Goal: Task Accomplishment & Management: Use online tool/utility

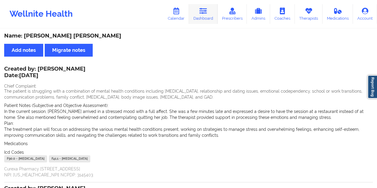
click at [203, 14] on icon at bounding box center [204, 11] width 8 height 7
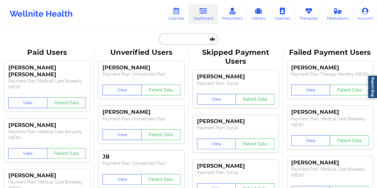
click at [177, 39] on input "text" at bounding box center [188, 38] width 59 height 11
paste input "naturenikki35@yahoo.com"
type input "naturenikki35@yahoo.com"
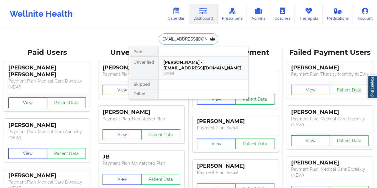
click at [187, 63] on div "Nikki Tanner - naturenikki35@yahoo.com" at bounding box center [203, 65] width 80 height 11
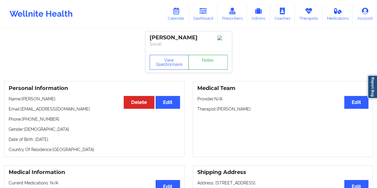
click at [202, 63] on link "Notes" at bounding box center [207, 62] width 39 height 15
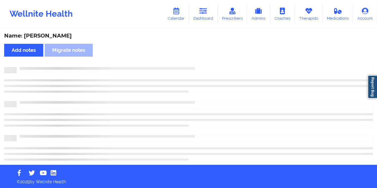
click at [46, 35] on div "Name: Nikki Tanner" at bounding box center [188, 36] width 369 height 7
copy div "Tanner"
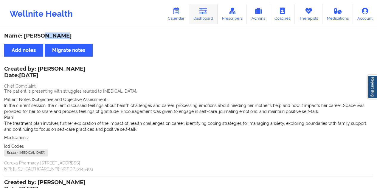
drag, startPoint x: 209, startPoint y: 12, endPoint x: 201, endPoint y: 20, distance: 10.8
click at [209, 12] on link "Dashboard" at bounding box center [203, 14] width 29 height 20
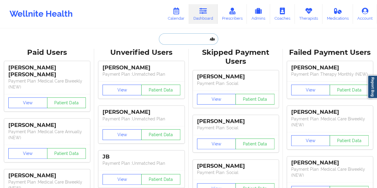
click at [183, 35] on input "text" at bounding box center [188, 38] width 59 height 11
paste input "acercone@opers.org"
type input "acercone@opers.org"
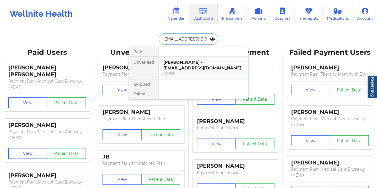
click at [197, 73] on div "Social" at bounding box center [203, 73] width 80 height 5
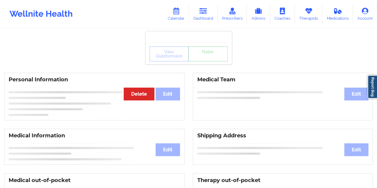
click at [207, 61] on link "Notes" at bounding box center [207, 54] width 39 height 15
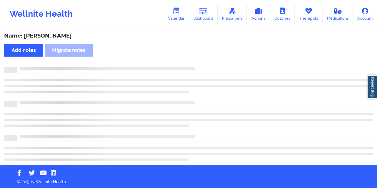
click at [59, 38] on div "Name: Amber Cercone" at bounding box center [188, 36] width 369 height 7
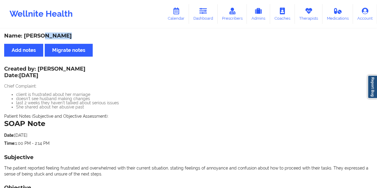
click at [59, 38] on div "Name: Amber Cercone" at bounding box center [188, 36] width 369 height 7
copy div "Cercone"
click at [215, 20] on link "Dashboard" at bounding box center [203, 14] width 29 height 20
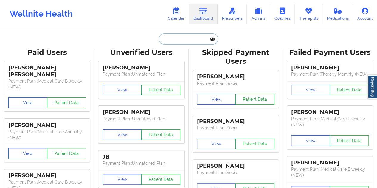
click at [180, 43] on input "text" at bounding box center [188, 38] width 59 height 11
paste input "aclockett1@hotmail.com"
type input "aclockett1@hotmail.com"
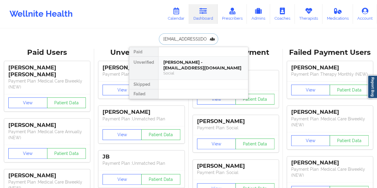
click at [196, 66] on div "Avery Lockett - aclockett1@hotmail.com" at bounding box center [203, 65] width 80 height 11
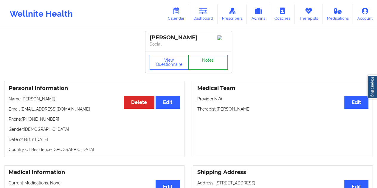
click at [202, 61] on link "Notes" at bounding box center [207, 62] width 39 height 15
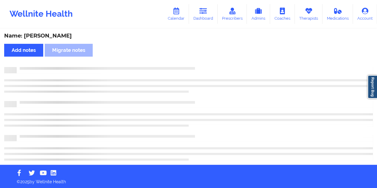
click at [56, 36] on div "Name: Avery Lockett" at bounding box center [188, 36] width 369 height 7
copy div "Lockett"
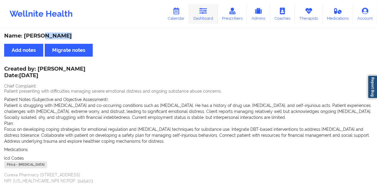
click at [207, 15] on link "Dashboard" at bounding box center [203, 14] width 29 height 20
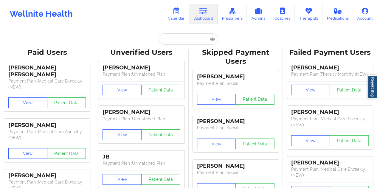
click at [180, 51] on div "Unverified Users" at bounding box center [141, 52] width 86 height 9
click at [178, 40] on input "text" at bounding box center [188, 38] width 59 height 11
paste input "ymwm9696@outlook.com"
type input "ymwm9696@outlook.com"
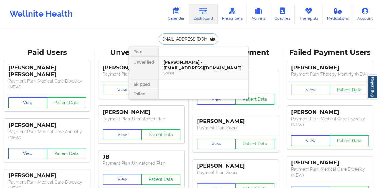
click at [193, 64] on div "Yalitza Williams Morales - ymwm9696@outlook.com" at bounding box center [203, 65] width 80 height 11
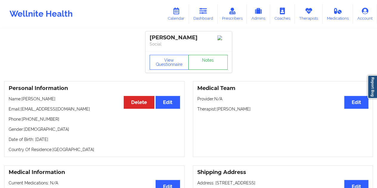
click at [208, 66] on link "Notes" at bounding box center [207, 62] width 39 height 15
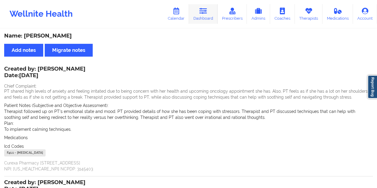
click at [204, 17] on link "Dashboard" at bounding box center [203, 14] width 29 height 20
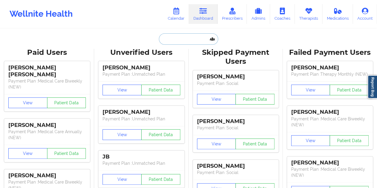
click at [174, 39] on input "text" at bounding box center [188, 38] width 59 height 11
paste input "pcorr45@gmail.com"
type input "pcorr45@gmail.com"
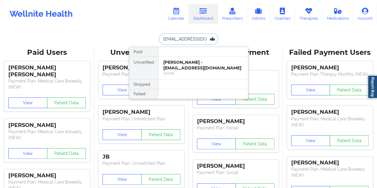
click at [199, 71] on div "Social" at bounding box center [203, 73] width 80 height 5
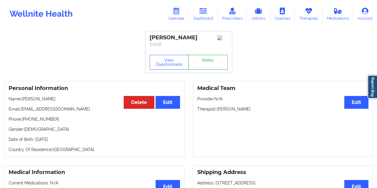
click at [209, 65] on link "Notes" at bounding box center [207, 62] width 39 height 15
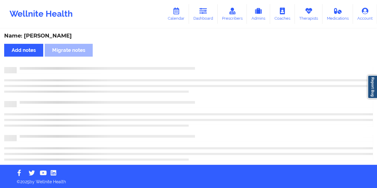
click at [54, 37] on div "Name: Paola Correa" at bounding box center [188, 36] width 369 height 7
click at [55, 37] on div "Name: Paola Correa" at bounding box center [188, 36] width 369 height 7
copy div "Correa"
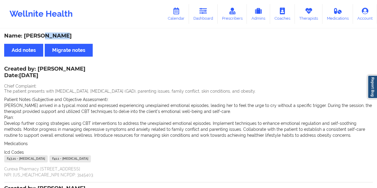
click at [206, 17] on link "Dashboard" at bounding box center [203, 14] width 29 height 20
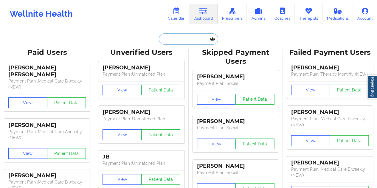
click at [182, 41] on input "text" at bounding box center [188, 38] width 59 height 11
paste input "bonnie.lee.bagley@gmail.com"
type input "bonnie.lee.bagley@gmail.com"
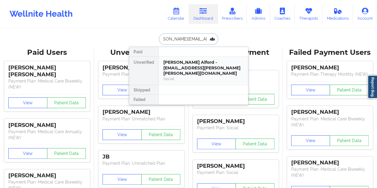
click at [194, 62] on div "Bonnie Lee Alford - bonnie.lee.bagley@gmail.com" at bounding box center [203, 68] width 80 height 17
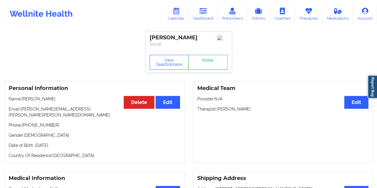
click at [209, 62] on link "Notes" at bounding box center [207, 62] width 39 height 15
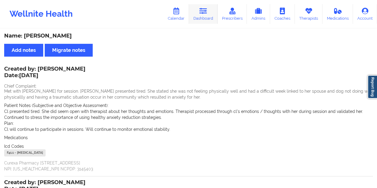
click at [210, 21] on link "Dashboard" at bounding box center [203, 14] width 29 height 20
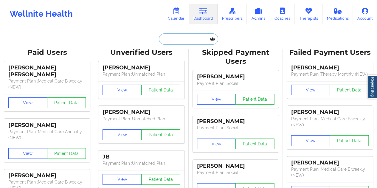
click at [172, 42] on input "text" at bounding box center [188, 38] width 59 height 11
paste input "natasha.i652@gmail.com"
type input "natasha.i652@gmail.com"
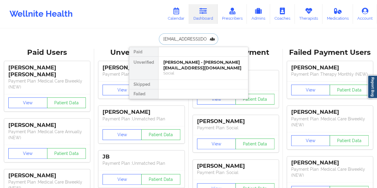
click at [200, 72] on div "Social" at bounding box center [203, 73] width 80 height 5
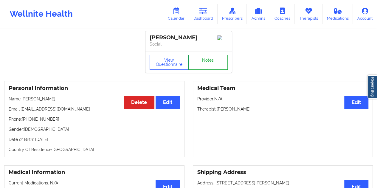
click at [212, 64] on link "Notes" at bounding box center [207, 62] width 39 height 15
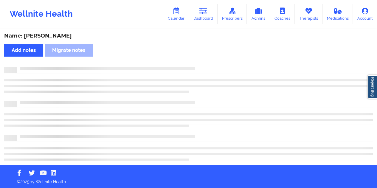
click at [56, 35] on div "Name: Natasha Infante" at bounding box center [188, 36] width 369 height 7
click at [57, 35] on div "Name: Natasha Infante" at bounding box center [188, 36] width 369 height 7
copy div "Infante"
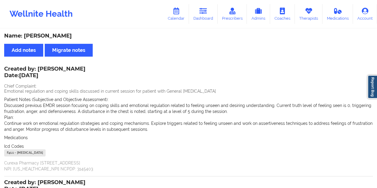
click at [172, 38] on div "Name: Natasha Infante" at bounding box center [188, 36] width 369 height 7
click at [202, 11] on icon at bounding box center [204, 11] width 8 height 7
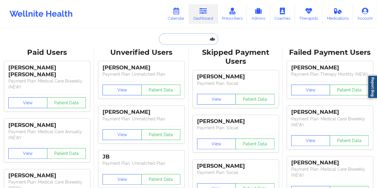
click at [187, 38] on input "text" at bounding box center [188, 38] width 59 height 11
paste input "ebenz493@gmail.com"
type input "ebenz493@gmail.com"
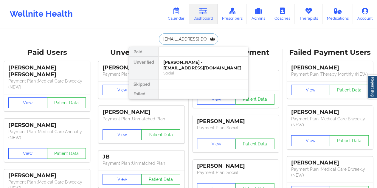
click at [185, 71] on div "Social" at bounding box center [203, 73] width 80 height 5
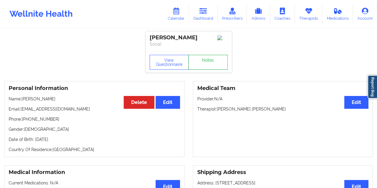
click at [207, 65] on link "Notes" at bounding box center [207, 62] width 39 height 15
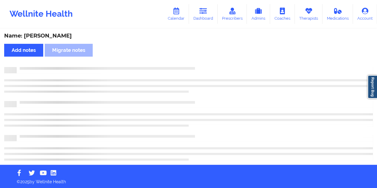
click at [44, 34] on div "Name: Eric Benz" at bounding box center [188, 36] width 369 height 7
copy div "Benz"
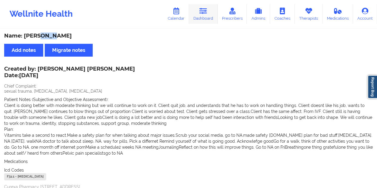
click at [209, 22] on link "Dashboard" at bounding box center [203, 14] width 29 height 20
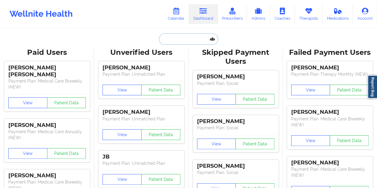
click at [175, 41] on input "text" at bounding box center [188, 38] width 59 height 11
paste input "lisarcherry@gmail.com"
type input "lisarcherry@gmail.com"
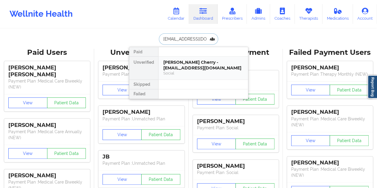
click at [183, 57] on div "Lisa Rogers Cherry - lisarcherry@gmail.com Social" at bounding box center [203, 68] width 89 height 23
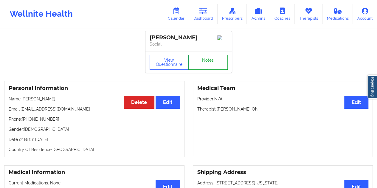
click at [208, 59] on link "Notes" at bounding box center [207, 62] width 39 height 15
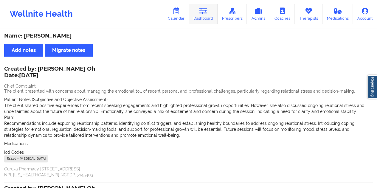
click at [204, 15] on link "Dashboard" at bounding box center [203, 14] width 29 height 20
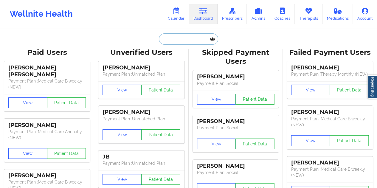
click at [187, 43] on input "text" at bounding box center [188, 38] width 59 height 11
paste input "jenniferluu70@gmail.com"
type input "jenniferluu70@gmail.com"
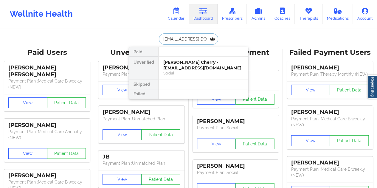
scroll to position [0, 1]
click at [190, 72] on div "Social" at bounding box center [203, 73] width 80 height 5
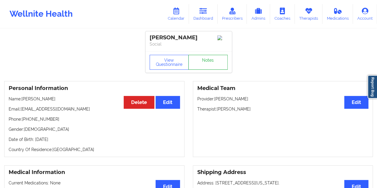
click at [204, 64] on link "Notes" at bounding box center [207, 62] width 39 height 15
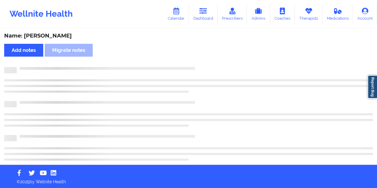
click at [55, 37] on div "Name: Jennifer Luu" at bounding box center [188, 36] width 369 height 7
copy div "Luu"
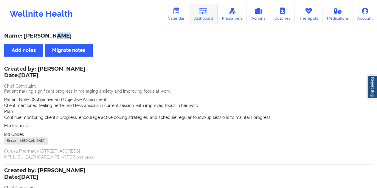
click at [206, 17] on link "Dashboard" at bounding box center [203, 14] width 29 height 20
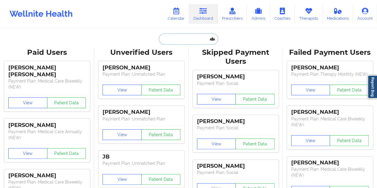
click at [174, 43] on input "text" at bounding box center [188, 38] width 59 height 11
paste input "shelbrabideaux@gmail.com"
type input "shelbrabideaux@gmail.com"
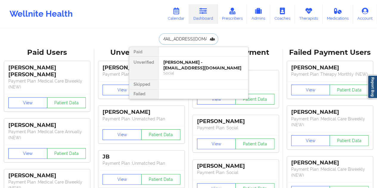
click at [188, 65] on div "Shelby Rabideaux - shelbrabideaux@gmail.com" at bounding box center [203, 65] width 80 height 11
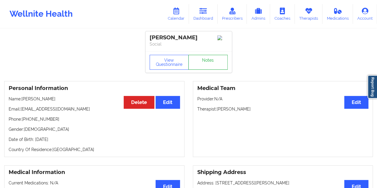
click at [209, 63] on link "Notes" at bounding box center [207, 62] width 39 height 15
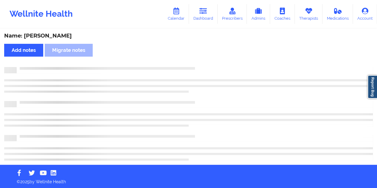
click at [60, 38] on div "Name: Shelby Rabideaux" at bounding box center [188, 36] width 369 height 7
copy div "Rabideaux"
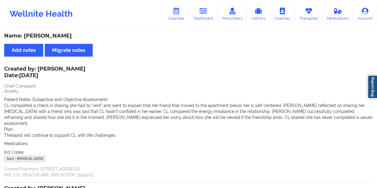
drag, startPoint x: 206, startPoint y: 20, endPoint x: 199, endPoint y: 27, distance: 10.3
click at [206, 20] on link "Dashboard" at bounding box center [203, 14] width 29 height 20
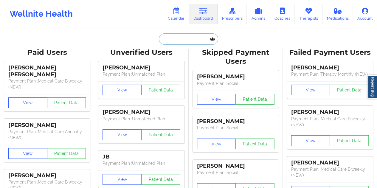
click at [173, 39] on input "text" at bounding box center [188, 38] width 59 height 11
paste input "janicewwu@gmail.com"
type input "janicewwu@gmail.com"
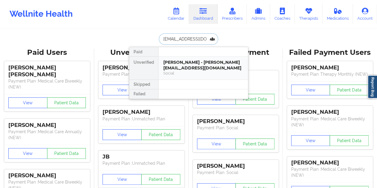
click at [201, 71] on div "Social" at bounding box center [203, 73] width 80 height 5
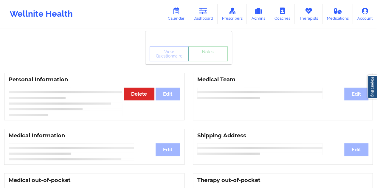
click at [212, 61] on link "Notes" at bounding box center [207, 54] width 39 height 15
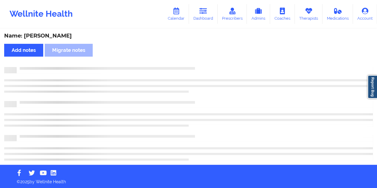
click at [47, 37] on div "Name: Janice Wu" at bounding box center [188, 36] width 369 height 7
copy div "Wu"
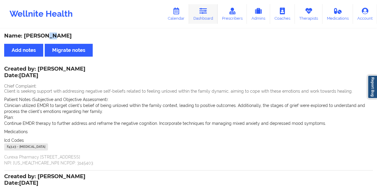
click at [208, 13] on link "Dashboard" at bounding box center [203, 14] width 29 height 20
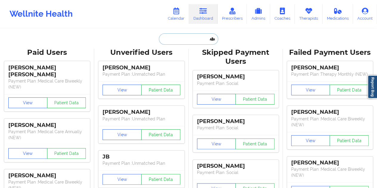
click at [174, 39] on input "text" at bounding box center [188, 38] width 59 height 11
paste input "anderson_dana1@yahoo.com"
type input "anderson_dana1@yahoo.com"
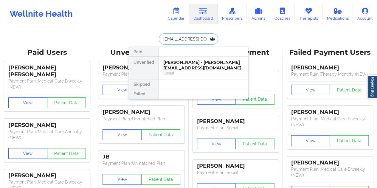
scroll to position [0, 8]
click at [193, 57] on div "Dana Scott - anderson_dana1@yahoo.com Digital Practice Member (In-Network)" at bounding box center [203, 68] width 89 height 23
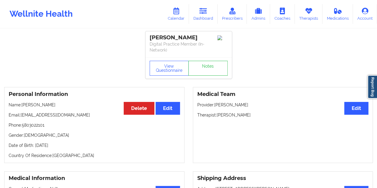
click at [206, 60] on div "View Questionnaire Notes" at bounding box center [189, 67] width 86 height 21
click at [194, 71] on link "Notes" at bounding box center [207, 68] width 39 height 15
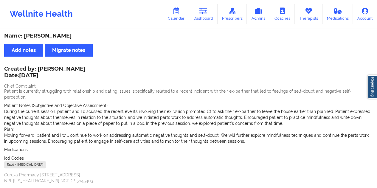
click at [47, 35] on div "Name: Dana Scott" at bounding box center [188, 36] width 369 height 7
copy div "Scott"
drag, startPoint x: 201, startPoint y: 13, endPoint x: 201, endPoint y: 20, distance: 6.9
click at [201, 13] on icon at bounding box center [204, 11] width 8 height 7
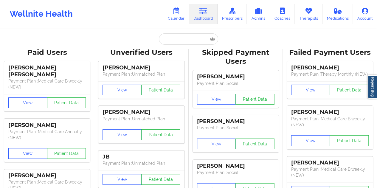
click at [178, 43] on input "text" at bounding box center [188, 38] width 59 height 11
paste input "walton.charles01@gmail.com"
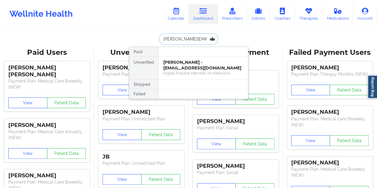
type input "walton.charles01@gmail.com"
click at [188, 62] on div "Walton Charles - walton.charles01@gmail.com" at bounding box center [203, 65] width 80 height 11
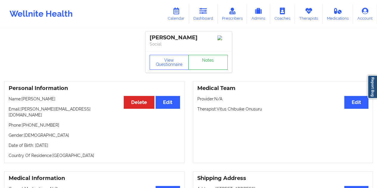
click at [207, 62] on link "Notes" at bounding box center [207, 62] width 39 height 15
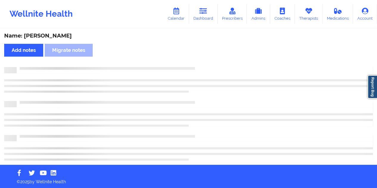
click at [60, 33] on div "Name: Walton Charles" at bounding box center [188, 36] width 369 height 7
click at [60, 34] on div "Name: Walton Charles" at bounding box center [188, 36] width 369 height 7
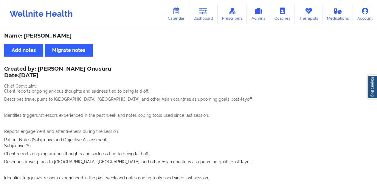
click at [207, 18] on link "Dashboard" at bounding box center [203, 14] width 29 height 20
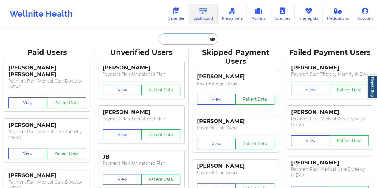
click at [184, 40] on input "text" at bounding box center [188, 38] width 59 height 11
paste input "vonlyons@gmail.com"
type input "vonlyons@gmail.com"
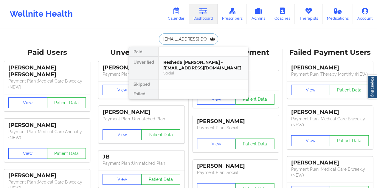
click at [200, 65] on div "Resheda Voncia Lyons - vonlyons@gmail.com" at bounding box center [203, 65] width 80 height 11
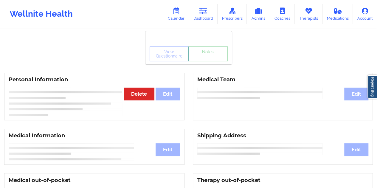
click at [208, 61] on link "Notes" at bounding box center [207, 54] width 39 height 15
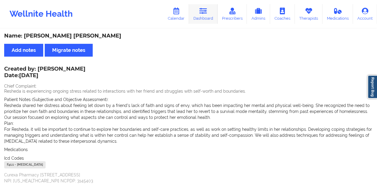
click at [207, 14] on icon at bounding box center [204, 11] width 8 height 7
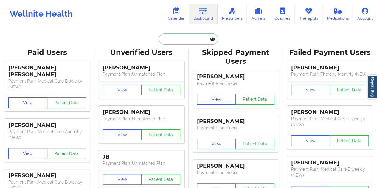
click at [176, 34] on input "text" at bounding box center [188, 38] width 59 height 11
paste input "ashleyroper2019@gmail.com"
type input "ashleyroper2019@gmail.com"
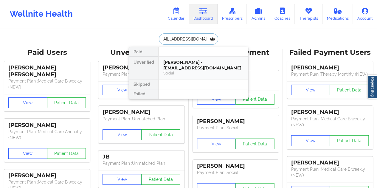
click at [186, 67] on div "Ashley Roper - ashleyroper2019@gmail.com" at bounding box center [203, 65] width 80 height 11
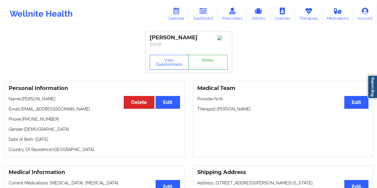
click at [205, 68] on link "Notes" at bounding box center [207, 62] width 39 height 15
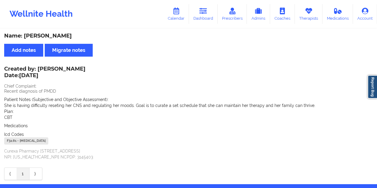
click at [54, 32] on div "Name: Ashley Roper Add notes Migrate notes Created by: Jessica Kuklo Date: 10/1…" at bounding box center [188, 106] width 377 height 155
click at [206, 25] on div "Wellnite Health Calendar Dashboard Prescribers Admins Coaches Therapists Medica…" at bounding box center [188, 14] width 377 height 24
click at [205, 18] on link "Dashboard" at bounding box center [203, 14] width 29 height 20
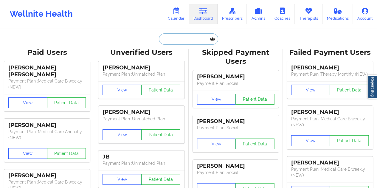
click at [184, 44] on input "text" at bounding box center [188, 38] width 59 height 11
paste input "meesha.hoodutsey@yahoo.com"
type input "meesha.hoodutsey@yahoo.com"
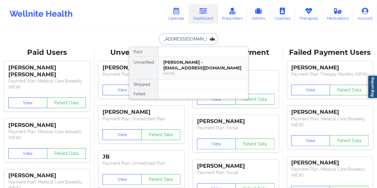
click at [205, 66] on div "Meesha D Hood-Utsey - meesha.hoodutsey@yahoo.com" at bounding box center [203, 65] width 80 height 11
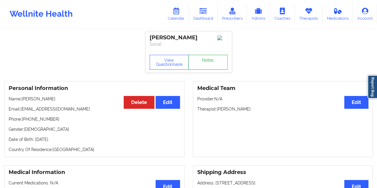
click at [209, 66] on link "Notes" at bounding box center [207, 62] width 39 height 15
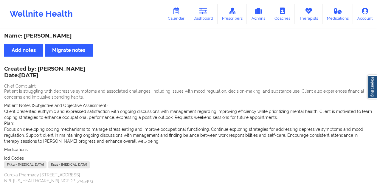
drag, startPoint x: 89, startPoint y: 38, endPoint x: 54, endPoint y: 35, distance: 35.3
click at [54, 35] on div "Name: Meesha D Hood-Utsey" at bounding box center [188, 36] width 369 height 7
click at [210, 15] on link "Dashboard" at bounding box center [203, 14] width 29 height 20
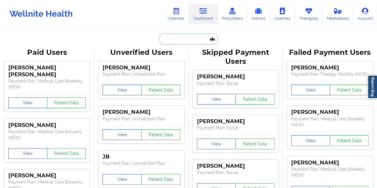
click at [194, 42] on input "text" at bounding box center [188, 38] width 59 height 11
paste input "paulmagrino@hotmail.com"
type input "paulmagrino@hotmail.com"
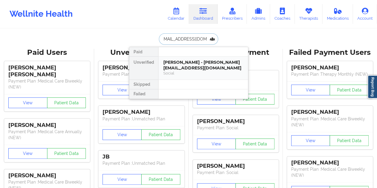
click at [183, 64] on div "Paul Magrino - paulmagrino@hotmail.com" at bounding box center [203, 65] width 80 height 11
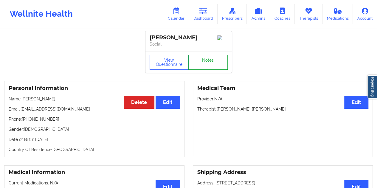
click at [205, 64] on link "Notes" at bounding box center [207, 62] width 39 height 15
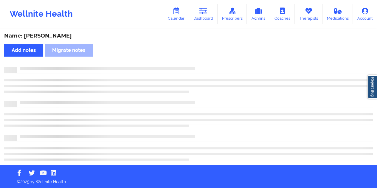
click at [50, 37] on div "Name: Paul Magrino" at bounding box center [188, 36] width 369 height 7
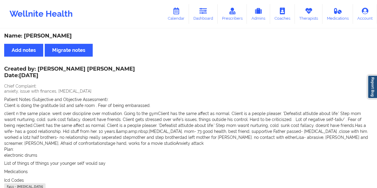
click at [51, 38] on div "Name: Paul Magrino" at bounding box center [188, 36] width 369 height 7
click at [51, 36] on div "Name: Paul Magrino" at bounding box center [188, 36] width 369 height 7
click at [207, 16] on link "Dashboard" at bounding box center [203, 14] width 29 height 20
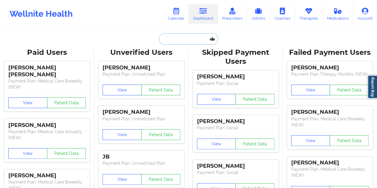
click at [184, 35] on input "text" at bounding box center [188, 38] width 59 height 11
paste input "naporshagardner@gmail.com"
type input "naporshagardner@gmail.com"
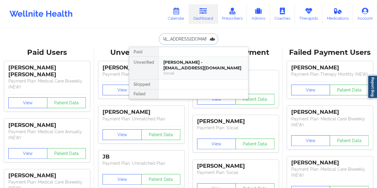
click at [191, 69] on div "NAPORSHA GARDNER - naporshagardner@gmail.com" at bounding box center [203, 65] width 80 height 11
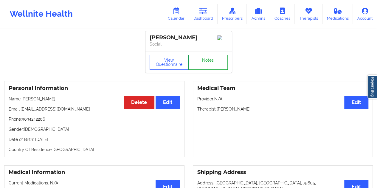
click at [213, 67] on link "Notes" at bounding box center [207, 62] width 39 height 15
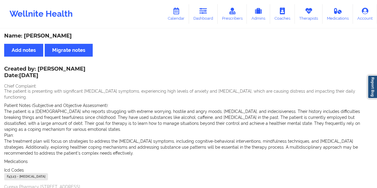
click at [77, 35] on div "Name: NAPORSHA GARDNER" at bounding box center [188, 36] width 369 height 7
click at [209, 21] on link "Dashboard" at bounding box center [203, 14] width 29 height 20
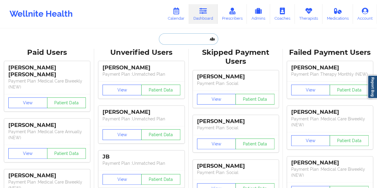
click at [180, 40] on input "text" at bounding box center [188, 38] width 59 height 11
paste input "megantunks@gmail.com"
type input "megantunks@gmail.com"
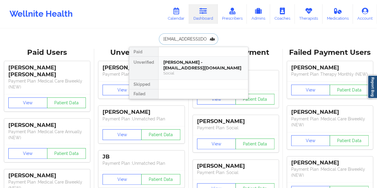
click at [195, 63] on div "Megan Tunks - megantunks@gmail.com" at bounding box center [203, 65] width 80 height 11
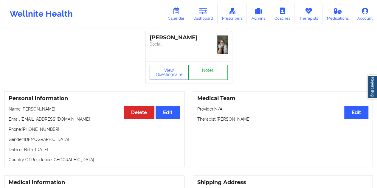
click at [208, 67] on link "Notes" at bounding box center [207, 72] width 39 height 15
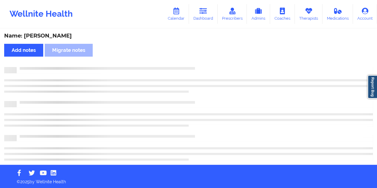
click at [50, 36] on div "Name: Megan Tunks" at bounding box center [188, 36] width 369 height 7
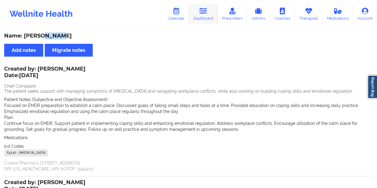
click at [207, 16] on link "Dashboard" at bounding box center [203, 14] width 29 height 20
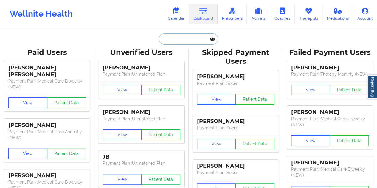
click at [184, 39] on input "text" at bounding box center [188, 38] width 59 height 11
paste input "raul.ponce1@hotmail.com"
type input "raul.ponce1@hotmail.com"
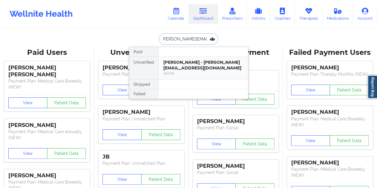
click at [179, 66] on div "Raul Ponce - raul.ponce1@hotmail.com" at bounding box center [203, 65] width 80 height 11
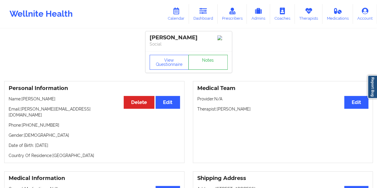
click at [207, 65] on link "Notes" at bounding box center [207, 62] width 39 height 15
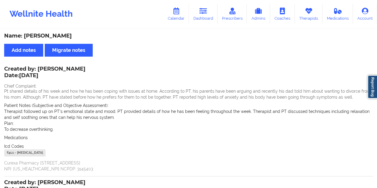
click at [49, 38] on div "Name: Raul Ponce" at bounding box center [188, 36] width 369 height 7
drag, startPoint x: 210, startPoint y: 11, endPoint x: 207, endPoint y: 23, distance: 11.9
click at [210, 11] on link "Dashboard" at bounding box center [203, 14] width 29 height 20
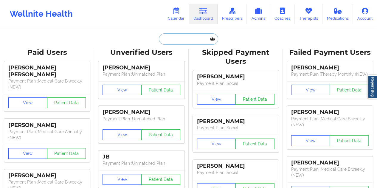
click at [183, 37] on input "text" at bounding box center [188, 38] width 59 height 11
paste input "tamarairons450@gmail.com"
type input "tamarairons450@gmail.com"
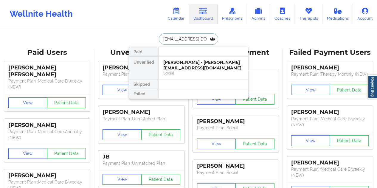
scroll to position [0, 5]
click at [197, 71] on div "Social" at bounding box center [203, 73] width 80 height 5
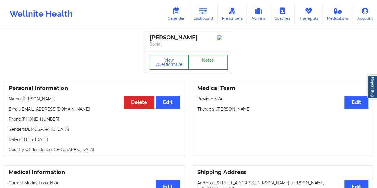
click at [210, 69] on link "Notes" at bounding box center [207, 62] width 39 height 15
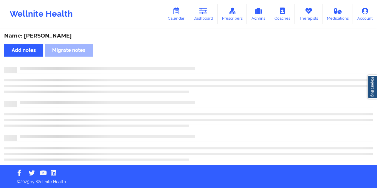
click at [54, 38] on div "Name: Tamara Irons" at bounding box center [188, 36] width 369 height 7
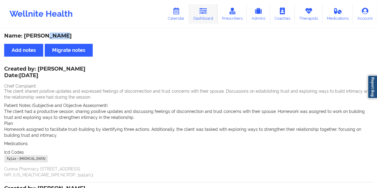
click at [204, 17] on link "Dashboard" at bounding box center [203, 14] width 29 height 20
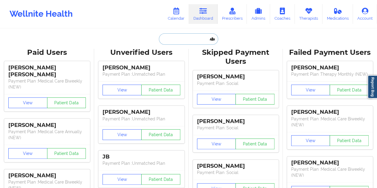
click at [181, 38] on input "text" at bounding box center [188, 38] width 59 height 11
paste input "andreamgb@comcast.net"
type input "andreamgb@comcast.net"
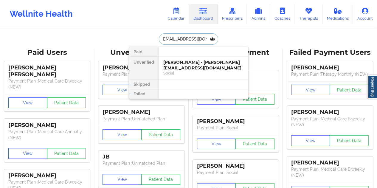
click at [187, 69] on div "Andrea Garcia - andreamgb@comcast.net" at bounding box center [203, 65] width 80 height 11
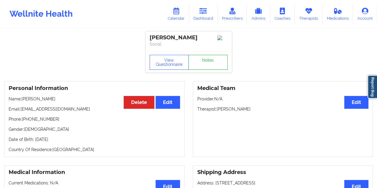
click at [203, 65] on link "Notes" at bounding box center [207, 62] width 39 height 15
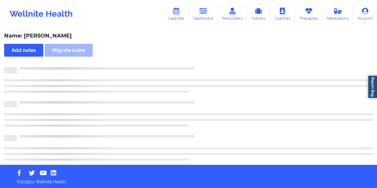
click at [51, 38] on div "Name: Andrea Garcia" at bounding box center [188, 36] width 369 height 7
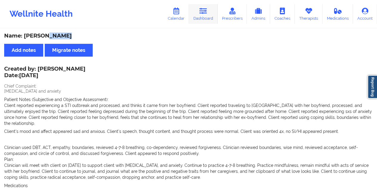
click at [205, 16] on link "Dashboard" at bounding box center [203, 14] width 29 height 20
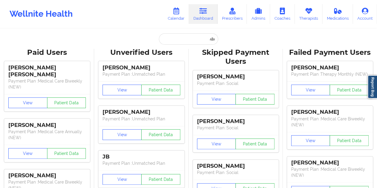
drag, startPoint x: 205, startPoint y: 16, endPoint x: 168, endPoint y: 47, distance: 48.5
click at [172, 38] on input "text" at bounding box center [188, 38] width 59 height 11
paste input "camilodiaz@me.com"
type input "camilodiaz@me.com"
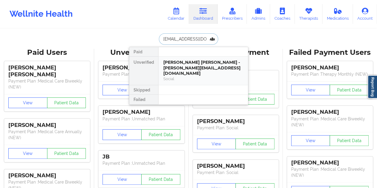
click at [188, 65] on div "Paulina Diaz Eusse - camilodiaz@me.com" at bounding box center [203, 68] width 80 height 17
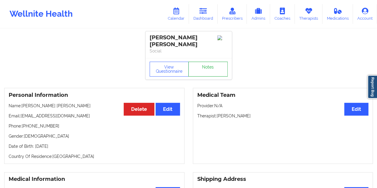
click at [202, 66] on link "Notes" at bounding box center [207, 69] width 39 height 15
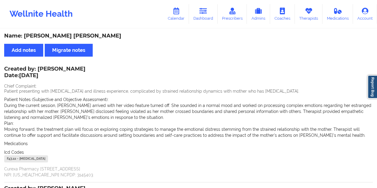
drag, startPoint x: 208, startPoint y: 16, endPoint x: 202, endPoint y: 28, distance: 13.8
click at [208, 16] on link "Dashboard" at bounding box center [203, 14] width 29 height 20
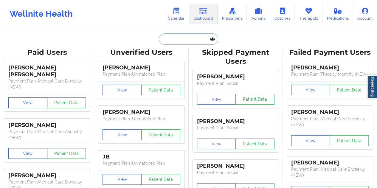
click at [186, 36] on input "text" at bounding box center [188, 38] width 59 height 11
paste input "mplovesmovies@hotmail.com"
type input "mplovesmovies@hotmail.com"
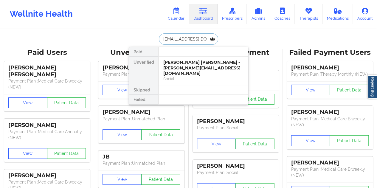
scroll to position [0, 10]
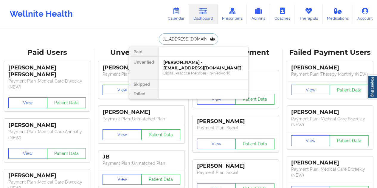
click at [203, 68] on div "Miguel Prado - mplovesmovies@hotmail.com" at bounding box center [203, 65] width 80 height 11
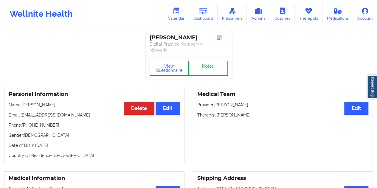
click at [211, 63] on link "Notes" at bounding box center [207, 68] width 39 height 15
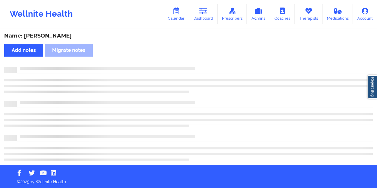
click at [47, 33] on div "Name: Miguel Prado" at bounding box center [188, 36] width 369 height 7
click at [48, 33] on div "Name: Miguel Prado" at bounding box center [188, 36] width 369 height 7
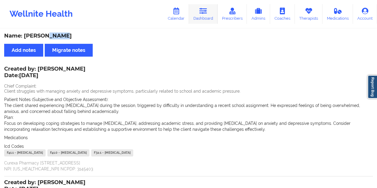
click at [203, 15] on link "Dashboard" at bounding box center [203, 14] width 29 height 20
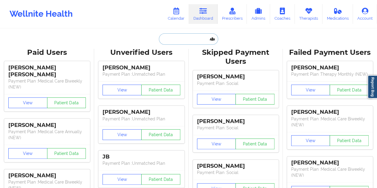
click at [183, 42] on input "text" at bounding box center [188, 38] width 59 height 11
paste input "amanda.rocco0611@gmail.com"
type input "amanda.rocco0611@gmail.com"
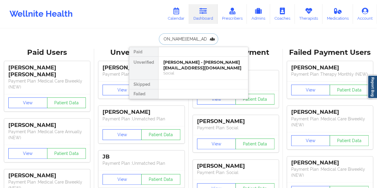
click at [202, 63] on div "Amanda Tommarello - amanda.rocco0611@gmail.com" at bounding box center [203, 65] width 80 height 11
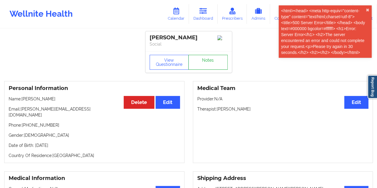
click at [206, 65] on link "Notes" at bounding box center [207, 62] width 39 height 15
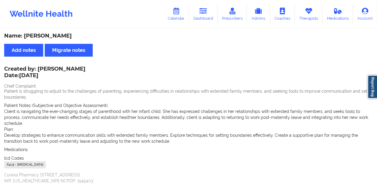
click at [69, 34] on div "Name: Amanda Tommarello" at bounding box center [188, 36] width 369 height 7
click at [204, 22] on link "Dashboard" at bounding box center [203, 14] width 29 height 20
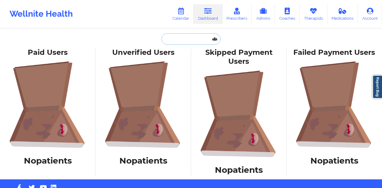
click at [176, 37] on input "text" at bounding box center [190, 38] width 59 height 11
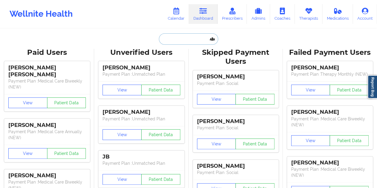
click at [196, 38] on input "text" at bounding box center [188, 38] width 59 height 11
paste input "agamble0215@gmail.com"
type input "agamble0215@gmail.com"
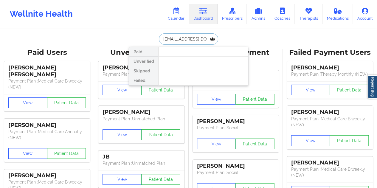
scroll to position [0, 1]
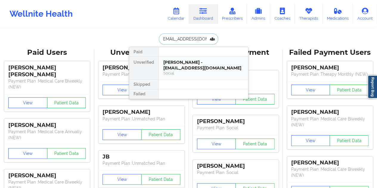
click at [188, 64] on div "AUSTIN R GAMBLE - agamble0215@gmail.com" at bounding box center [203, 65] width 80 height 11
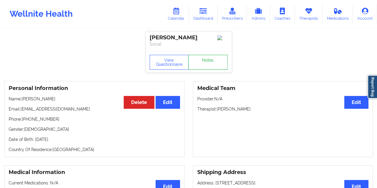
click at [212, 64] on link "Notes" at bounding box center [207, 62] width 39 height 15
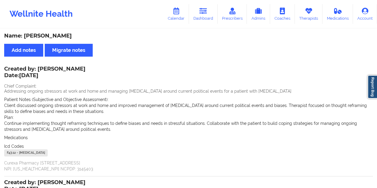
click at [63, 35] on div "Name: AUSTIN R GAMBLE" at bounding box center [188, 36] width 369 height 7
copy div "GAMBLE"
click at [211, 24] on div "Wellnite Health Calendar Dashboard Prescribers Admins Coaches Therapists Medica…" at bounding box center [188, 14] width 377 height 24
click at [209, 17] on link "Dashboard" at bounding box center [203, 14] width 29 height 20
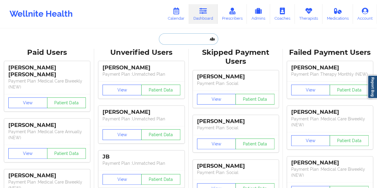
click at [185, 38] on input "text" at bounding box center [188, 38] width 59 height 11
paste input "alexandraselena22@gmail.com"
type input "alexandraselena22@gmail.com"
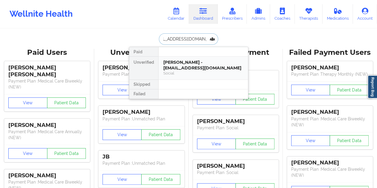
click at [192, 65] on div "Alexandra Torres - alexandraselena22@gmail.com" at bounding box center [203, 65] width 80 height 11
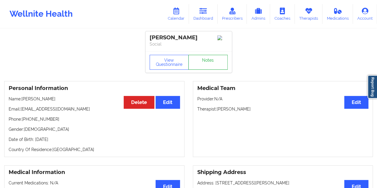
click at [202, 64] on link "Notes" at bounding box center [207, 62] width 39 height 15
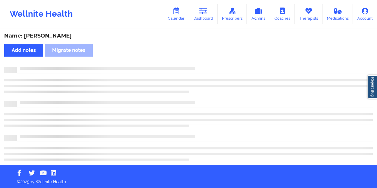
click at [62, 34] on div "Name: Alexandra Torres" at bounding box center [188, 36] width 369 height 7
click at [63, 34] on div "Name: Alexandra Torres" at bounding box center [188, 36] width 369 height 7
copy div "Torres"
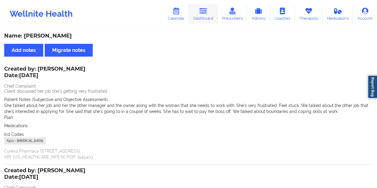
click at [208, 22] on link "Dashboard" at bounding box center [203, 14] width 29 height 20
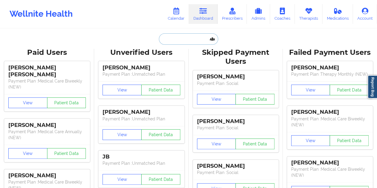
click at [183, 38] on input "text" at bounding box center [188, 38] width 59 height 11
paste input "aliabukhalil1@gmail.com"
type input "aliabukhalil1@gmail.com"
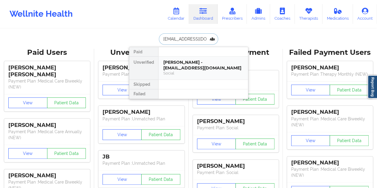
click at [190, 72] on div "Social" at bounding box center [203, 73] width 80 height 5
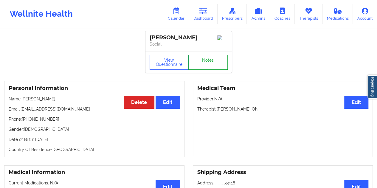
click at [205, 67] on link "Notes" at bounding box center [207, 62] width 39 height 15
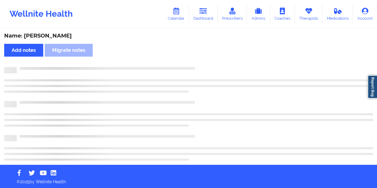
click at [54, 38] on div "Name: Ali Abukhalil" at bounding box center [188, 36] width 369 height 7
copy div "Abukhalil"
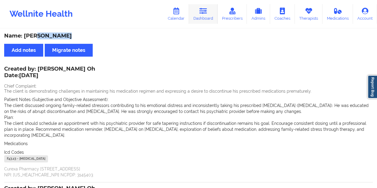
click at [207, 13] on icon at bounding box center [204, 11] width 8 height 7
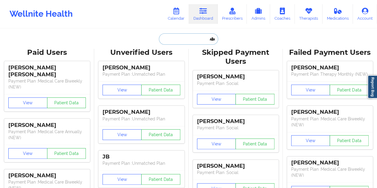
click at [187, 34] on input "text" at bounding box center [188, 38] width 59 height 11
paste input "alicec.foch@gmail.com"
type input "alicec.foch@gmail.com"
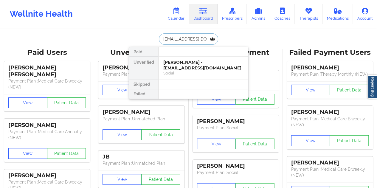
click at [189, 72] on div "Alice Foch - alicec.foch@gmail.com Social" at bounding box center [203, 68] width 89 height 23
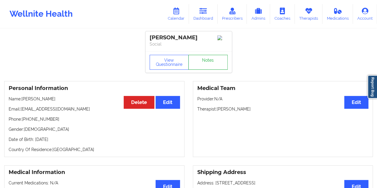
click at [202, 65] on link "Notes" at bounding box center [207, 62] width 39 height 15
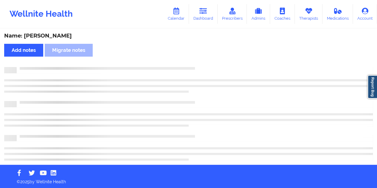
click at [50, 35] on div "Name: Alice Foch" at bounding box center [188, 36] width 369 height 7
copy div "Foch"
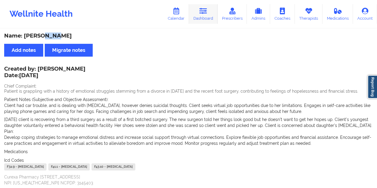
click at [201, 10] on icon at bounding box center [204, 11] width 8 height 7
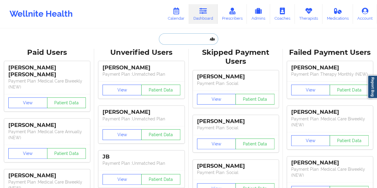
click at [179, 38] on input "text" at bounding box center [188, 38] width 59 height 11
paste input "alicialshields@gmail.com"
type input "alicialshields@gmail.com"
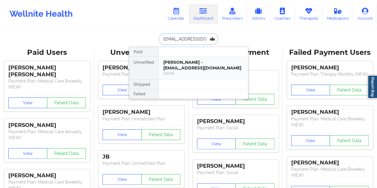
click at [202, 65] on div "Alicia Csati - alicialshields@gmail.com" at bounding box center [203, 65] width 80 height 11
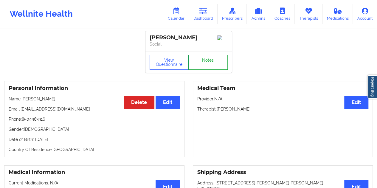
click at [207, 64] on link "Notes" at bounding box center [207, 62] width 39 height 15
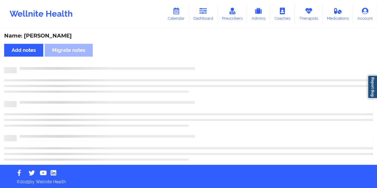
click at [51, 37] on div "Name: Alicia Csati" at bounding box center [188, 36] width 369 height 7
copy div "Csati"
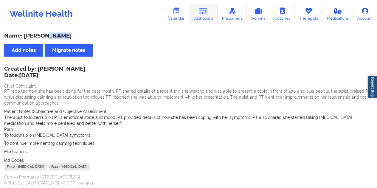
click at [214, 20] on link "Dashboard" at bounding box center [203, 14] width 29 height 20
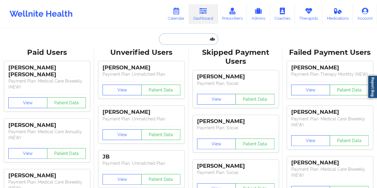
click at [177, 40] on input "text" at bounding box center [188, 38] width 59 height 11
paste input "alifamularo@gmail.com"
type input "alifamularo@gmail.com"
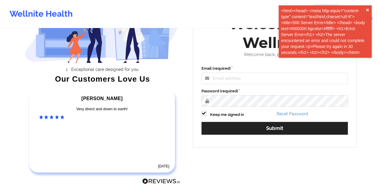
scroll to position [60, 0]
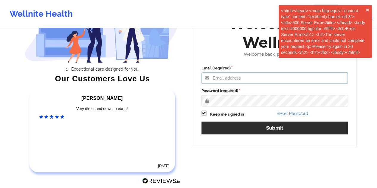
type input "[EMAIL_ADDRESS][DOMAIN_NAME]"
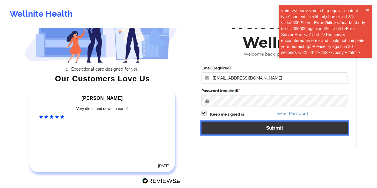
click at [284, 130] on button "Submit" at bounding box center [275, 128] width 147 height 13
click at [275, 129] on button "Submit" at bounding box center [275, 128] width 147 height 13
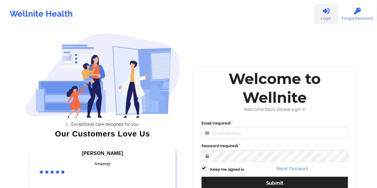
scroll to position [85, 0]
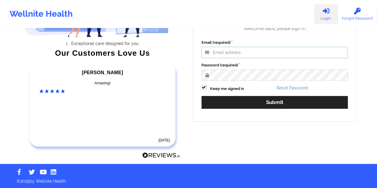
type input "akash.islam@wellnite.com"
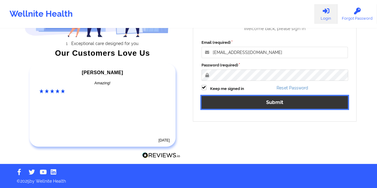
click at [286, 100] on button "Submit" at bounding box center [275, 102] width 147 height 13
click at [261, 101] on button "Submit" at bounding box center [275, 102] width 147 height 13
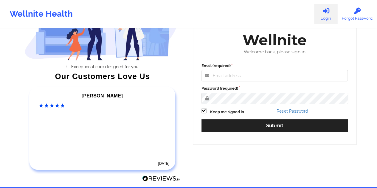
scroll to position [85, 0]
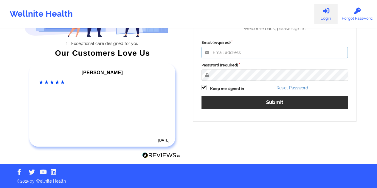
type input "[EMAIL_ADDRESS][DOMAIN_NAME]"
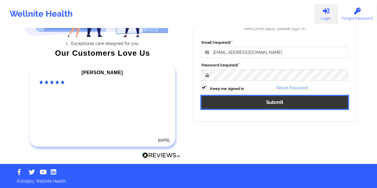
click at [281, 101] on button "Submit" at bounding box center [275, 102] width 147 height 13
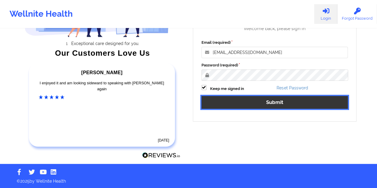
click at [267, 101] on button "Submit" at bounding box center [275, 102] width 147 height 13
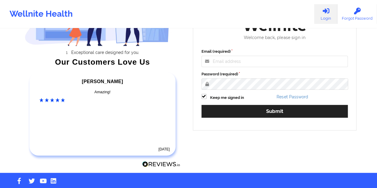
scroll to position [85, 0]
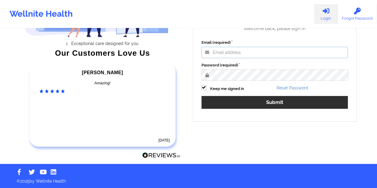
type input "[EMAIL_ADDRESS][DOMAIN_NAME]"
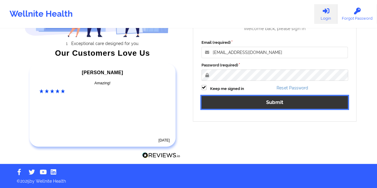
click at [274, 104] on button "Submit" at bounding box center [275, 102] width 147 height 13
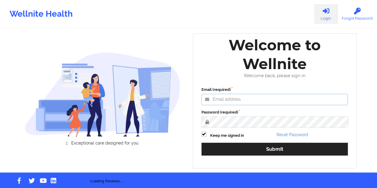
type input "[EMAIL_ADDRESS][DOMAIN_NAME]"
click at [278, 115] on label "Password (required)" at bounding box center [275, 112] width 147 height 6
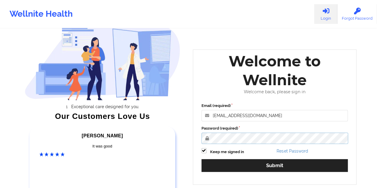
scroll to position [30, 0]
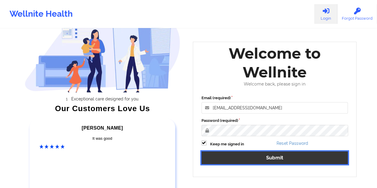
click at [274, 155] on button "Submit" at bounding box center [275, 158] width 147 height 13
click at [299, 162] on button "Submit" at bounding box center [275, 158] width 147 height 13
click at [273, 156] on button "Submit" at bounding box center [275, 158] width 147 height 13
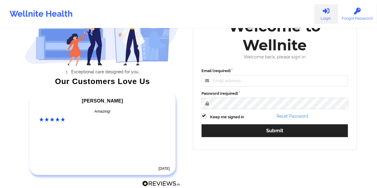
scroll to position [85, 0]
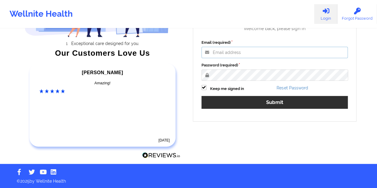
type input "[EMAIL_ADDRESS][DOMAIN_NAME]"
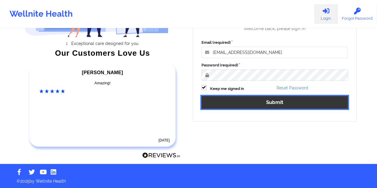
click at [267, 102] on button "Submit" at bounding box center [275, 102] width 147 height 13
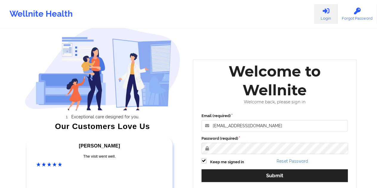
scroll to position [0, 0]
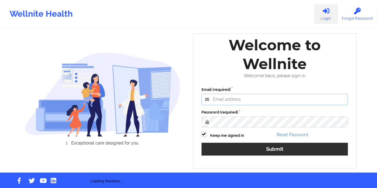
type input "[EMAIL_ADDRESS][DOMAIN_NAME]"
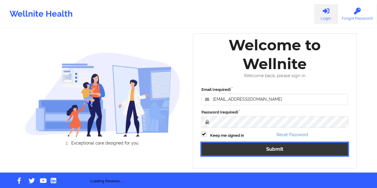
click at [281, 150] on button "Submit" at bounding box center [275, 149] width 147 height 13
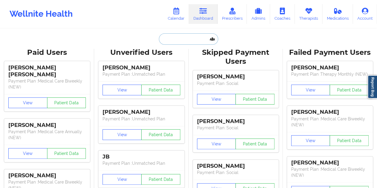
click at [190, 39] on input "text" at bounding box center [188, 38] width 59 height 11
paste input "[EMAIL_ADDRESS][DOMAIN_NAME]"
type input "[EMAIL_ADDRESS][DOMAIN_NAME]"
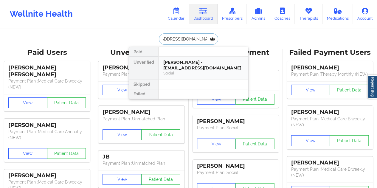
click at [197, 61] on div "[PERSON_NAME] - [EMAIL_ADDRESS][DOMAIN_NAME]" at bounding box center [203, 65] width 80 height 11
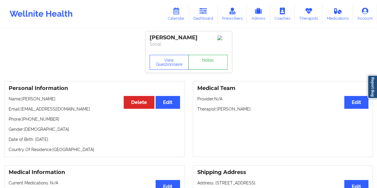
click at [211, 65] on link "Notes" at bounding box center [207, 62] width 39 height 15
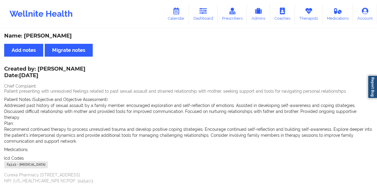
click at [54, 34] on div "Name: [PERSON_NAME]" at bounding box center [188, 36] width 369 height 7
copy div "[PERSON_NAME]"
click at [202, 15] on link "Dashboard" at bounding box center [203, 14] width 29 height 20
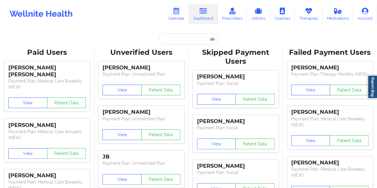
click at [187, 35] on input "text" at bounding box center [188, 38] width 59 height 11
paste input "[EMAIL_ADDRESS][DOMAIN_NAME]"
type input "[EMAIL_ADDRESS][DOMAIN_NAME]"
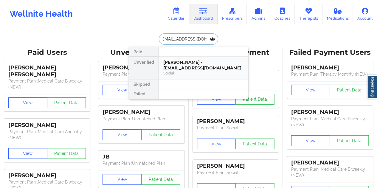
click at [191, 65] on div "[PERSON_NAME] - [EMAIL_ADDRESS][DOMAIN_NAME]" at bounding box center [203, 65] width 80 height 11
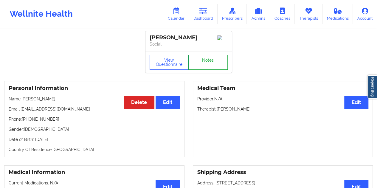
click at [204, 67] on link "Notes" at bounding box center [207, 62] width 39 height 15
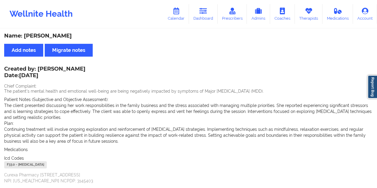
click at [58, 39] on div "Name: [PERSON_NAME]" at bounding box center [188, 36] width 369 height 7
copy div "[PERSON_NAME]"
click at [203, 20] on link "Dashboard" at bounding box center [203, 14] width 29 height 20
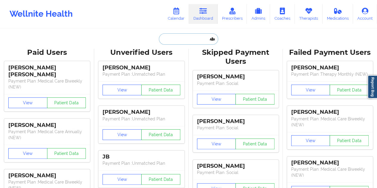
click at [181, 37] on input "text" at bounding box center [188, 38] width 59 height 11
paste input "[PERSON_NAME][EMAIL_ADDRESS][DOMAIN_NAME]"
type input "[PERSON_NAME][EMAIL_ADDRESS][DOMAIN_NAME]"
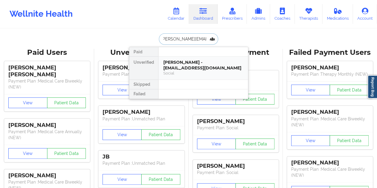
click at [194, 67] on div "[PERSON_NAME] - [EMAIL_ADDRESS][DOMAIN_NAME]" at bounding box center [203, 65] width 80 height 11
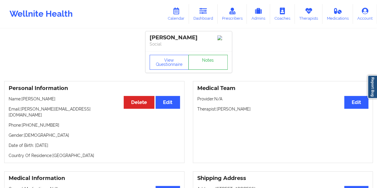
click at [210, 67] on link "Notes" at bounding box center [207, 62] width 39 height 15
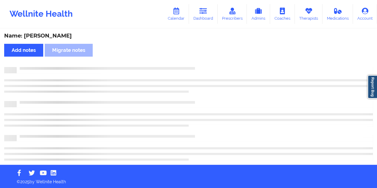
click at [43, 36] on div "Name: [PERSON_NAME]" at bounding box center [188, 36] width 369 height 7
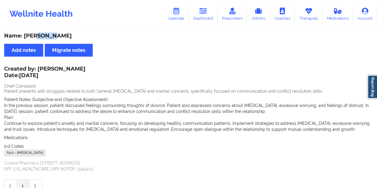
click at [43, 36] on div "Name: [PERSON_NAME]" at bounding box center [188, 36] width 369 height 7
copy div "[PERSON_NAME]"
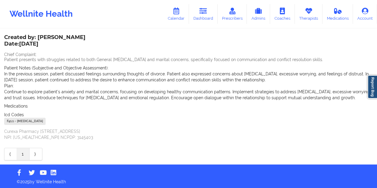
scroll to position [32, 0]
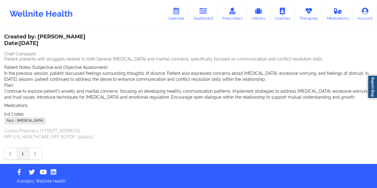
click at [211, 18] on link "Dashboard" at bounding box center [203, 14] width 29 height 20
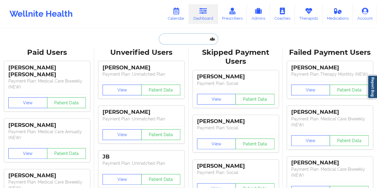
click at [180, 38] on input "text" at bounding box center [188, 38] width 59 height 11
paste input "[EMAIL_ADDRESS][DOMAIN_NAME]"
type input "[EMAIL_ADDRESS][DOMAIN_NAME]"
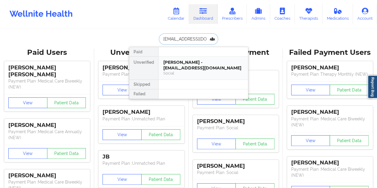
click at [185, 71] on div "Social" at bounding box center [203, 73] width 80 height 5
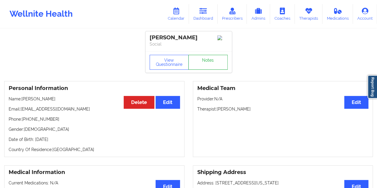
click at [207, 64] on link "Notes" at bounding box center [207, 62] width 39 height 15
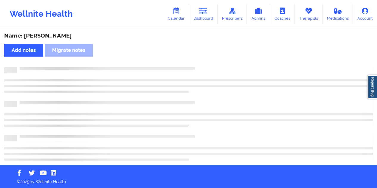
click at [54, 37] on div "Name: [PERSON_NAME]" at bounding box center [188, 36] width 369 height 7
copy div "[PERSON_NAME]"
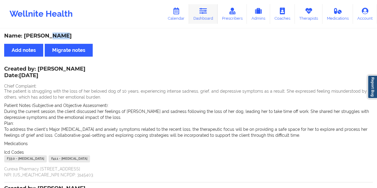
click at [208, 23] on link "Dashboard" at bounding box center [203, 14] width 29 height 20
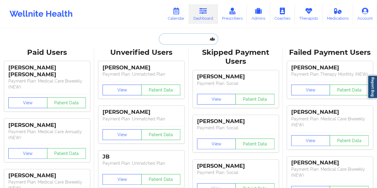
click at [184, 36] on input "text" at bounding box center [188, 38] width 59 height 11
paste input "[EMAIL_ADDRESS][DOMAIN_NAME]"
type input "[EMAIL_ADDRESS][DOMAIN_NAME]"
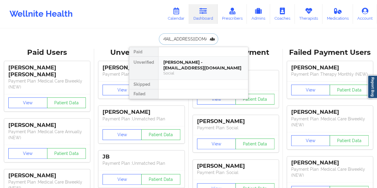
click at [194, 65] on div "[PERSON_NAME] - [EMAIL_ADDRESS][DOMAIN_NAME]" at bounding box center [203, 65] width 80 height 11
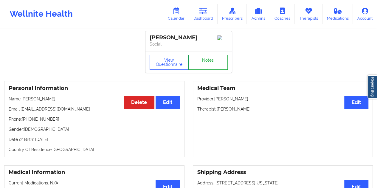
click at [209, 66] on link "Notes" at bounding box center [207, 62] width 39 height 15
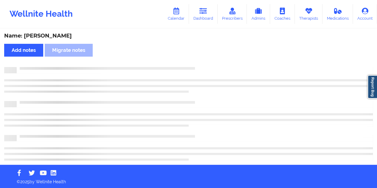
click at [61, 39] on div "Name: [PERSON_NAME]" at bounding box center [188, 36] width 369 height 7
copy div "[PERSON_NAME]"
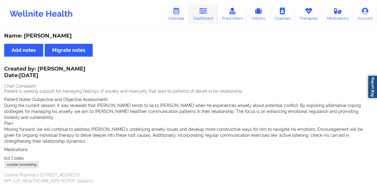
click at [206, 15] on link "Dashboard" at bounding box center [203, 14] width 29 height 20
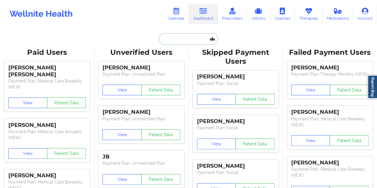
click at [185, 37] on input "text" at bounding box center [188, 38] width 59 height 11
paste input "[EMAIL_ADDRESS][DOMAIN_NAME]"
type input "[EMAIL_ADDRESS][DOMAIN_NAME]"
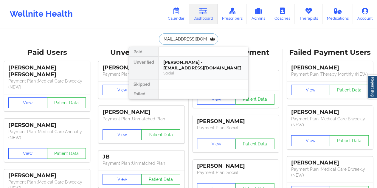
click at [182, 60] on div "[PERSON_NAME] - [EMAIL_ADDRESS][DOMAIN_NAME]" at bounding box center [203, 65] width 80 height 11
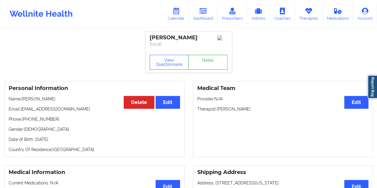
click at [199, 63] on link "Notes" at bounding box center [207, 62] width 39 height 15
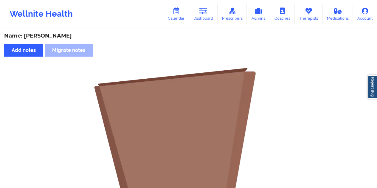
click at [57, 37] on div "Name: [PERSON_NAME]" at bounding box center [188, 36] width 369 height 7
copy div "[PERSON_NAME]"
click at [213, 26] on div "Wellnite Health Calendar Dashboard Prescribers Admins Coaches Therapists Medica…" at bounding box center [188, 14] width 377 height 28
click at [204, 12] on icon at bounding box center [204, 11] width 8 height 7
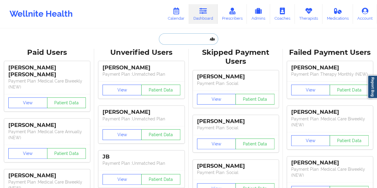
click at [170, 35] on input "text" at bounding box center [188, 38] width 59 height 11
paste input "[EMAIL_ADDRESS][DOMAIN_NAME]"
type input "[EMAIL_ADDRESS][DOMAIN_NAME]"
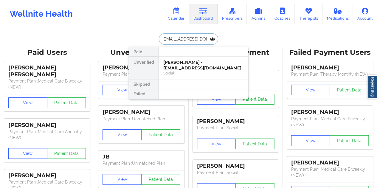
click at [203, 68] on div "[PERSON_NAME] - [EMAIL_ADDRESS][DOMAIN_NAME]" at bounding box center [203, 65] width 80 height 11
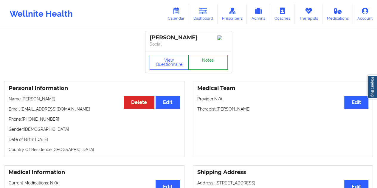
click at [208, 58] on link "Notes" at bounding box center [207, 62] width 39 height 15
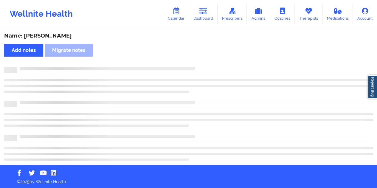
click at [58, 36] on div "Name: [PERSON_NAME]" at bounding box center [188, 36] width 369 height 7
copy div "[PERSON_NAME]"
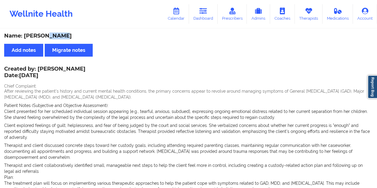
drag, startPoint x: 214, startPoint y: 9, endPoint x: 206, endPoint y: 28, distance: 20.7
click at [214, 9] on link "Dashboard" at bounding box center [203, 14] width 29 height 20
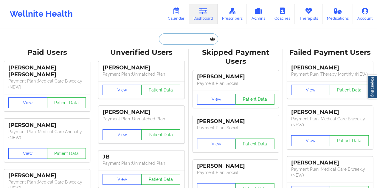
click at [179, 40] on input "text" at bounding box center [188, 38] width 59 height 11
paste input "[EMAIL_ADDRESS][DOMAIN_NAME]"
type input "[EMAIL_ADDRESS][DOMAIN_NAME]"
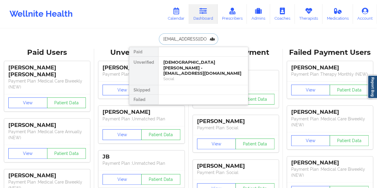
click at [197, 69] on div "[DEMOGRAPHIC_DATA] [PERSON_NAME] - [EMAIL_ADDRESS][DOMAIN_NAME]" at bounding box center [203, 68] width 80 height 17
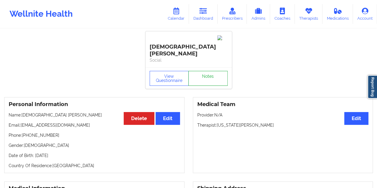
click at [205, 71] on link "Notes" at bounding box center [207, 78] width 39 height 15
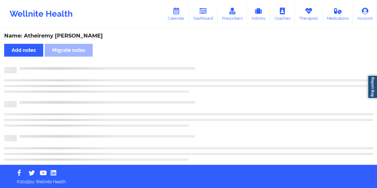
click at [69, 38] on div "Name: Atheiremy [PERSON_NAME]" at bounding box center [188, 36] width 369 height 7
copy div "[PERSON_NAME]"
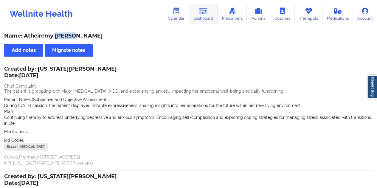
click at [207, 14] on icon at bounding box center [204, 11] width 8 height 7
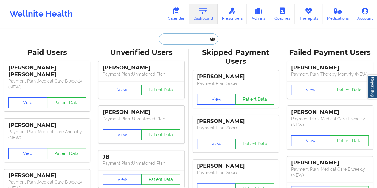
click at [189, 41] on input "text" at bounding box center [188, 38] width 59 height 11
paste input "[EMAIL_ADDRESS][DOMAIN_NAME]"
type input "[EMAIL_ADDRESS][DOMAIN_NAME]"
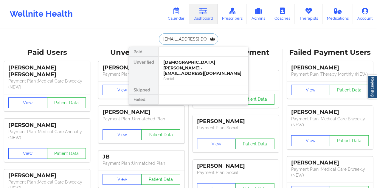
scroll to position [0, 6]
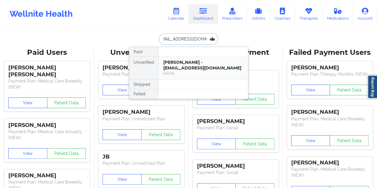
click at [188, 69] on div "[PERSON_NAME] - [EMAIL_ADDRESS][DOMAIN_NAME]" at bounding box center [203, 65] width 80 height 11
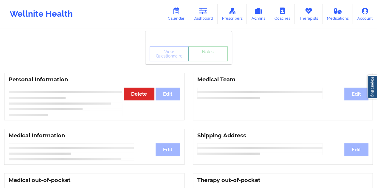
click at [203, 61] on link "Notes" at bounding box center [207, 54] width 39 height 15
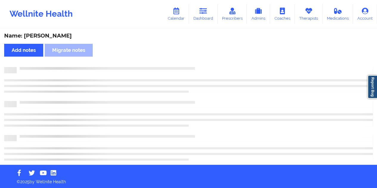
click at [52, 35] on div "Name: [PERSON_NAME]" at bounding box center [188, 36] width 369 height 7
copy div "[PERSON_NAME]"
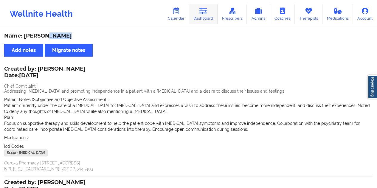
drag, startPoint x: 203, startPoint y: 14, endPoint x: 200, endPoint y: 18, distance: 5.0
click at [203, 14] on icon at bounding box center [204, 11] width 8 height 7
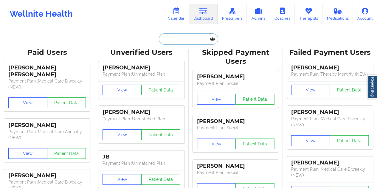
click at [173, 39] on input "text" at bounding box center [188, 38] width 59 height 11
paste input "[EMAIL_ADDRESS][DOMAIN_NAME]"
type input "[EMAIL_ADDRESS][DOMAIN_NAME]"
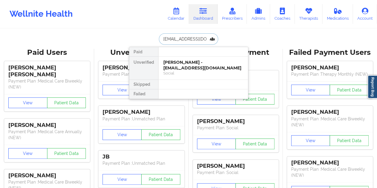
click at [186, 65] on div "[PERSON_NAME] - [EMAIL_ADDRESS][DOMAIN_NAME]" at bounding box center [203, 65] width 80 height 11
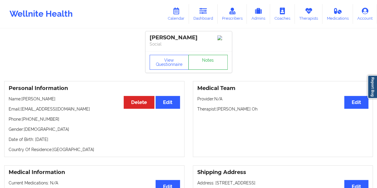
click at [204, 64] on link "Notes" at bounding box center [207, 62] width 39 height 15
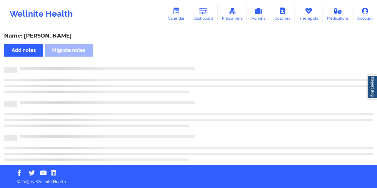
click at [59, 34] on div "Name: [PERSON_NAME]" at bounding box center [188, 36] width 369 height 7
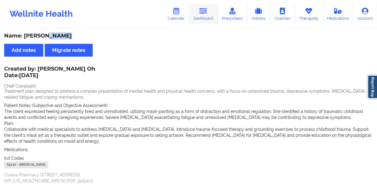
click at [204, 18] on link "Dashboard" at bounding box center [203, 14] width 29 height 20
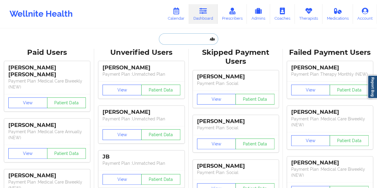
click at [188, 38] on input "text" at bounding box center [188, 38] width 59 height 11
paste input "[EMAIL_ADDRESS][DOMAIN_NAME]"
type input "[EMAIL_ADDRESS][DOMAIN_NAME]"
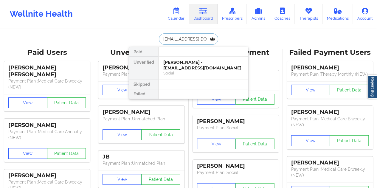
scroll to position [0, 5]
click at [190, 66] on div "[PERSON_NAME] - [EMAIL_ADDRESS][DOMAIN_NAME]" at bounding box center [203, 65] width 80 height 11
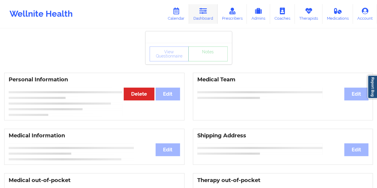
click at [199, 21] on link "Dashboard" at bounding box center [203, 14] width 29 height 20
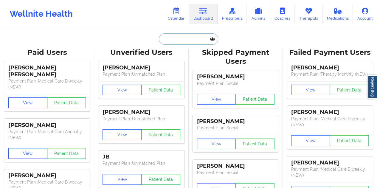
click at [180, 37] on input "text" at bounding box center [188, 38] width 59 height 11
paste input "[EMAIL_ADDRESS][DOMAIN_NAME]"
type input "[EMAIL_ADDRESS][DOMAIN_NAME]"
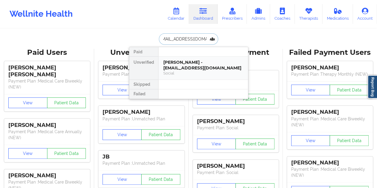
click at [191, 64] on div "[PERSON_NAME] - [EMAIL_ADDRESS][DOMAIN_NAME]" at bounding box center [203, 65] width 80 height 11
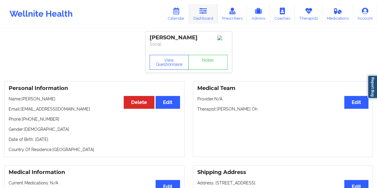
click at [203, 16] on link "Dashboard" at bounding box center [203, 14] width 29 height 20
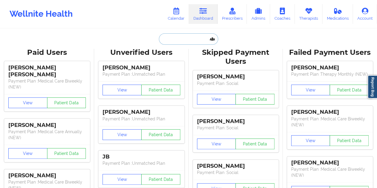
click at [186, 37] on input "text" at bounding box center [188, 38] width 59 height 11
paste input "[EMAIL_ADDRESS][DOMAIN_NAME]"
type input "[EMAIL_ADDRESS][DOMAIN_NAME]"
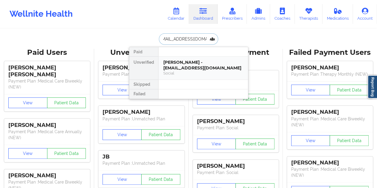
click at [187, 61] on div "[PERSON_NAME] - [EMAIL_ADDRESS][DOMAIN_NAME]" at bounding box center [203, 65] width 80 height 11
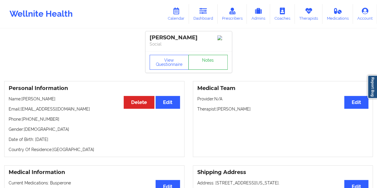
click at [204, 63] on link "Notes" at bounding box center [207, 62] width 39 height 15
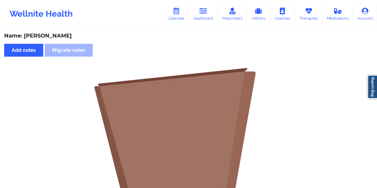
click at [62, 35] on div "Name: [PERSON_NAME]" at bounding box center [188, 36] width 369 height 7
drag, startPoint x: 205, startPoint y: 15, endPoint x: 202, endPoint y: 25, distance: 11.1
click at [205, 15] on link "Dashboard" at bounding box center [203, 14] width 29 height 20
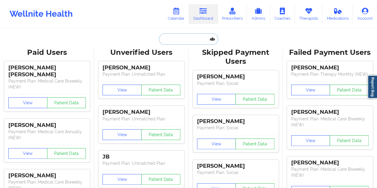
click at [176, 38] on input "text" at bounding box center [188, 38] width 59 height 11
paste input "[EMAIL_ADDRESS][DOMAIN_NAME]"
type input "[EMAIL_ADDRESS][DOMAIN_NAME]"
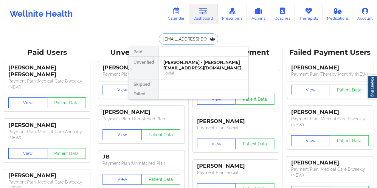
click at [195, 68] on div "[PERSON_NAME] - [PERSON_NAME][EMAIL_ADDRESS][DOMAIN_NAME]" at bounding box center [203, 65] width 80 height 11
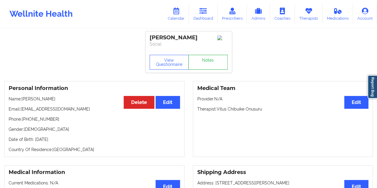
click at [204, 65] on link "Notes" at bounding box center [207, 62] width 39 height 15
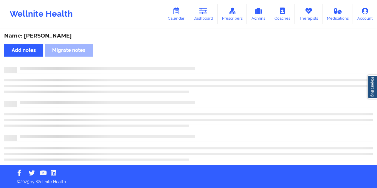
click at [60, 39] on div "Name: [PERSON_NAME]" at bounding box center [188, 36] width 369 height 7
drag, startPoint x: 60, startPoint y: 39, endPoint x: 68, endPoint y: 38, distance: 8.4
click at [61, 38] on div "Name: [PERSON_NAME]" at bounding box center [188, 36] width 369 height 7
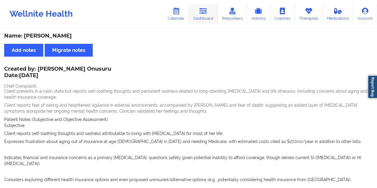
click at [209, 17] on link "Dashboard" at bounding box center [203, 14] width 29 height 20
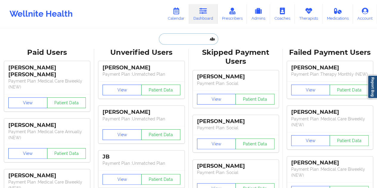
click at [192, 38] on input "text" at bounding box center [188, 38] width 59 height 11
paste input "[EMAIL_ADDRESS][DOMAIN_NAME]"
type input "[EMAIL_ADDRESS][DOMAIN_NAME]"
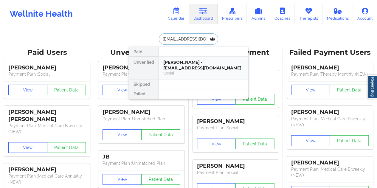
click at [189, 66] on div "[PERSON_NAME] - [EMAIL_ADDRESS][DOMAIN_NAME]" at bounding box center [203, 65] width 80 height 11
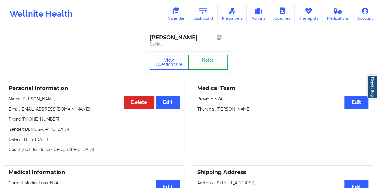
click at [203, 61] on link "Notes" at bounding box center [207, 62] width 39 height 15
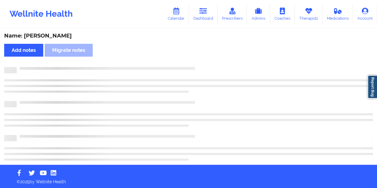
click at [58, 34] on div "Name: [PERSON_NAME]" at bounding box center [188, 36] width 369 height 7
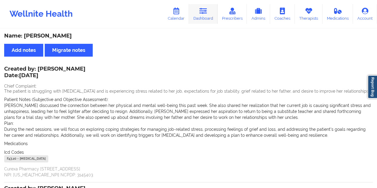
click at [207, 14] on icon at bounding box center [204, 11] width 8 height 7
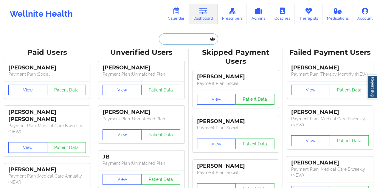
click at [176, 41] on input "text" at bounding box center [188, 38] width 59 height 11
paste input "[EMAIL_ADDRESS][DOMAIN_NAME]"
type input "[EMAIL_ADDRESS][DOMAIN_NAME]"
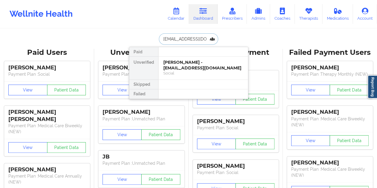
scroll to position [0, 6]
click at [200, 66] on div "[PERSON_NAME] - [EMAIL_ADDRESS][DOMAIN_NAME]" at bounding box center [203, 65] width 80 height 11
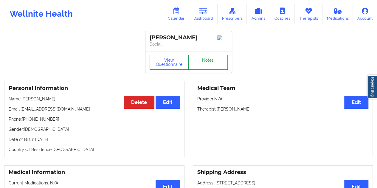
click at [203, 62] on link "Notes" at bounding box center [207, 62] width 39 height 15
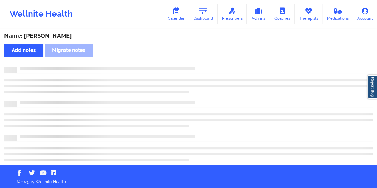
click at [51, 35] on div "Name: [PERSON_NAME]" at bounding box center [188, 36] width 369 height 7
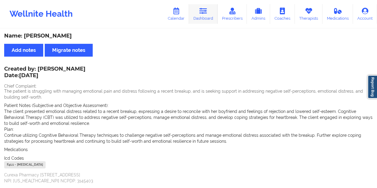
click at [210, 19] on link "Dashboard" at bounding box center [203, 14] width 29 height 20
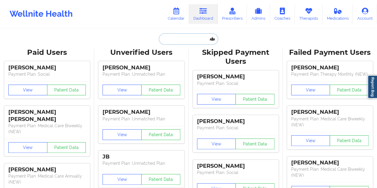
click at [183, 41] on input "text" at bounding box center [188, 38] width 59 height 11
paste input "[EMAIL_ADDRESS][DOMAIN_NAME]"
type input "[EMAIL_ADDRESS][DOMAIN_NAME]"
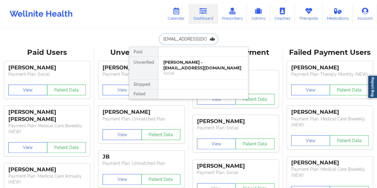
click at [186, 67] on div "[PERSON_NAME] - [EMAIL_ADDRESS][DOMAIN_NAME]" at bounding box center [203, 65] width 80 height 11
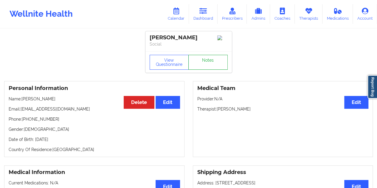
click at [204, 68] on link "Notes" at bounding box center [207, 62] width 39 height 15
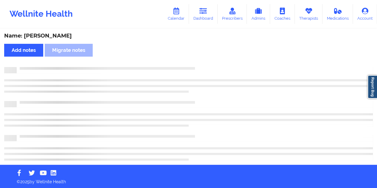
click at [58, 38] on div "Name: [PERSON_NAME]" at bounding box center [188, 36] width 369 height 7
click at [58, 37] on div "Name: [PERSON_NAME]" at bounding box center [188, 36] width 369 height 7
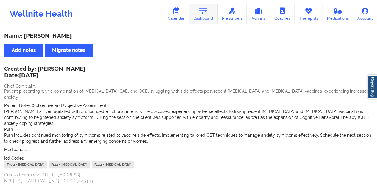
click at [203, 15] on link "Dashboard" at bounding box center [203, 14] width 29 height 20
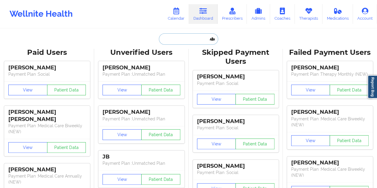
click at [171, 42] on input "text" at bounding box center [188, 38] width 59 height 11
paste input "[EMAIL_ADDRESS][DOMAIN_NAME]"
type input "[EMAIL_ADDRESS][DOMAIN_NAME]"
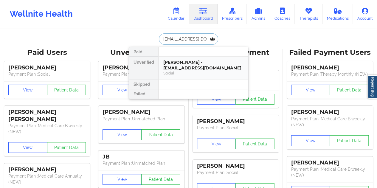
click at [191, 70] on div "[PERSON_NAME] - [EMAIL_ADDRESS][DOMAIN_NAME] Social" at bounding box center [203, 68] width 89 height 23
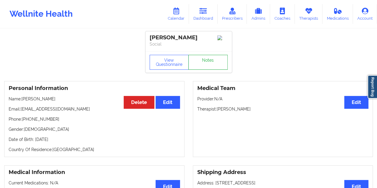
click at [209, 67] on link "Notes" at bounding box center [207, 62] width 39 height 15
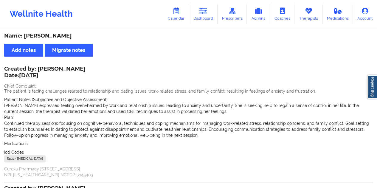
click at [44, 35] on div "Name: [PERSON_NAME]" at bounding box center [188, 36] width 369 height 7
drag, startPoint x: 202, startPoint y: 7, endPoint x: 205, endPoint y: 16, distance: 9.3
click at [202, 7] on link "Dashboard" at bounding box center [203, 14] width 29 height 20
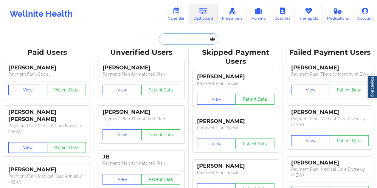
click at [187, 34] on input "text" at bounding box center [188, 38] width 59 height 11
paste input "[EMAIL_ADDRESS][DOMAIN_NAME]"
type input "[EMAIL_ADDRESS][DOMAIN_NAME]"
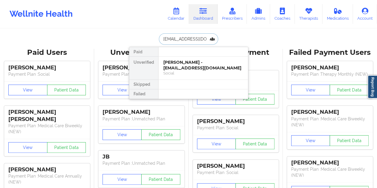
scroll to position [0, 6]
click at [190, 66] on div "[PERSON_NAME] - [PERSON_NAME][EMAIL_ADDRESS][DOMAIN_NAME]" at bounding box center [203, 65] width 80 height 11
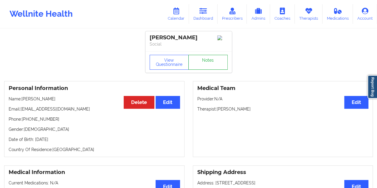
click at [208, 61] on link "Notes" at bounding box center [207, 62] width 39 height 15
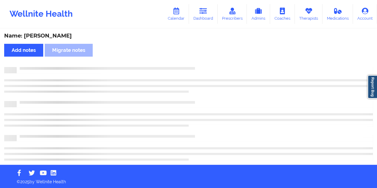
click at [74, 39] on div "Name: [PERSON_NAME]" at bounding box center [188, 36] width 369 height 7
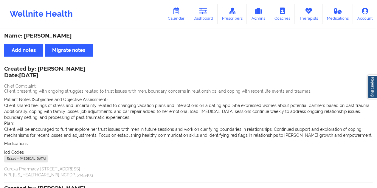
click at [206, 24] on link "Dashboard" at bounding box center [203, 14] width 29 height 20
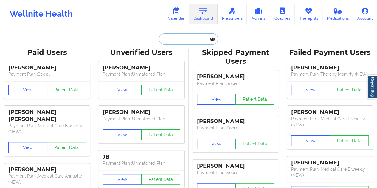
click at [190, 40] on input "text" at bounding box center [188, 38] width 59 height 11
paste input "[EMAIL_ADDRESS][DOMAIN_NAME]"
type input "[EMAIL_ADDRESS][DOMAIN_NAME]"
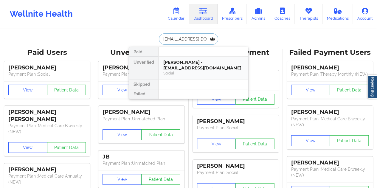
click at [187, 71] on div "Social" at bounding box center [203, 73] width 80 height 5
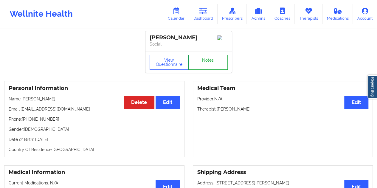
click at [211, 65] on link "Notes" at bounding box center [207, 62] width 39 height 15
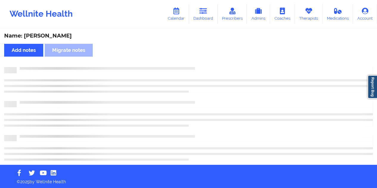
click at [70, 38] on div "Name: [PERSON_NAME]" at bounding box center [188, 36] width 369 height 7
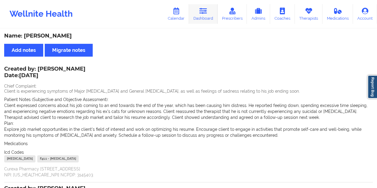
click at [194, 18] on link "Dashboard" at bounding box center [203, 14] width 29 height 20
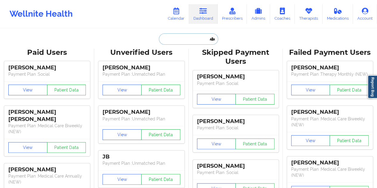
click at [196, 37] on input "text" at bounding box center [188, 38] width 59 height 11
paste input "[EMAIL_ADDRESS][DOMAIN_NAME]"
type input "[EMAIL_ADDRESS][DOMAIN_NAME]"
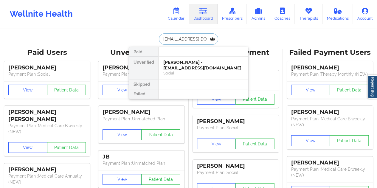
click at [182, 68] on div "[PERSON_NAME] - [EMAIL_ADDRESS][DOMAIN_NAME]" at bounding box center [203, 65] width 80 height 11
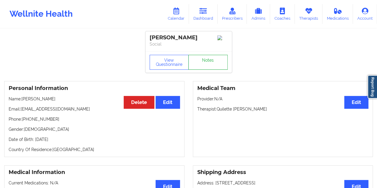
click at [205, 66] on link "Notes" at bounding box center [207, 62] width 39 height 15
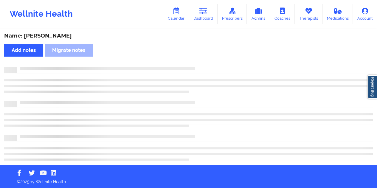
click at [68, 35] on div "Name: [PERSON_NAME]" at bounding box center [188, 36] width 369 height 7
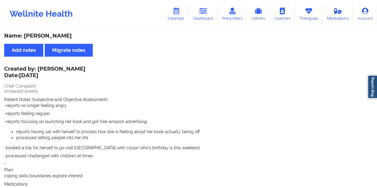
drag, startPoint x: 208, startPoint y: 21, endPoint x: 200, endPoint y: 27, distance: 10.6
click at [208, 21] on link "Dashboard" at bounding box center [203, 14] width 29 height 20
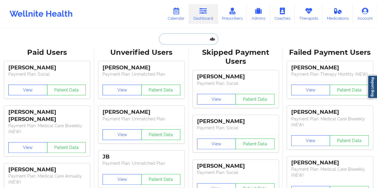
click at [184, 34] on input "text" at bounding box center [188, 38] width 59 height 11
paste input "[EMAIL_ADDRESS][DOMAIN_NAME]"
type input "[EMAIL_ADDRESS][DOMAIN_NAME]"
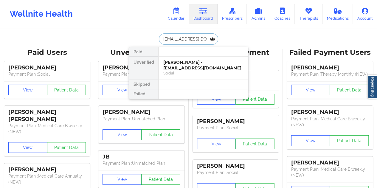
scroll to position [0, 3]
click at [189, 69] on div "[PERSON_NAME] - [EMAIL_ADDRESS][DOMAIN_NAME]" at bounding box center [203, 65] width 80 height 11
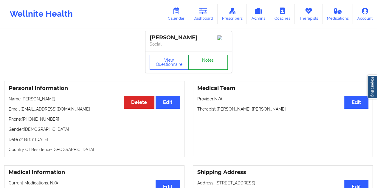
click at [209, 62] on link "Notes" at bounding box center [207, 62] width 39 height 15
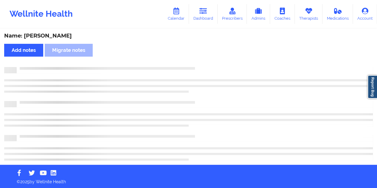
click at [65, 37] on div "Name: [PERSON_NAME]" at bounding box center [188, 36] width 369 height 7
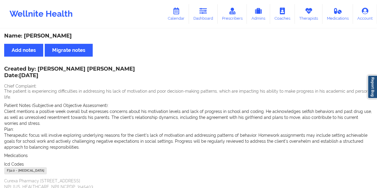
drag, startPoint x: 203, startPoint y: 15, endPoint x: 200, endPoint y: 27, distance: 12.9
click at [203, 15] on link "Dashboard" at bounding box center [203, 14] width 29 height 20
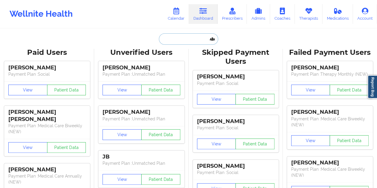
click at [181, 40] on input "text" at bounding box center [188, 38] width 59 height 11
paste input "[EMAIL_ADDRESS][DOMAIN_NAME]"
type input "[EMAIL_ADDRESS][DOMAIN_NAME]"
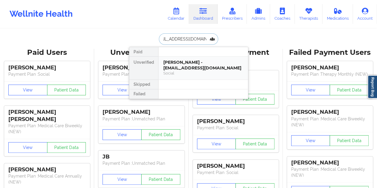
click at [202, 69] on div "[PERSON_NAME] - [EMAIL_ADDRESS][DOMAIN_NAME]" at bounding box center [203, 65] width 80 height 11
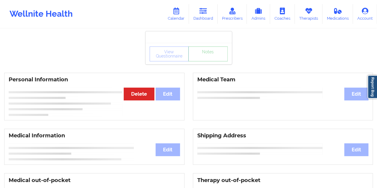
click at [209, 61] on link "Notes" at bounding box center [207, 54] width 39 height 15
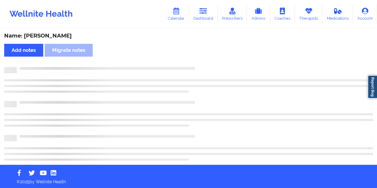
click at [50, 34] on div "Name: [PERSON_NAME]" at bounding box center [188, 36] width 369 height 7
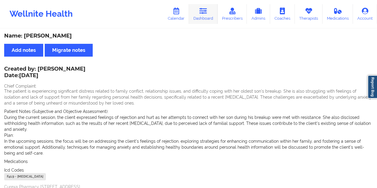
click at [212, 13] on link "Dashboard" at bounding box center [203, 14] width 29 height 20
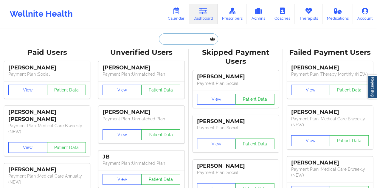
click at [184, 39] on input "text" at bounding box center [188, 38] width 59 height 11
paste input "[EMAIL_ADDRESS][DOMAIN_NAME]"
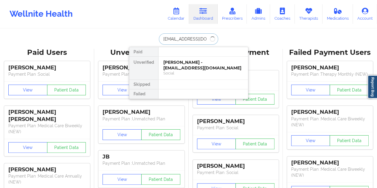
type input "[EMAIL_ADDRESS][DOMAIN_NAME]"
click at [197, 67] on div "[PERSON_NAME] - [EMAIL_ADDRESS][DOMAIN_NAME]" at bounding box center [203, 65] width 80 height 11
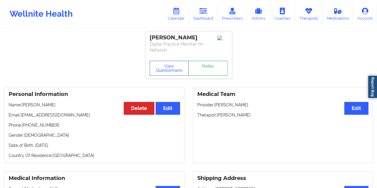
click at [207, 66] on link "Notes" at bounding box center [207, 68] width 39 height 15
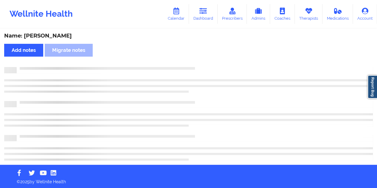
click at [52, 39] on div "Name: [PERSON_NAME]" at bounding box center [188, 36] width 369 height 7
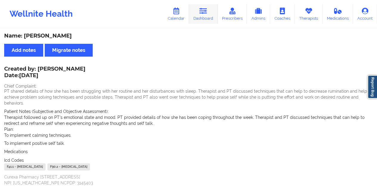
click at [211, 14] on link "Dashboard" at bounding box center [203, 14] width 29 height 20
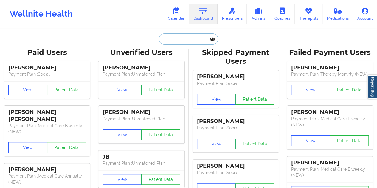
click at [184, 38] on input "text" at bounding box center [188, 38] width 59 height 11
paste input "[EMAIL_ADDRESS][DOMAIN_NAME]"
type input "[EMAIL_ADDRESS][DOMAIN_NAME]"
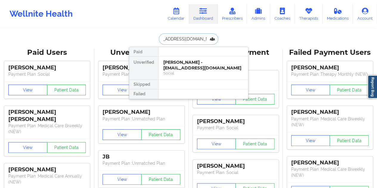
click at [193, 69] on div "[PERSON_NAME] - [EMAIL_ADDRESS][DOMAIN_NAME]" at bounding box center [203, 65] width 80 height 11
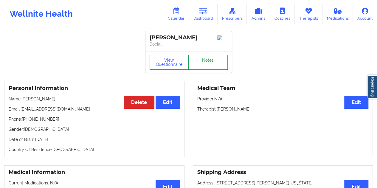
click at [206, 62] on link "Notes" at bounding box center [207, 62] width 39 height 15
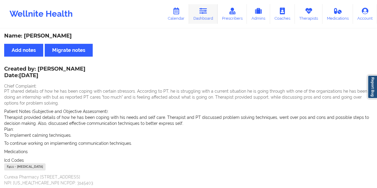
click at [202, 12] on icon at bounding box center [204, 11] width 8 height 7
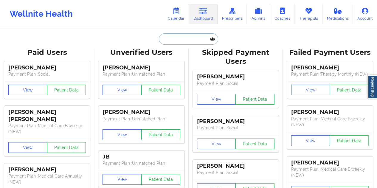
click at [185, 40] on input "text" at bounding box center [188, 38] width 59 height 11
paste input "[EMAIL_ADDRESS][DOMAIN_NAME]"
type input "[EMAIL_ADDRESS][DOMAIN_NAME]"
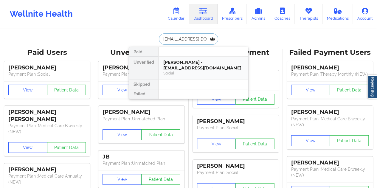
click at [185, 72] on div "Social" at bounding box center [203, 73] width 80 height 5
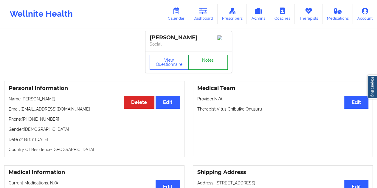
click at [205, 66] on link "Notes" at bounding box center [207, 62] width 39 height 15
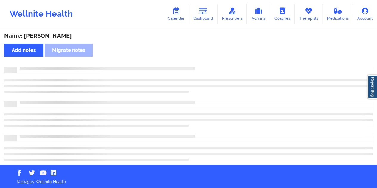
click at [60, 36] on div "Name: [PERSON_NAME]" at bounding box center [188, 36] width 369 height 7
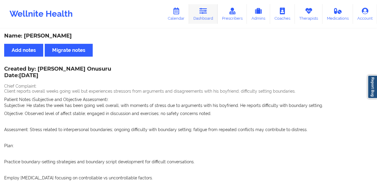
click at [210, 17] on link "Dashboard" at bounding box center [203, 14] width 29 height 20
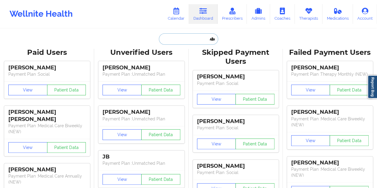
click at [185, 35] on input "text" at bounding box center [188, 38] width 59 height 11
paste input "[EMAIL_ADDRESS][DOMAIN_NAME]"
type input "[EMAIL_ADDRESS][DOMAIN_NAME]"
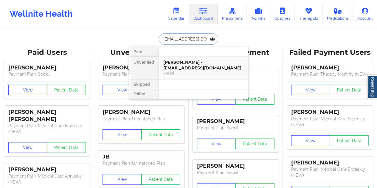
click at [191, 71] on div "Social" at bounding box center [203, 73] width 80 height 5
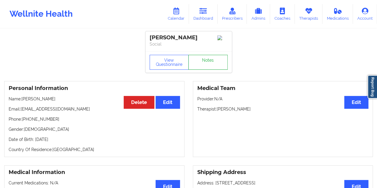
click at [208, 63] on link "Notes" at bounding box center [207, 62] width 39 height 15
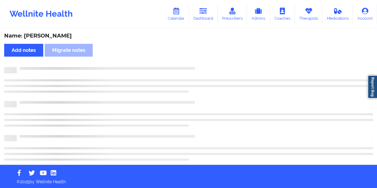
click at [48, 37] on div "Name: [PERSON_NAME]" at bounding box center [188, 36] width 369 height 7
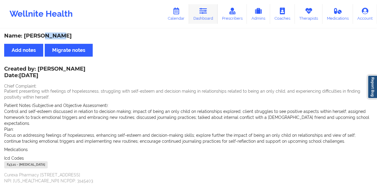
click at [206, 18] on link "Dashboard" at bounding box center [203, 14] width 29 height 20
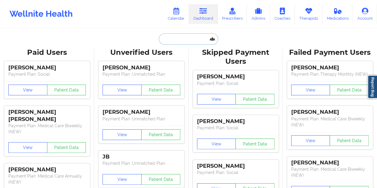
click at [179, 38] on input "text" at bounding box center [188, 38] width 59 height 11
paste input "[PERSON_NAME][EMAIL_ADDRESS][DOMAIN_NAME]"
type input "[PERSON_NAME][EMAIL_ADDRESS][DOMAIN_NAME]"
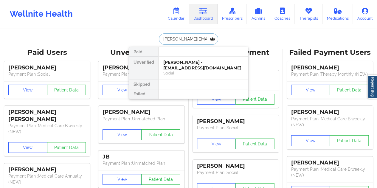
scroll to position [0, 2]
click at [197, 68] on div "[PERSON_NAME] - [PERSON_NAME][EMAIL_ADDRESS][DOMAIN_NAME]" at bounding box center [203, 65] width 80 height 11
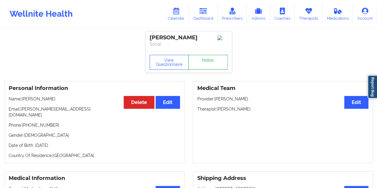
click at [204, 66] on link "Notes" at bounding box center [207, 62] width 39 height 15
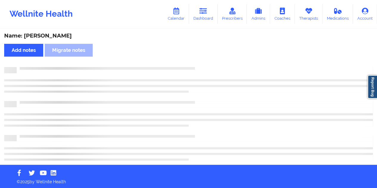
click at [50, 38] on div "Name: [PERSON_NAME]" at bounding box center [188, 36] width 369 height 7
click at [50, 37] on div "Name: [PERSON_NAME]" at bounding box center [188, 36] width 369 height 7
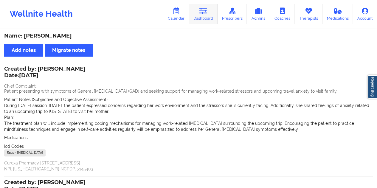
drag, startPoint x: 196, startPoint y: 12, endPoint x: 198, endPoint y: 16, distance: 4.9
click at [196, 12] on link "Dashboard" at bounding box center [203, 14] width 29 height 20
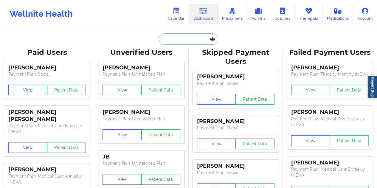
click at [174, 40] on input "text" at bounding box center [188, 38] width 59 height 11
paste input "[EMAIL_ADDRESS][DOMAIN_NAME]"
type input "[EMAIL_ADDRESS][DOMAIN_NAME]"
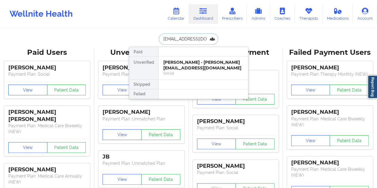
scroll to position [0, 13]
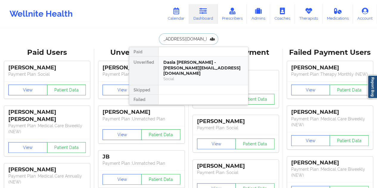
click at [191, 67] on div "Dasia [PERSON_NAME] - [PERSON_NAME][EMAIL_ADDRESS][DOMAIN_NAME]" at bounding box center [203, 68] width 80 height 17
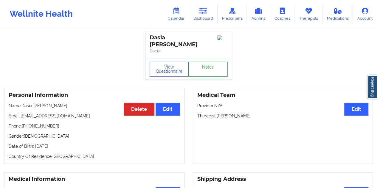
click at [207, 62] on link "Notes" at bounding box center [207, 69] width 39 height 15
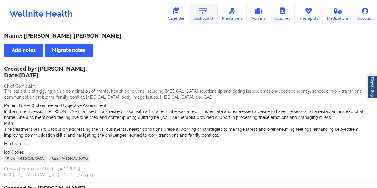
click at [207, 13] on icon at bounding box center [204, 11] width 8 height 7
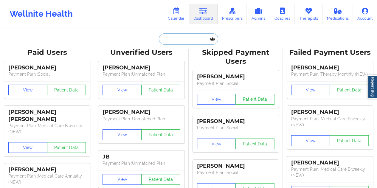
click at [180, 42] on input "text" at bounding box center [188, 38] width 59 height 11
paste input "[EMAIL_ADDRESS][DOMAIN_NAME]"
type input "[EMAIL_ADDRESS][DOMAIN_NAME]"
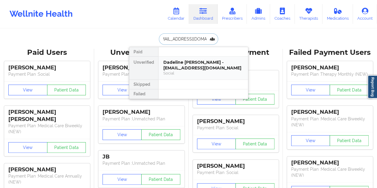
click at [191, 69] on div "Dadeline [PERSON_NAME] - [EMAIL_ADDRESS][DOMAIN_NAME]" at bounding box center [203, 65] width 80 height 11
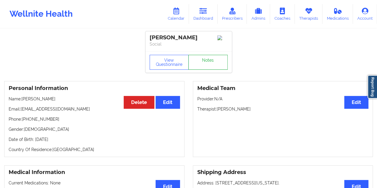
click at [211, 70] on link "Notes" at bounding box center [207, 62] width 39 height 15
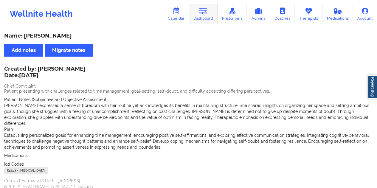
click at [211, 15] on link "Dashboard" at bounding box center [203, 14] width 29 height 20
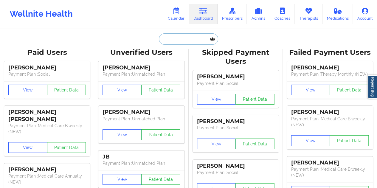
click at [189, 34] on input "text" at bounding box center [188, 38] width 59 height 11
paste input "[EMAIL_ADDRESS][DOMAIN_NAME]"
type input "[EMAIL_ADDRESS][DOMAIN_NAME]"
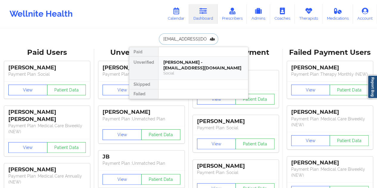
click at [188, 62] on div "[PERSON_NAME] - [EMAIL_ADDRESS][DOMAIN_NAME]" at bounding box center [203, 65] width 80 height 11
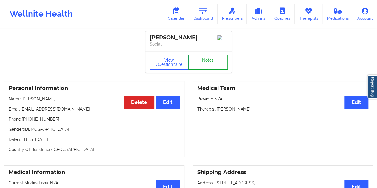
click at [203, 63] on link "Notes" at bounding box center [207, 62] width 39 height 15
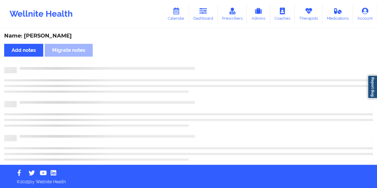
click at [61, 38] on div "Name: [PERSON_NAME]" at bounding box center [188, 36] width 369 height 7
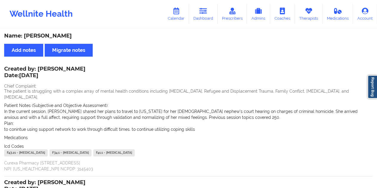
click at [207, 25] on div "Wellnite Health Calendar Dashboard Prescribers Admins Coaches Therapists Medica…" at bounding box center [188, 14] width 377 height 24
click at [207, 6] on link "Dashboard" at bounding box center [203, 14] width 29 height 20
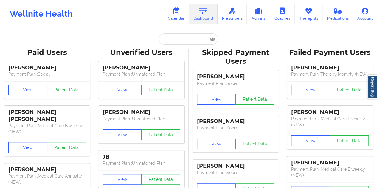
click at [180, 38] on input "text" at bounding box center [188, 38] width 59 height 11
paste input "[PERSON_NAME][EMAIL_ADDRESS][DOMAIN_NAME]"
type input "[PERSON_NAME][EMAIL_ADDRESS][DOMAIN_NAME]"
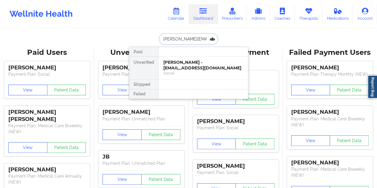
scroll to position [0, 7]
click at [184, 67] on div "Dionne Jacobs - [EMAIL_ADDRESS][DOMAIN_NAME]" at bounding box center [203, 65] width 80 height 11
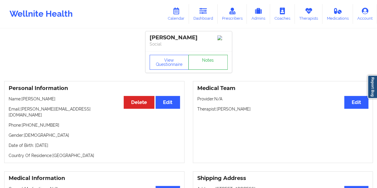
click at [203, 63] on link "Notes" at bounding box center [207, 62] width 39 height 15
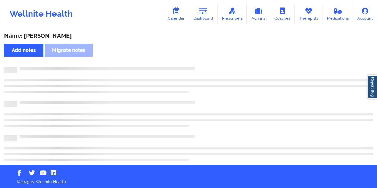
click at [48, 37] on div "Name: [PERSON_NAME]" at bounding box center [188, 36] width 369 height 7
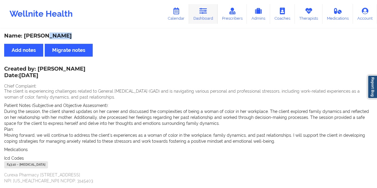
click at [203, 16] on link "Dashboard" at bounding box center [203, 14] width 29 height 20
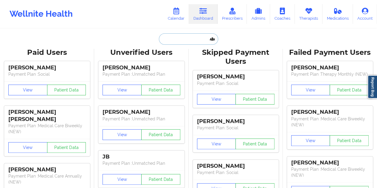
click at [185, 37] on input "text" at bounding box center [188, 38] width 59 height 11
paste input "[EMAIL_ADDRESS][DOMAIN_NAME]"
type input "[EMAIL_ADDRESS][DOMAIN_NAME]"
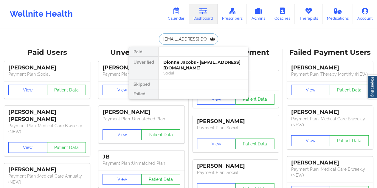
scroll to position [0, 7]
click at [193, 61] on div "[PERSON_NAME] - [EMAIL_ADDRESS][DOMAIN_NAME]" at bounding box center [203, 65] width 80 height 11
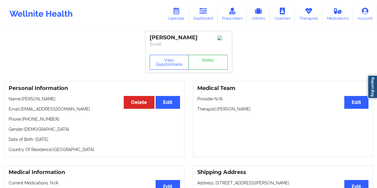
click at [210, 65] on link "Notes" at bounding box center [207, 62] width 39 height 15
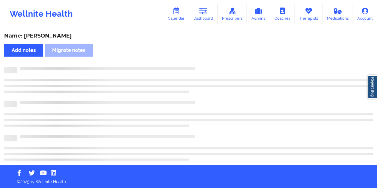
click at [67, 36] on div "Name: [PERSON_NAME]" at bounding box center [188, 36] width 369 height 7
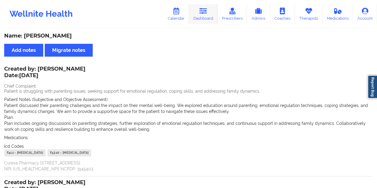
click at [205, 15] on link "Dashboard" at bounding box center [203, 14] width 29 height 20
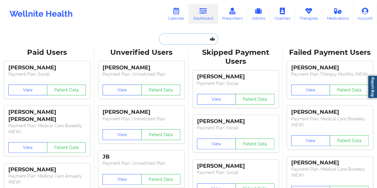
click at [176, 39] on input "text" at bounding box center [188, 38] width 59 height 11
paste input "[EMAIL_ADDRESS][DOMAIN_NAME]"
type input "[EMAIL_ADDRESS][DOMAIN_NAME]"
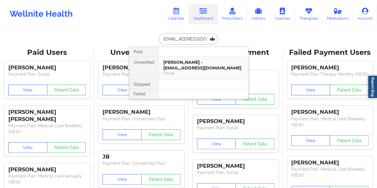
click at [194, 72] on div "Social" at bounding box center [203, 73] width 80 height 5
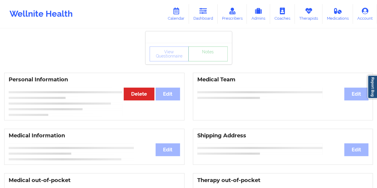
click at [205, 61] on link "Notes" at bounding box center [207, 54] width 39 height 15
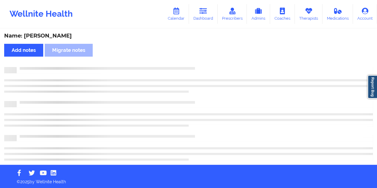
click at [55, 35] on div "Name: [PERSON_NAME]" at bounding box center [188, 36] width 369 height 7
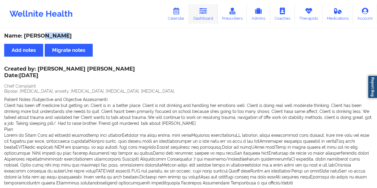
click at [202, 16] on link "Dashboard" at bounding box center [203, 14] width 29 height 20
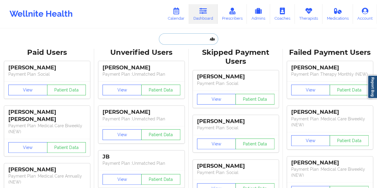
click at [177, 41] on input "text" at bounding box center [188, 38] width 59 height 11
paste input "[EMAIL_ADDRESS][DOMAIN_NAME]"
type input "[EMAIL_ADDRESS][DOMAIN_NAME]"
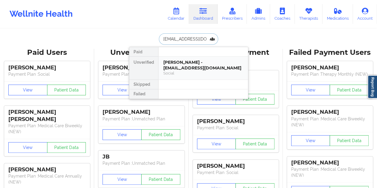
click at [198, 72] on div "Social" at bounding box center [203, 73] width 80 height 5
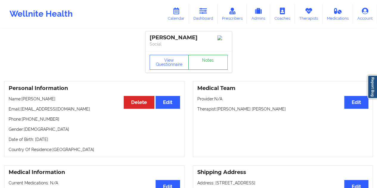
click at [207, 63] on link "Notes" at bounding box center [207, 62] width 39 height 15
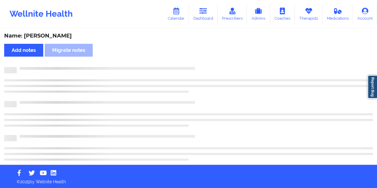
click at [57, 38] on div "Name: [PERSON_NAME]" at bounding box center [188, 36] width 369 height 7
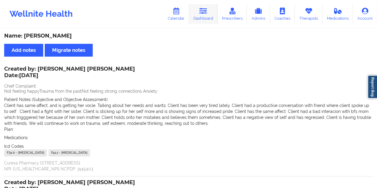
drag, startPoint x: 200, startPoint y: 9, endPoint x: 199, endPoint y: 19, distance: 9.6
click at [200, 10] on link "Dashboard" at bounding box center [203, 14] width 29 height 20
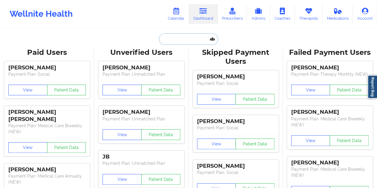
click at [190, 36] on input "text" at bounding box center [188, 38] width 59 height 11
paste input "[EMAIL_ADDRESS][DOMAIN_NAME]"
type input "[EMAIL_ADDRESS][DOMAIN_NAME]"
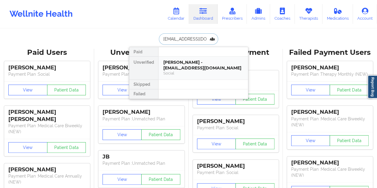
click at [194, 65] on div "[PERSON_NAME] - [EMAIL_ADDRESS][DOMAIN_NAME]" at bounding box center [203, 65] width 80 height 11
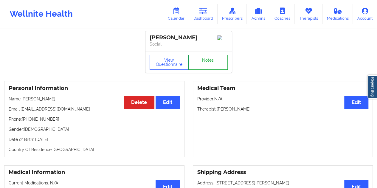
click at [205, 64] on link "Notes" at bounding box center [207, 62] width 39 height 15
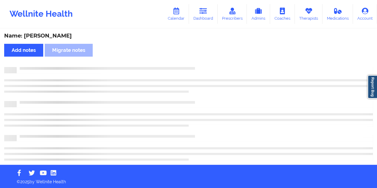
click at [48, 40] on div "Name: [PERSON_NAME] Add notes Migrate notes" at bounding box center [188, 97] width 377 height 136
click at [50, 38] on div "Name: [PERSON_NAME]" at bounding box center [188, 36] width 369 height 7
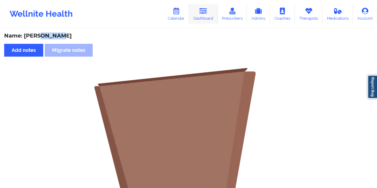
drag, startPoint x: 208, startPoint y: 15, endPoint x: 207, endPoint y: 23, distance: 8.5
click at [208, 15] on link "Dashboard" at bounding box center [203, 14] width 29 height 20
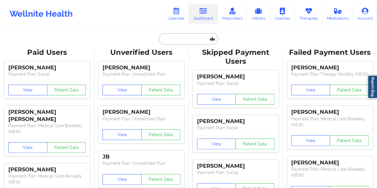
click at [174, 40] on input "text" at bounding box center [188, 38] width 59 height 11
paste input "[PERSON_NAME][EMAIL_ADDRESS][DOMAIN_NAME]"
type input "[PERSON_NAME][EMAIL_ADDRESS][DOMAIN_NAME]"
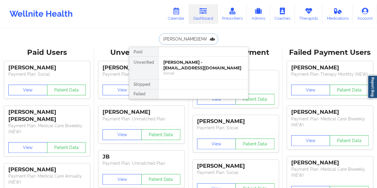
scroll to position [0, 7]
click at [191, 62] on div "[PERSON_NAME] - [PERSON_NAME][EMAIL_ADDRESS][DOMAIN_NAME]" at bounding box center [203, 65] width 80 height 11
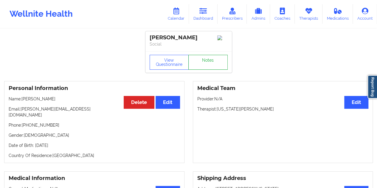
click at [206, 61] on link "Notes" at bounding box center [207, 62] width 39 height 15
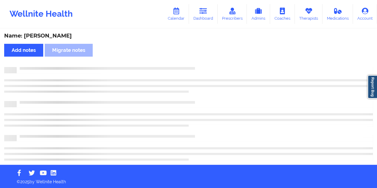
click at [57, 32] on div "Name: [PERSON_NAME] Add notes Migrate notes" at bounding box center [188, 97] width 377 height 136
click at [58, 32] on div "Name: [PERSON_NAME] Add notes Migrate notes" at bounding box center [188, 97] width 377 height 136
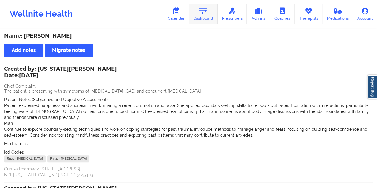
drag, startPoint x: 207, startPoint y: 11, endPoint x: 201, endPoint y: 23, distance: 13.6
click at [207, 12] on icon at bounding box center [204, 11] width 8 height 7
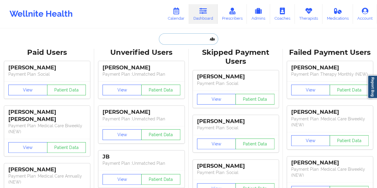
click at [177, 37] on input "text" at bounding box center [188, 38] width 59 height 11
paste input "[PERSON_NAME][EMAIL_ADDRESS][PERSON_NAME][DOMAIN_NAME]"
type input "[PERSON_NAME][EMAIL_ADDRESS][PERSON_NAME][DOMAIN_NAME]"
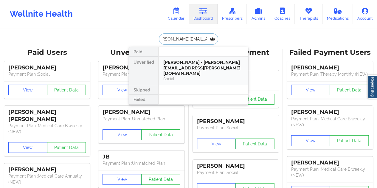
click at [212, 68] on div "[PERSON_NAME] - [PERSON_NAME][EMAIL_ADDRESS][PERSON_NAME][DOMAIN_NAME]" at bounding box center [203, 68] width 80 height 17
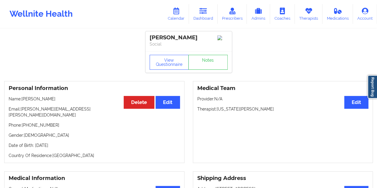
click at [211, 61] on div "View Questionnaire Notes" at bounding box center [189, 61] width 86 height 21
click at [218, 70] on link "Notes" at bounding box center [207, 62] width 39 height 15
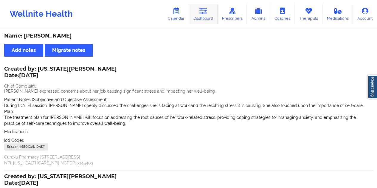
click at [204, 20] on link "Dashboard" at bounding box center [203, 14] width 29 height 20
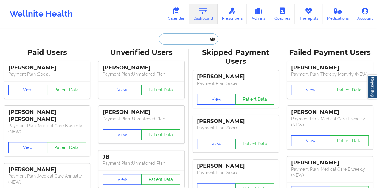
click at [183, 41] on input "text" at bounding box center [188, 38] width 59 height 11
paste input "[PERSON_NAME][EMAIL_ADDRESS][DOMAIN_NAME]"
type input "[PERSON_NAME][EMAIL_ADDRESS][DOMAIN_NAME]"
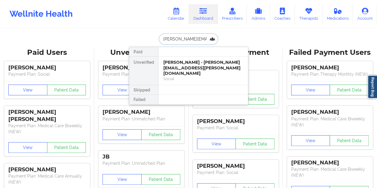
scroll to position [0, 8]
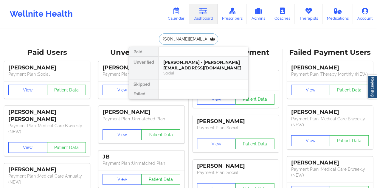
click at [192, 63] on div "[PERSON_NAME] - [PERSON_NAME][EMAIL_ADDRESS][DOMAIN_NAME]" at bounding box center [203, 65] width 80 height 11
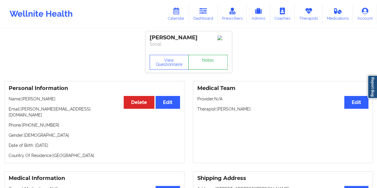
click at [207, 62] on link "Notes" at bounding box center [207, 62] width 39 height 15
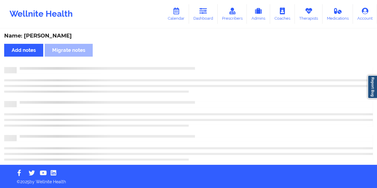
click at [60, 35] on div "Name: [PERSON_NAME]" at bounding box center [188, 36] width 369 height 7
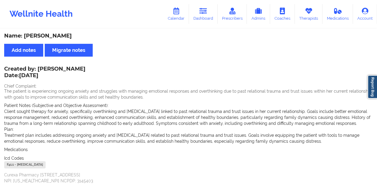
drag, startPoint x: 80, startPoint y: 68, endPoint x: 38, endPoint y: 66, distance: 42.1
click at [38, 66] on div "Created by: [PERSON_NAME] Date: [DATE]" at bounding box center [44, 73] width 81 height 14
drag, startPoint x: 204, startPoint y: 18, endPoint x: 208, endPoint y: 24, distance: 7.6
click at [204, 18] on link "Dashboard" at bounding box center [203, 14] width 29 height 20
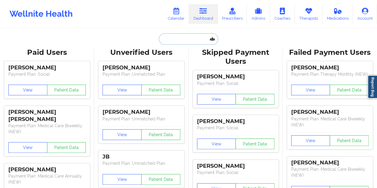
click at [179, 38] on input "text" at bounding box center [188, 38] width 59 height 11
paste input "[EMAIL_ADDRESS][DOMAIN_NAME]"
type input "[EMAIL_ADDRESS][DOMAIN_NAME]"
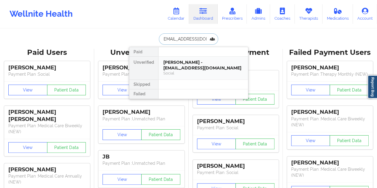
click at [197, 66] on div "[PERSON_NAME] - [EMAIL_ADDRESS][DOMAIN_NAME]" at bounding box center [203, 65] width 80 height 11
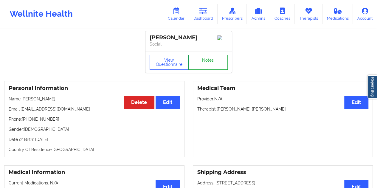
click at [216, 65] on link "Notes" at bounding box center [207, 62] width 39 height 15
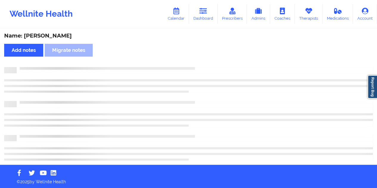
click at [52, 37] on div "Name: [PERSON_NAME]" at bounding box center [188, 36] width 369 height 7
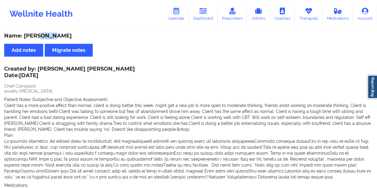
click at [184, 38] on div "Name: [PERSON_NAME]" at bounding box center [188, 36] width 369 height 7
click at [205, 19] on link "Dashboard" at bounding box center [203, 14] width 29 height 20
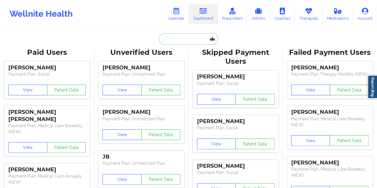
click at [182, 34] on input "text" at bounding box center [188, 38] width 59 height 11
paste input "[EMAIL_ADDRESS][DOMAIN_NAME]"
type input "[EMAIL_ADDRESS][DOMAIN_NAME]"
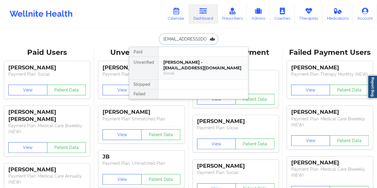
click at [192, 67] on div "[PERSON_NAME] - [EMAIL_ADDRESS][DOMAIN_NAME]" at bounding box center [203, 65] width 80 height 11
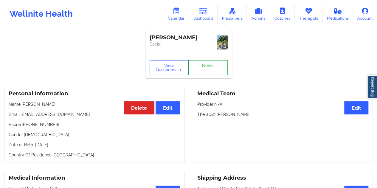
click at [209, 62] on link "Notes" at bounding box center [207, 67] width 39 height 15
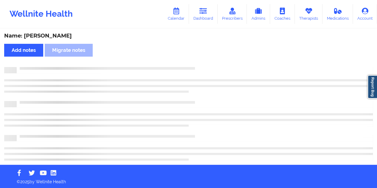
click at [72, 35] on div "Name: [PERSON_NAME]" at bounding box center [188, 36] width 369 height 7
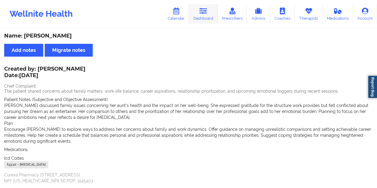
click at [210, 17] on link "Dashboard" at bounding box center [203, 14] width 29 height 20
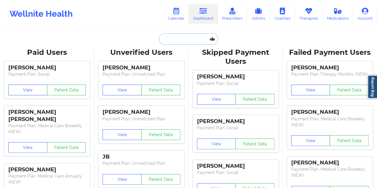
click at [177, 40] on input "text" at bounding box center [188, 38] width 59 height 11
paste input "[EMAIL_ADDRESS][DOMAIN_NAME]"
type input "[EMAIL_ADDRESS][DOMAIN_NAME]"
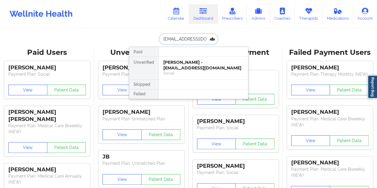
scroll to position [0, 6]
click at [202, 65] on div "[PERSON_NAME] - [EMAIL_ADDRESS][DOMAIN_NAME]" at bounding box center [203, 65] width 80 height 11
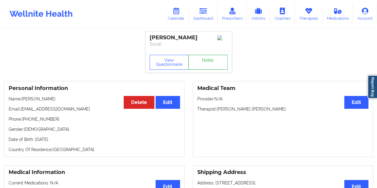
click at [207, 65] on link "Notes" at bounding box center [207, 62] width 39 height 15
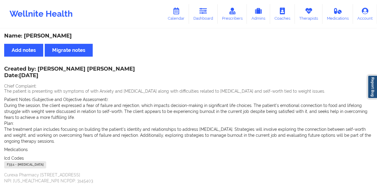
click at [54, 38] on div "Name: [PERSON_NAME]" at bounding box center [188, 36] width 369 height 7
drag, startPoint x: 206, startPoint y: 10, endPoint x: 204, endPoint y: 23, distance: 12.8
click at [206, 10] on icon at bounding box center [204, 11] width 8 height 7
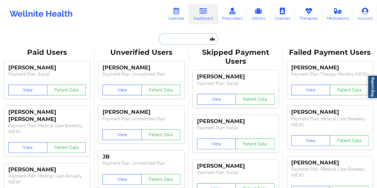
click at [178, 38] on input "text" at bounding box center [188, 38] width 59 height 11
paste input "[EMAIL_ADDRESS][DOMAIN_NAME]"
type input "[EMAIL_ADDRESS][DOMAIN_NAME]"
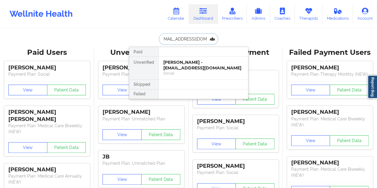
click at [199, 67] on div "[PERSON_NAME] - [EMAIL_ADDRESS][DOMAIN_NAME]" at bounding box center [203, 65] width 80 height 11
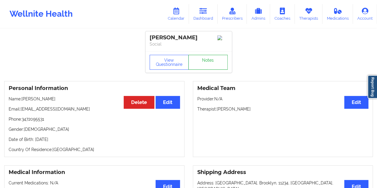
click at [205, 64] on link "Notes" at bounding box center [207, 62] width 39 height 15
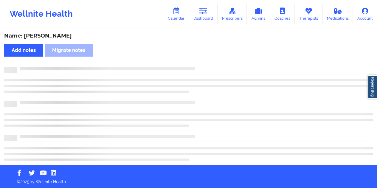
click at [61, 34] on div "Name: [PERSON_NAME]" at bounding box center [188, 36] width 369 height 7
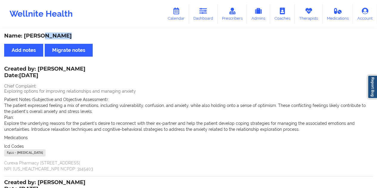
drag, startPoint x: 208, startPoint y: 21, endPoint x: 206, endPoint y: 25, distance: 4.8
click at [208, 21] on link "Dashboard" at bounding box center [203, 14] width 29 height 20
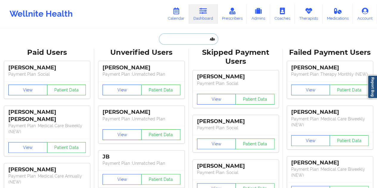
click at [180, 39] on input "text" at bounding box center [188, 38] width 59 height 11
paste input "[EMAIL_ADDRESS][DOMAIN_NAME]"
type input "[EMAIL_ADDRESS][DOMAIN_NAME]"
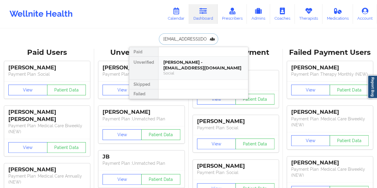
click at [187, 63] on div "[PERSON_NAME] - [EMAIL_ADDRESS][DOMAIN_NAME]" at bounding box center [203, 65] width 80 height 11
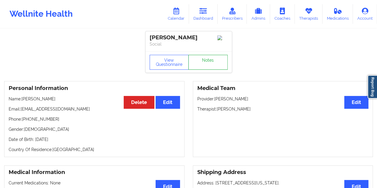
click at [203, 65] on link "Notes" at bounding box center [207, 62] width 39 height 15
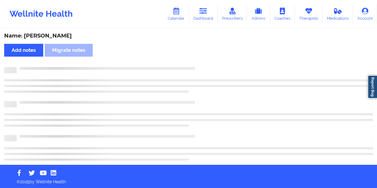
click at [62, 37] on div "Name: [PERSON_NAME]" at bounding box center [188, 36] width 369 height 7
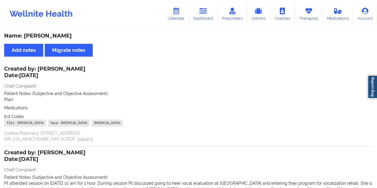
click at [210, 28] on div "Name: [PERSON_NAME] Add notes Migrate notes Created by: [PERSON_NAME] Date: [DA…" at bounding box center [188, 137] width 377 height 274
click at [207, 16] on link "Dashboard" at bounding box center [203, 14] width 29 height 20
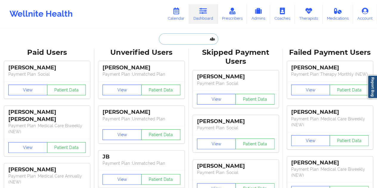
click at [183, 41] on input "text" at bounding box center [188, 38] width 59 height 11
paste input "[EMAIL_ADDRESS][DOMAIN_NAME]"
type input "[EMAIL_ADDRESS][DOMAIN_NAME]"
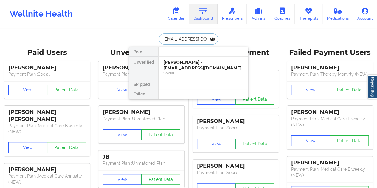
scroll to position [0, 12]
click at [201, 67] on div "[PERSON_NAME] - [EMAIL_ADDRESS][DOMAIN_NAME]" at bounding box center [203, 65] width 80 height 11
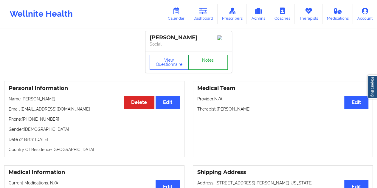
click at [212, 63] on link "Notes" at bounding box center [207, 62] width 39 height 15
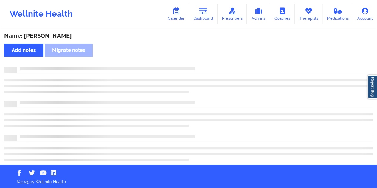
click at [46, 36] on div "Name: [PERSON_NAME]" at bounding box center [188, 36] width 369 height 7
click at [47, 36] on div "Name: [PERSON_NAME]" at bounding box center [188, 36] width 369 height 7
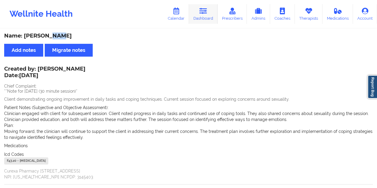
click at [206, 14] on icon at bounding box center [204, 11] width 8 height 7
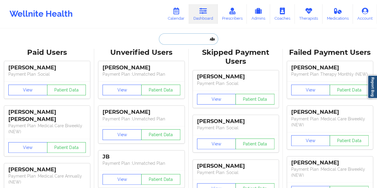
drag, startPoint x: 204, startPoint y: 22, endPoint x: 174, endPoint y: 42, distance: 36.0
click at [174, 43] on input "text" at bounding box center [188, 38] width 59 height 11
paste input "[EMAIL_ADDRESS][DOMAIN_NAME]"
type input "[EMAIL_ADDRESS][DOMAIN_NAME]"
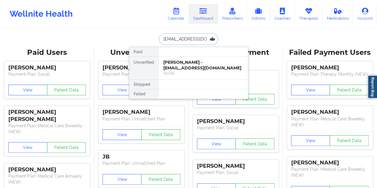
scroll to position [0, 7]
click at [191, 66] on div "[PERSON_NAME] - [EMAIL_ADDRESS][DOMAIN_NAME]" at bounding box center [203, 65] width 80 height 11
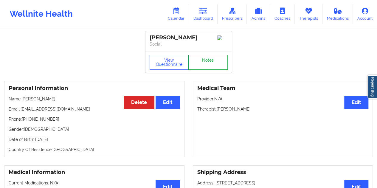
click at [208, 64] on link "Notes" at bounding box center [207, 62] width 39 height 15
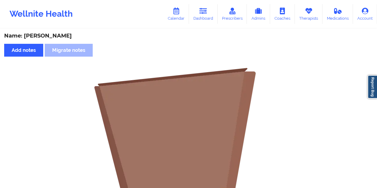
click at [92, 38] on div "Name: [PERSON_NAME]" at bounding box center [188, 36] width 369 height 7
click at [67, 36] on div "Name: [PERSON_NAME]" at bounding box center [188, 36] width 369 height 7
drag, startPoint x: 207, startPoint y: 15, endPoint x: 201, endPoint y: 27, distance: 14.0
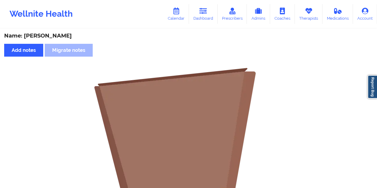
click at [207, 15] on link "Dashboard" at bounding box center [203, 14] width 29 height 20
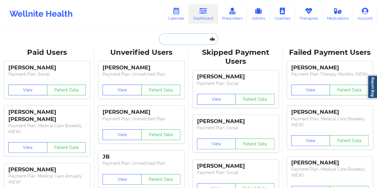
click at [188, 35] on input "text" at bounding box center [188, 38] width 59 height 11
paste input "[EMAIL_ADDRESS][DOMAIN_NAME]"
type input "[EMAIL_ADDRESS][DOMAIN_NAME]"
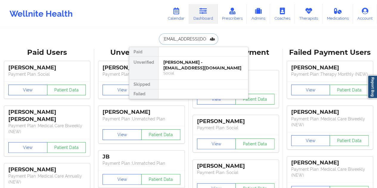
click at [194, 66] on div "[PERSON_NAME] - [EMAIL_ADDRESS][DOMAIN_NAME]" at bounding box center [203, 65] width 80 height 11
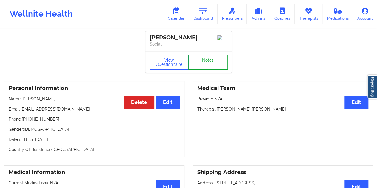
click at [201, 68] on link "Notes" at bounding box center [207, 62] width 39 height 15
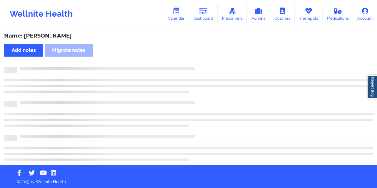
click at [65, 34] on div "Name: [PERSON_NAME]" at bounding box center [188, 36] width 369 height 7
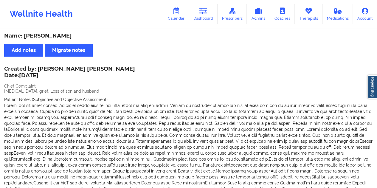
click at [181, 38] on div "Name: [PERSON_NAME]" at bounding box center [188, 36] width 369 height 7
click at [215, 17] on link "Dashboard" at bounding box center [203, 14] width 29 height 20
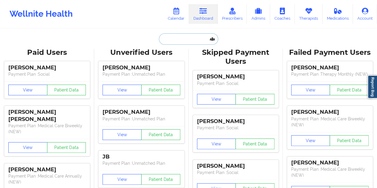
click at [183, 36] on input "text" at bounding box center [188, 38] width 59 height 11
paste input "[EMAIL_ADDRESS][DOMAIN_NAME]"
type input "[EMAIL_ADDRESS][DOMAIN_NAME]"
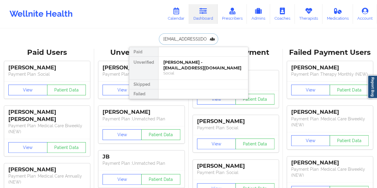
click at [191, 69] on div "[PERSON_NAME] - [EMAIL_ADDRESS][DOMAIN_NAME]" at bounding box center [203, 65] width 80 height 11
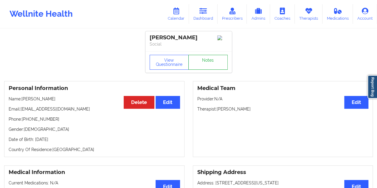
click at [206, 61] on link "Notes" at bounding box center [207, 62] width 39 height 15
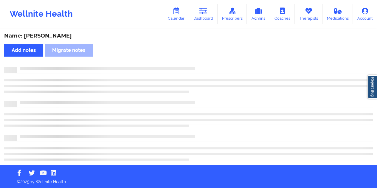
click at [58, 31] on div "Name: [PERSON_NAME] Add notes Migrate notes" at bounding box center [188, 97] width 377 height 136
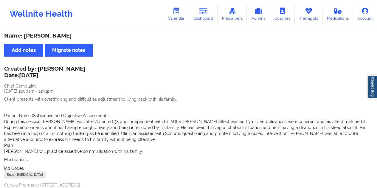
drag, startPoint x: 212, startPoint y: 22, endPoint x: 210, endPoint y: 26, distance: 4.1
click at [212, 22] on link "Dashboard" at bounding box center [203, 14] width 29 height 20
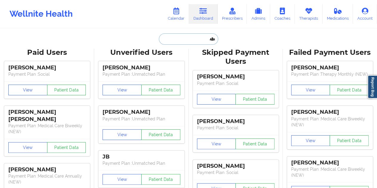
click at [172, 42] on input "text" at bounding box center [188, 38] width 59 height 11
paste input "[EMAIL_ADDRESS][DOMAIN_NAME]"
type input "[EMAIL_ADDRESS][DOMAIN_NAME]"
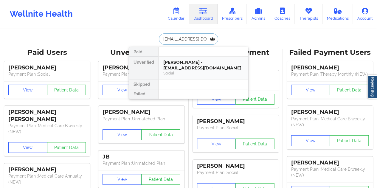
click at [192, 68] on div "[PERSON_NAME] - [EMAIL_ADDRESS][DOMAIN_NAME]" at bounding box center [203, 65] width 80 height 11
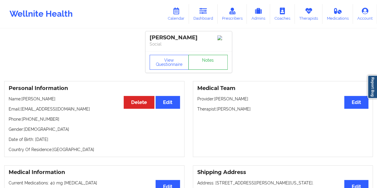
click at [208, 69] on link "Notes" at bounding box center [207, 62] width 39 height 15
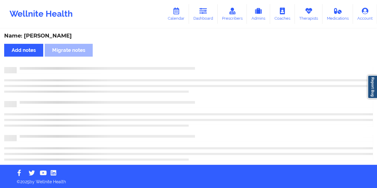
click at [52, 38] on div "Name: [PERSON_NAME]" at bounding box center [188, 36] width 369 height 7
click at [51, 38] on div "Name: [PERSON_NAME]" at bounding box center [188, 36] width 369 height 7
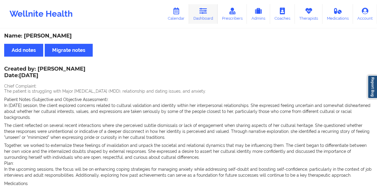
click at [208, 19] on link "Dashboard" at bounding box center [203, 14] width 29 height 20
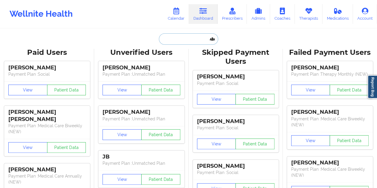
drag, startPoint x: 208, startPoint y: 19, endPoint x: 185, endPoint y: 35, distance: 28.5
click at [184, 35] on input "text" at bounding box center [188, 38] width 59 height 11
paste input "[EMAIL_ADDRESS][DOMAIN_NAME]"
type input "[EMAIL_ADDRESS][DOMAIN_NAME]"
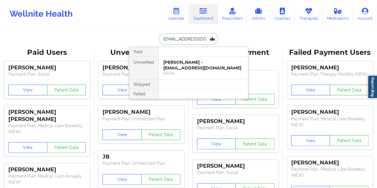
click at [199, 71] on div "Social" at bounding box center [203, 73] width 80 height 5
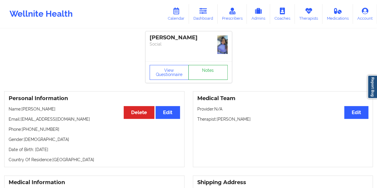
click at [209, 65] on link "Notes" at bounding box center [207, 72] width 39 height 15
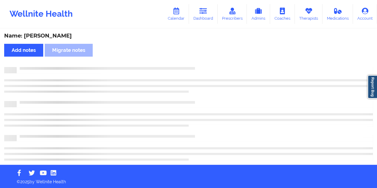
click at [40, 39] on div "Name: [PERSON_NAME]" at bounding box center [188, 36] width 369 height 7
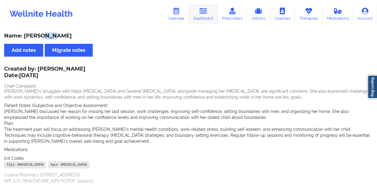
click at [201, 16] on link "Dashboard" at bounding box center [203, 14] width 29 height 20
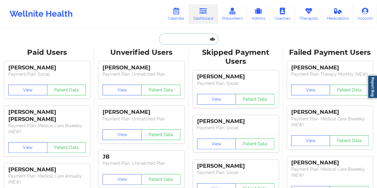
click at [180, 38] on input "text" at bounding box center [188, 38] width 59 height 11
paste input "[EMAIL_ADDRESS][DOMAIN_NAME]"
type input "[EMAIL_ADDRESS][DOMAIN_NAME]"
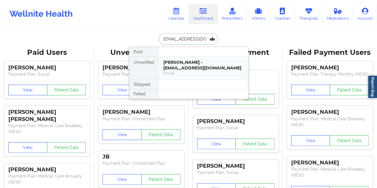
click at [189, 67] on div "[PERSON_NAME] - [EMAIL_ADDRESS][DOMAIN_NAME]" at bounding box center [203, 65] width 80 height 11
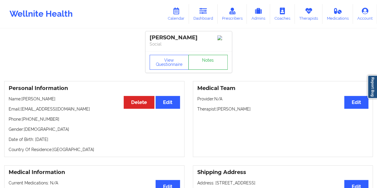
click at [207, 65] on link "Notes" at bounding box center [207, 62] width 39 height 15
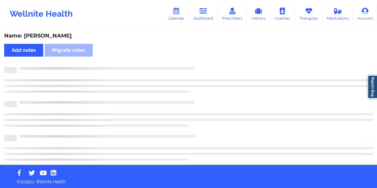
click at [63, 34] on div "Name: [PERSON_NAME]" at bounding box center [188, 36] width 369 height 7
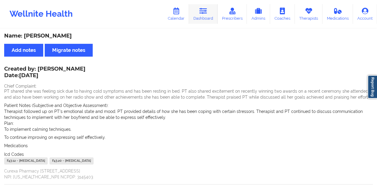
click at [209, 19] on link "Dashboard" at bounding box center [203, 14] width 29 height 20
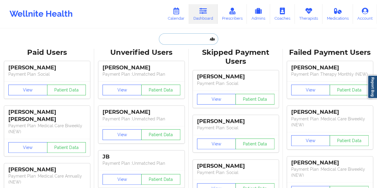
click at [170, 44] on input "text" at bounding box center [188, 38] width 59 height 11
paste input "[EMAIL_ADDRESS][DOMAIN_NAME]"
type input "[EMAIL_ADDRESS][DOMAIN_NAME]"
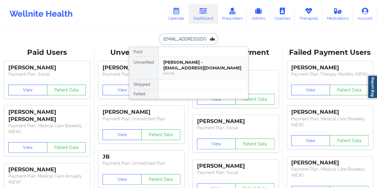
click at [191, 67] on div "[PERSON_NAME] - [EMAIL_ADDRESS][DOMAIN_NAME]" at bounding box center [203, 65] width 80 height 11
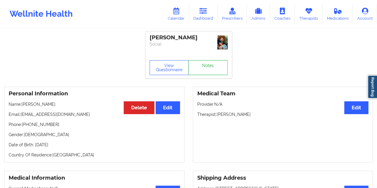
click at [214, 62] on link "Notes" at bounding box center [207, 67] width 39 height 15
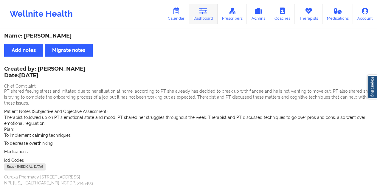
click at [211, 19] on link "Dashboard" at bounding box center [203, 14] width 29 height 20
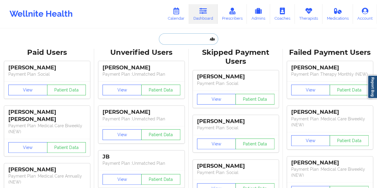
drag, startPoint x: 186, startPoint y: 39, endPoint x: 189, endPoint y: 39, distance: 3.3
click at [186, 39] on input "text" at bounding box center [188, 38] width 59 height 11
paste input "[EMAIL_ADDRESS][DOMAIN_NAME]"
type input "[EMAIL_ADDRESS][DOMAIN_NAME]"
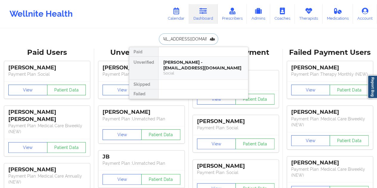
click at [193, 67] on div "[PERSON_NAME] - [EMAIL_ADDRESS][DOMAIN_NAME]" at bounding box center [203, 65] width 80 height 11
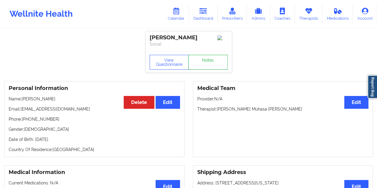
click at [211, 65] on link "Notes" at bounding box center [207, 62] width 39 height 15
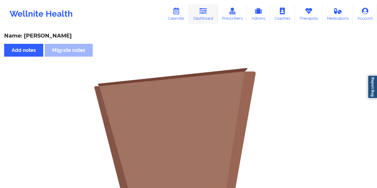
click at [211, 19] on link "Dashboard" at bounding box center [203, 14] width 29 height 20
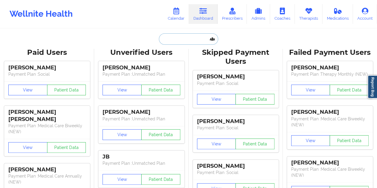
click at [186, 38] on input "text" at bounding box center [188, 38] width 59 height 11
paste input "[EMAIL_ADDRESS][DOMAIN_NAME]"
type input "[EMAIL_ADDRESS][DOMAIN_NAME]"
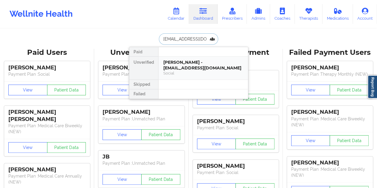
click at [205, 63] on div "[PERSON_NAME] - [EMAIL_ADDRESS][DOMAIN_NAME]" at bounding box center [203, 65] width 80 height 11
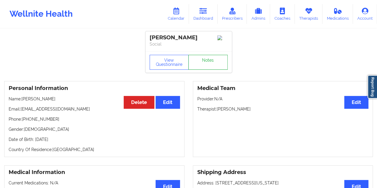
click at [210, 66] on link "Notes" at bounding box center [207, 62] width 39 height 15
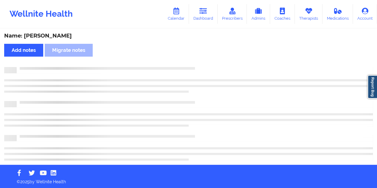
click at [70, 33] on div "Name: [PERSON_NAME]" at bounding box center [188, 36] width 369 height 7
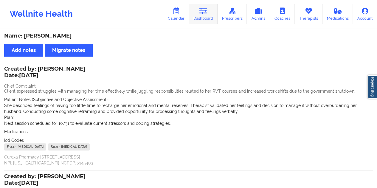
click at [211, 19] on link "Dashboard" at bounding box center [203, 14] width 29 height 20
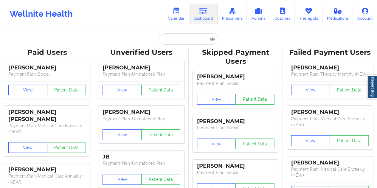
click at [184, 35] on input "text" at bounding box center [188, 38] width 59 height 11
type input "[EMAIL_ADDRESS][DOMAIN_NAME]"
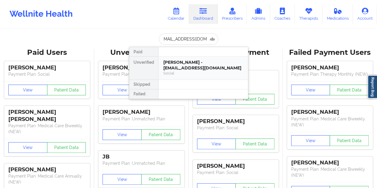
click at [191, 66] on div "[PERSON_NAME] - [EMAIL_ADDRESS][DOMAIN_NAME]" at bounding box center [203, 65] width 80 height 11
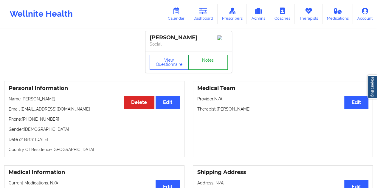
click at [208, 67] on link "Notes" at bounding box center [207, 62] width 39 height 15
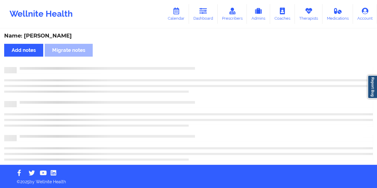
click at [47, 37] on div "Name: [PERSON_NAME]" at bounding box center [188, 36] width 369 height 7
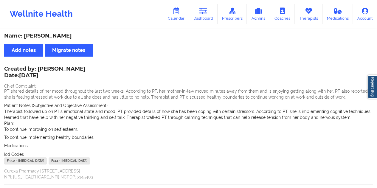
click at [50, 36] on div "Name: [PERSON_NAME]" at bounding box center [188, 36] width 369 height 7
click at [207, 16] on link "Dashboard" at bounding box center [203, 14] width 29 height 20
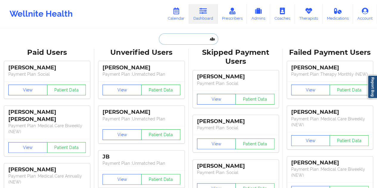
click at [193, 41] on input "text" at bounding box center [188, 38] width 59 height 11
paste input "[EMAIL_ADDRESS][DOMAIN_NAME]"
type input "[EMAIL_ADDRESS][DOMAIN_NAME]"
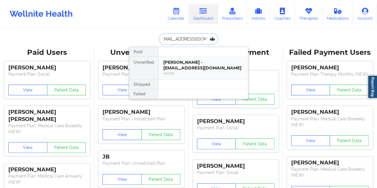
click at [183, 67] on div "[PERSON_NAME] - [EMAIL_ADDRESS][DOMAIN_NAME]" at bounding box center [203, 65] width 80 height 11
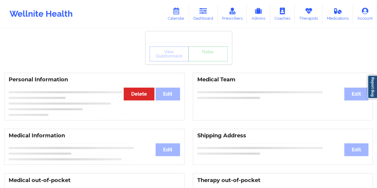
click at [209, 61] on link "Notes" at bounding box center [207, 54] width 39 height 15
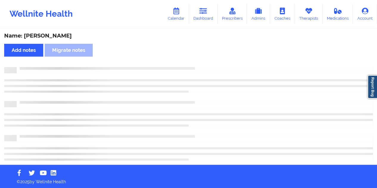
click at [50, 38] on div "Name: [PERSON_NAME]" at bounding box center [188, 36] width 369 height 7
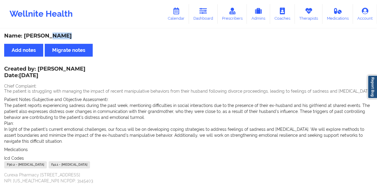
drag, startPoint x: 89, startPoint y: 68, endPoint x: 42, endPoint y: 68, distance: 46.8
click at [42, 68] on div "Created by: [PERSON_NAME] Date: [DATE] Chief Complaint: The patient is struggli…" at bounding box center [188, 125] width 369 height 117
drag, startPoint x: 38, startPoint y: 68, endPoint x: 88, endPoint y: 68, distance: 49.8
click at [88, 68] on div "Created by: [PERSON_NAME] Date: [DATE] Chief Complaint: The patient is struggli…" at bounding box center [188, 125] width 369 height 117
click at [85, 66] on div "Created by: [PERSON_NAME] Date: [DATE]" at bounding box center [44, 73] width 81 height 14
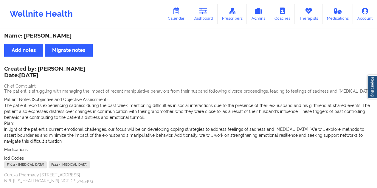
drag, startPoint x: 41, startPoint y: 67, endPoint x: 85, endPoint y: 66, distance: 44.1
click at [85, 66] on div "Created by: [PERSON_NAME] Date: [DATE]" at bounding box center [44, 73] width 81 height 14
drag, startPoint x: 39, startPoint y: 69, endPoint x: 88, endPoint y: 67, distance: 48.6
click at [86, 67] on div "Created by: [PERSON_NAME] Date: [DATE]" at bounding box center [44, 73] width 81 height 14
click at [208, 19] on link "Dashboard" at bounding box center [203, 14] width 29 height 20
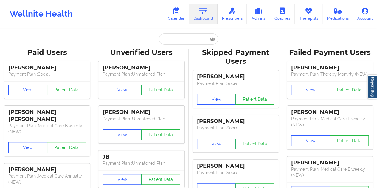
click at [178, 39] on input "text" at bounding box center [188, 38] width 59 height 11
paste input "[EMAIL_ADDRESS][DOMAIN_NAME]"
type input "[EMAIL_ADDRESS][DOMAIN_NAME]"
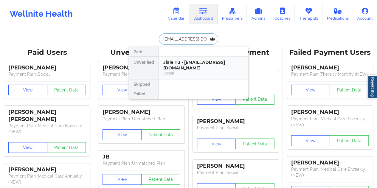
click at [185, 71] on div "Social" at bounding box center [203, 73] width 80 height 5
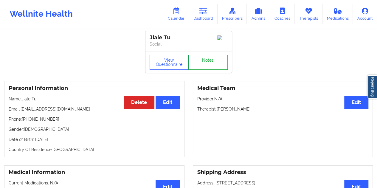
click at [201, 58] on link "Notes" at bounding box center [207, 62] width 39 height 15
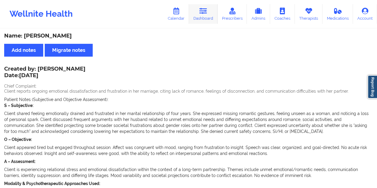
click at [207, 18] on link "Dashboard" at bounding box center [203, 14] width 29 height 20
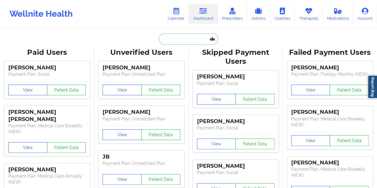
click at [175, 39] on input "text" at bounding box center [188, 38] width 59 height 11
paste input "[EMAIL_ADDRESS][DOMAIN_NAME]"
type input "[EMAIL_ADDRESS][DOMAIN_NAME]"
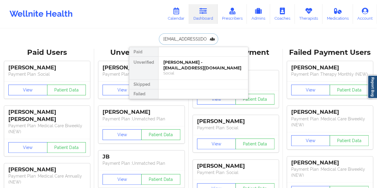
click at [190, 64] on div "[PERSON_NAME] - [EMAIL_ADDRESS][DOMAIN_NAME]" at bounding box center [203, 65] width 80 height 11
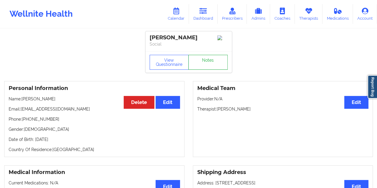
click at [203, 63] on link "Notes" at bounding box center [207, 62] width 39 height 15
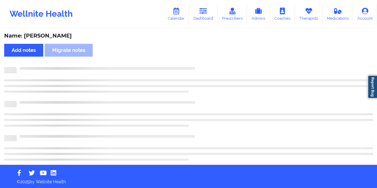
click at [49, 39] on div "Name: [PERSON_NAME]" at bounding box center [188, 36] width 369 height 7
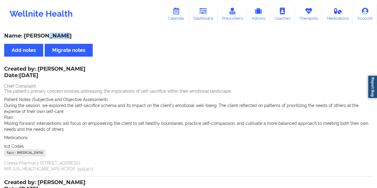
drag, startPoint x: 67, startPoint y: 70, endPoint x: 63, endPoint y: 69, distance: 4.2
click at [63, 69] on div "Created by: [PERSON_NAME] Date: [DATE] Chief Complaint: The patient's primary c…" at bounding box center [188, 119] width 369 height 105
drag, startPoint x: 38, startPoint y: 67, endPoint x: 66, endPoint y: 68, distance: 28.3
click at [66, 68] on div "Created by: [PERSON_NAME] Date: [DATE]" at bounding box center [44, 73] width 81 height 14
drag, startPoint x: 206, startPoint y: 19, endPoint x: 208, endPoint y: 24, distance: 5.5
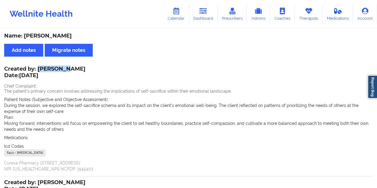
click at [206, 19] on link "Dashboard" at bounding box center [203, 14] width 29 height 20
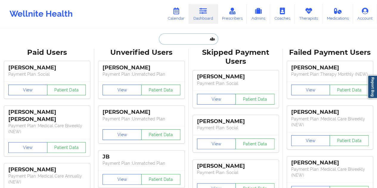
click at [187, 42] on input "text" at bounding box center [188, 38] width 59 height 11
paste input "[PERSON_NAME][EMAIL_ADDRESS][DOMAIN_NAME]"
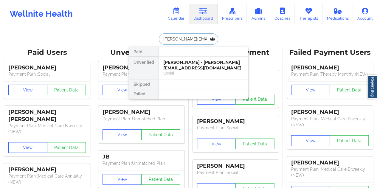
type input "[PERSON_NAME][EMAIL_ADDRESS][DOMAIN_NAME]"
click at [203, 80] on div at bounding box center [203, 85] width 90 height 10
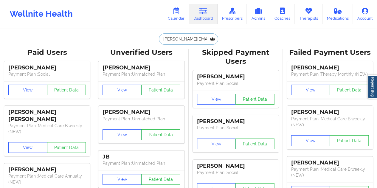
click at [183, 35] on input "[PERSON_NAME][EMAIL_ADDRESS][DOMAIN_NAME]" at bounding box center [188, 38] width 59 height 11
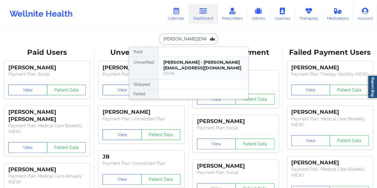
click at [209, 71] on div "Social" at bounding box center [203, 73] width 80 height 5
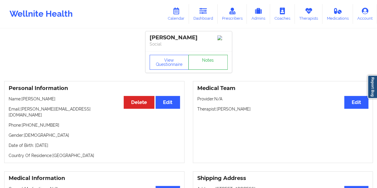
click at [207, 69] on link "Notes" at bounding box center [207, 62] width 39 height 15
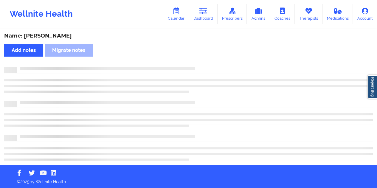
click at [54, 34] on div "Name: [PERSON_NAME]" at bounding box center [188, 36] width 369 height 7
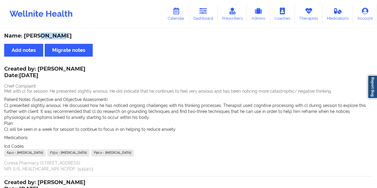
click at [54, 34] on div "Name: [PERSON_NAME]" at bounding box center [188, 36] width 369 height 7
click at [208, 16] on link "Dashboard" at bounding box center [203, 14] width 29 height 20
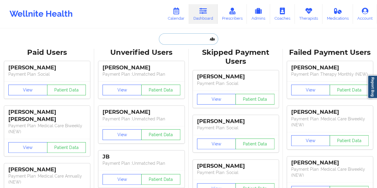
click at [178, 39] on input "text" at bounding box center [188, 38] width 59 height 11
paste input "[EMAIL_ADDRESS][DOMAIN_NAME]"
type input "[EMAIL_ADDRESS][DOMAIN_NAME]"
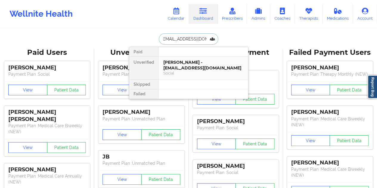
click at [180, 68] on div "[PERSON_NAME] - [EMAIL_ADDRESS][DOMAIN_NAME]" at bounding box center [203, 65] width 80 height 11
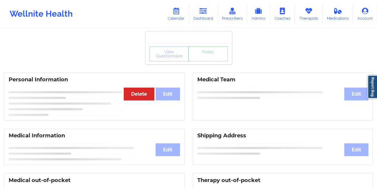
click at [203, 61] on link "Notes" at bounding box center [207, 54] width 39 height 15
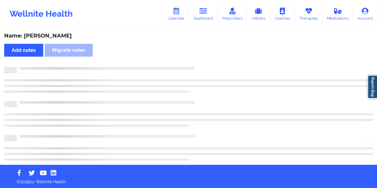
click at [50, 38] on div "Name: [PERSON_NAME]" at bounding box center [188, 36] width 369 height 7
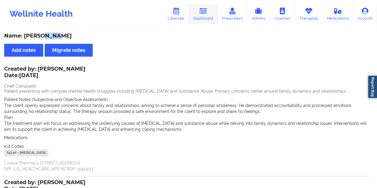
drag, startPoint x: 205, startPoint y: 14, endPoint x: 208, endPoint y: 23, distance: 9.0
click at [205, 15] on link "Dashboard" at bounding box center [203, 14] width 29 height 20
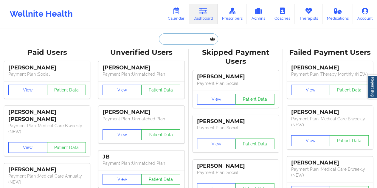
click at [185, 38] on input "text" at bounding box center [188, 38] width 59 height 11
paste input "[EMAIL_ADDRESS][DOMAIN_NAME]"
type input "[EMAIL_ADDRESS][DOMAIN_NAME]"
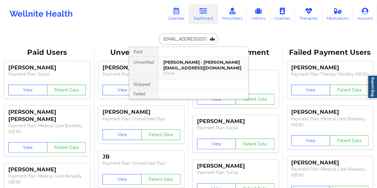
click at [198, 69] on div "[PERSON_NAME] - [PERSON_NAME][EMAIL_ADDRESS][DOMAIN_NAME]" at bounding box center [203, 65] width 80 height 11
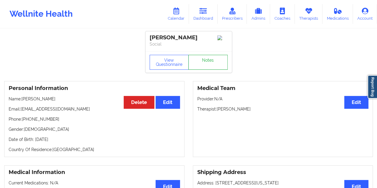
click at [210, 66] on link "Notes" at bounding box center [207, 62] width 39 height 15
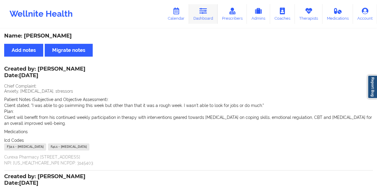
drag, startPoint x: 196, startPoint y: 17, endPoint x: 202, endPoint y: 20, distance: 7.1
click at [196, 17] on link "Dashboard" at bounding box center [203, 14] width 29 height 20
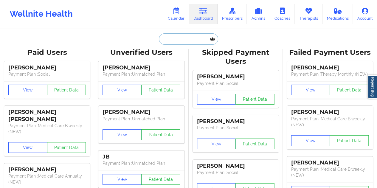
click at [181, 40] on input "text" at bounding box center [188, 38] width 59 height 11
paste input "[EMAIL_ADDRESS][DOMAIN_NAME]"
type input "[EMAIL_ADDRESS][DOMAIN_NAME]"
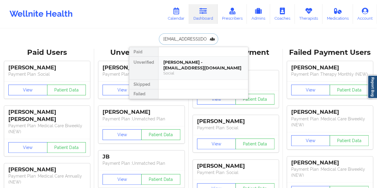
click at [189, 71] on div "[PERSON_NAME] - [EMAIL_ADDRESS][DOMAIN_NAME] Social" at bounding box center [203, 68] width 89 height 23
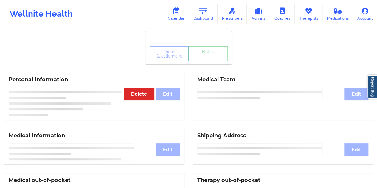
click at [200, 70] on div "Personal Information Edit Delete Medical Team Edit" at bounding box center [188, 97] width 377 height 56
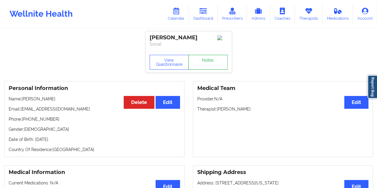
click at [202, 64] on link "Notes" at bounding box center [207, 62] width 39 height 15
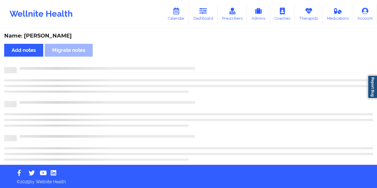
click at [49, 38] on div "Name: [PERSON_NAME]" at bounding box center [188, 36] width 369 height 7
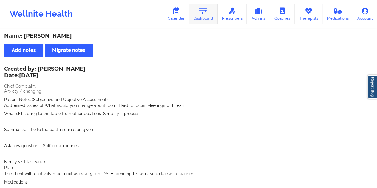
drag, startPoint x: 210, startPoint y: 18, endPoint x: 209, endPoint y: 22, distance: 4.2
click at [210, 18] on link "Dashboard" at bounding box center [203, 14] width 29 height 20
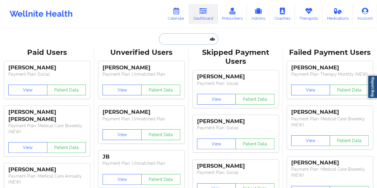
click at [175, 36] on input "text" at bounding box center [188, 38] width 59 height 11
paste input "[EMAIL_ADDRESS][DOMAIN_NAME]"
type input "[EMAIL_ADDRESS][DOMAIN_NAME]"
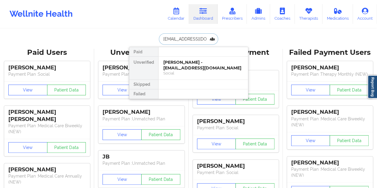
click at [184, 65] on div "[PERSON_NAME] - [EMAIL_ADDRESS][DOMAIN_NAME]" at bounding box center [203, 65] width 80 height 11
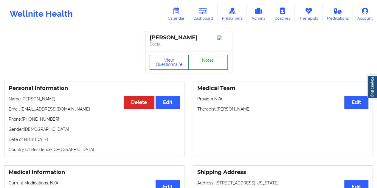
click at [213, 67] on link "Notes" at bounding box center [207, 62] width 39 height 15
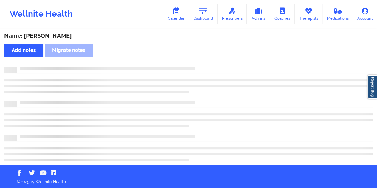
click at [51, 36] on div "Name: [PERSON_NAME]" at bounding box center [188, 36] width 369 height 7
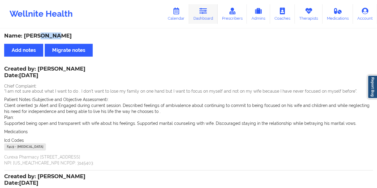
click at [212, 19] on link "Dashboard" at bounding box center [203, 14] width 29 height 20
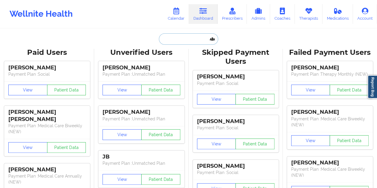
click at [185, 38] on input "text" at bounding box center [188, 38] width 59 height 11
paste input "[EMAIL_ADDRESS][PERSON_NAME][DOMAIN_NAME]"
type input "[EMAIL_ADDRESS][PERSON_NAME][DOMAIN_NAME]"
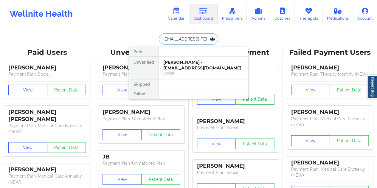
scroll to position [0, 8]
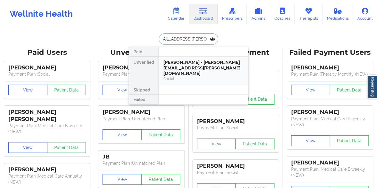
click at [194, 63] on div "[PERSON_NAME] - [PERSON_NAME][EMAIL_ADDRESS][PERSON_NAME][DOMAIN_NAME]" at bounding box center [203, 68] width 80 height 17
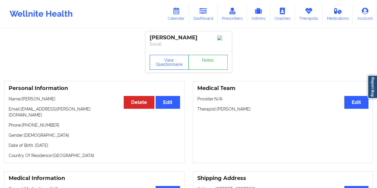
click at [211, 63] on link "Notes" at bounding box center [207, 62] width 39 height 15
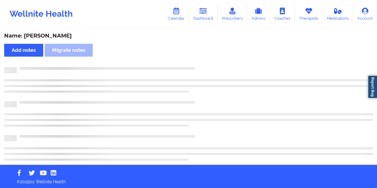
click at [65, 36] on div "Name: [PERSON_NAME]" at bounding box center [188, 36] width 369 height 7
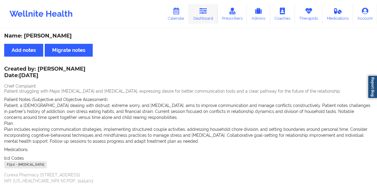
click at [199, 18] on link "Dashboard" at bounding box center [203, 14] width 29 height 20
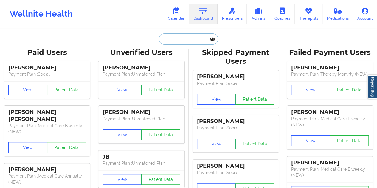
click at [188, 39] on input "text" at bounding box center [188, 38] width 59 height 11
paste input "[EMAIL_ADDRESS][DOMAIN_NAME]"
type input "[EMAIL_ADDRESS][DOMAIN_NAME]"
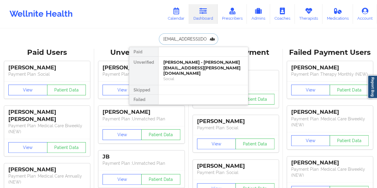
scroll to position [0, 5]
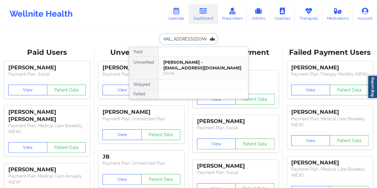
click at [197, 65] on div "[PERSON_NAME] - [EMAIL_ADDRESS][DOMAIN_NAME]" at bounding box center [203, 65] width 80 height 11
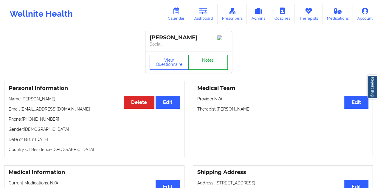
click at [213, 66] on link "Notes" at bounding box center [207, 62] width 39 height 15
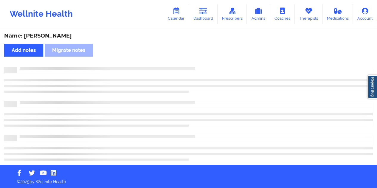
click at [55, 36] on div "Name: [PERSON_NAME]" at bounding box center [188, 36] width 369 height 7
click at [55, 35] on div "Name: [PERSON_NAME]" at bounding box center [188, 36] width 369 height 7
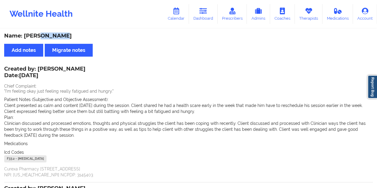
drag, startPoint x: 203, startPoint y: 11, endPoint x: 204, endPoint y: 26, distance: 14.9
click at [203, 11] on icon at bounding box center [204, 11] width 8 height 7
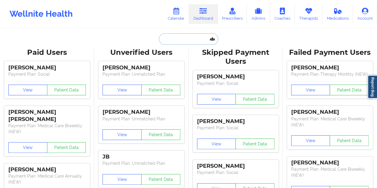
click at [194, 37] on input "text" at bounding box center [188, 38] width 59 height 11
paste input "[EMAIL_ADDRESS][DOMAIN_NAME]"
type input "[EMAIL_ADDRESS][DOMAIN_NAME]"
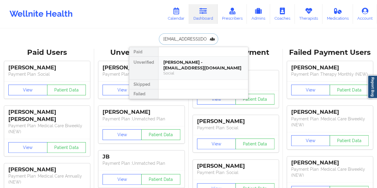
click at [182, 69] on div "[PERSON_NAME] - [EMAIL_ADDRESS][DOMAIN_NAME]" at bounding box center [203, 65] width 80 height 11
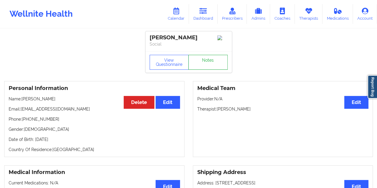
click at [198, 61] on link "Notes" at bounding box center [207, 62] width 39 height 15
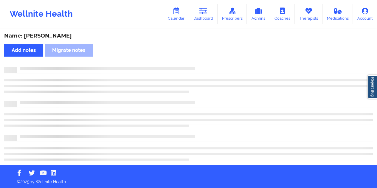
click at [51, 40] on div "Name: [PERSON_NAME] Add notes Migrate notes" at bounding box center [188, 97] width 377 height 136
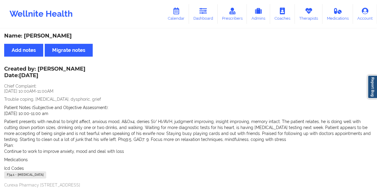
click at [50, 38] on div "Name: [PERSON_NAME]" at bounding box center [188, 36] width 369 height 7
drag, startPoint x: 103, startPoint y: 68, endPoint x: 39, endPoint y: 67, distance: 64.1
click at [39, 67] on div "Created by: [PERSON_NAME] Date: [DATE]" at bounding box center [44, 73] width 81 height 14
drag, startPoint x: 203, startPoint y: 10, endPoint x: 201, endPoint y: 21, distance: 10.9
click at [203, 10] on icon at bounding box center [204, 11] width 8 height 7
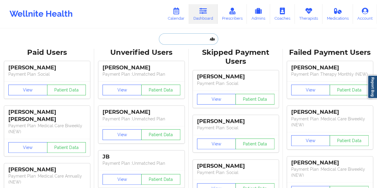
click at [186, 43] on input "text" at bounding box center [188, 38] width 59 height 11
paste input "[PERSON_NAME][EMAIL_ADDRESS][PERSON_NAME][DOMAIN_NAME]"
type input "[PERSON_NAME][EMAIL_ADDRESS][PERSON_NAME][DOMAIN_NAME]"
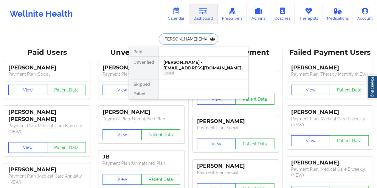
scroll to position [0, 3]
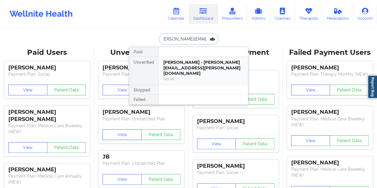
click at [202, 69] on div "[PERSON_NAME] - [PERSON_NAME][EMAIL_ADDRESS][PERSON_NAME][DOMAIN_NAME]" at bounding box center [203, 68] width 80 height 17
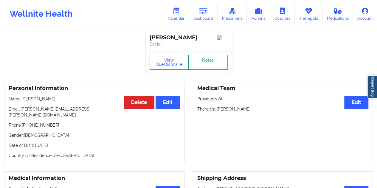
click at [206, 62] on link "Notes" at bounding box center [207, 62] width 39 height 15
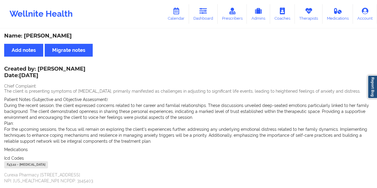
click at [216, 26] on div "Wellnite Health Calendar Dashboard Prescribers Admins Coaches Therapists Medica…" at bounding box center [188, 14] width 377 height 28
click at [205, 19] on link "Dashboard" at bounding box center [203, 14] width 29 height 20
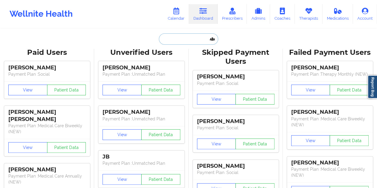
drag, startPoint x: 205, startPoint y: 19, endPoint x: 185, endPoint y: 41, distance: 29.8
click at [185, 41] on input "text" at bounding box center [188, 38] width 59 height 11
paste input "[EMAIL_ADDRESS][DOMAIN_NAME]"
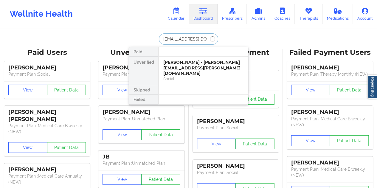
type input "[EMAIL_ADDRESS][DOMAIN_NAME]"
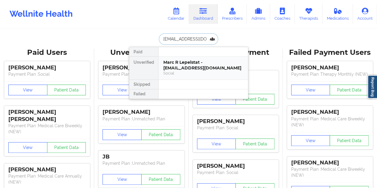
click at [193, 65] on div "Marc R Lepelstat - [EMAIL_ADDRESS][DOMAIN_NAME]" at bounding box center [203, 65] width 80 height 11
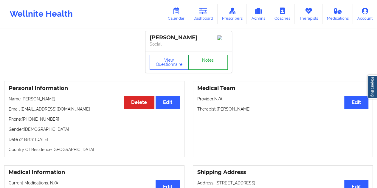
click at [209, 63] on link "Notes" at bounding box center [207, 62] width 39 height 15
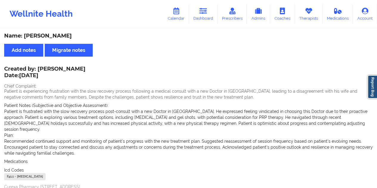
click at [57, 36] on div "Name: [PERSON_NAME]" at bounding box center [188, 36] width 369 height 7
click at [55, 36] on div "Name: [PERSON_NAME]" at bounding box center [188, 36] width 369 height 7
click at [57, 35] on div "Name: [PERSON_NAME]" at bounding box center [188, 36] width 369 height 7
click at [210, 19] on link "Dashboard" at bounding box center [203, 14] width 29 height 20
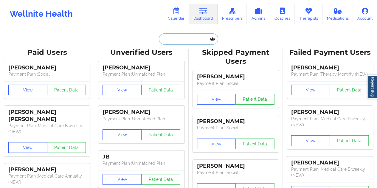
click at [175, 41] on input "text" at bounding box center [188, 38] width 59 height 11
paste input "[EMAIL_ADDRESS][DOMAIN_NAME]"
type input "[EMAIL_ADDRESS][DOMAIN_NAME]"
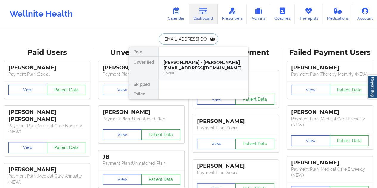
click at [201, 66] on div "[PERSON_NAME] - [PERSON_NAME][EMAIL_ADDRESS][DOMAIN_NAME]" at bounding box center [203, 65] width 80 height 11
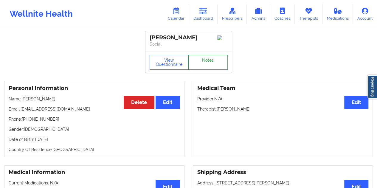
click at [210, 64] on link "Notes" at bounding box center [207, 62] width 39 height 15
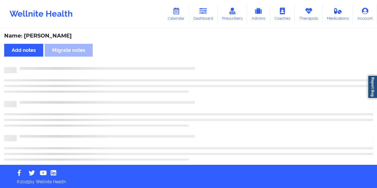
click at [65, 35] on div "Name: [PERSON_NAME]" at bounding box center [188, 36] width 369 height 7
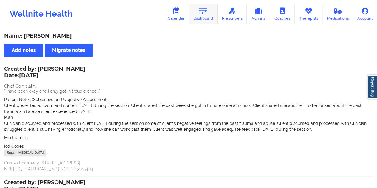
click at [205, 16] on link "Dashboard" at bounding box center [203, 14] width 29 height 20
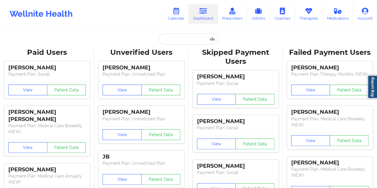
click at [188, 41] on input "text" at bounding box center [188, 38] width 59 height 11
type input "[EMAIL_ADDRESS][DOMAIN_NAME]"
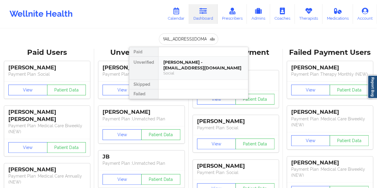
click at [191, 71] on div "Social" at bounding box center [203, 73] width 80 height 5
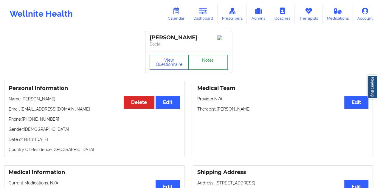
click at [205, 67] on link "Notes" at bounding box center [207, 62] width 39 height 15
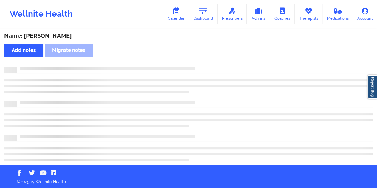
click at [58, 36] on div "Name: [PERSON_NAME]" at bounding box center [188, 36] width 369 height 7
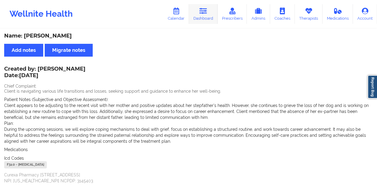
click at [211, 11] on link "Dashboard" at bounding box center [203, 14] width 29 height 20
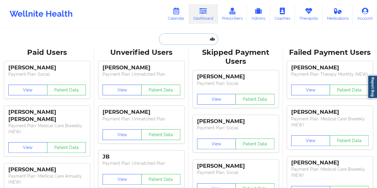
click at [183, 41] on input "text" at bounding box center [188, 38] width 59 height 11
paste input "[EMAIL_ADDRESS][DOMAIN_NAME]"
type input "[EMAIL_ADDRESS][DOMAIN_NAME]"
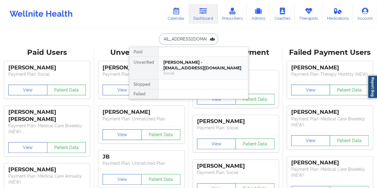
click at [187, 65] on div "[PERSON_NAME] - [EMAIL_ADDRESS][DOMAIN_NAME]" at bounding box center [203, 65] width 80 height 11
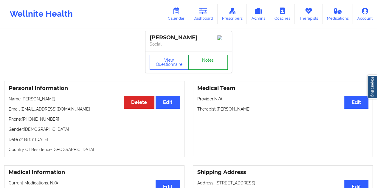
click at [210, 65] on link "Notes" at bounding box center [207, 62] width 39 height 15
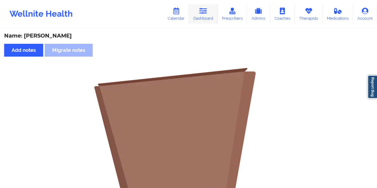
click at [207, 18] on link "Dashboard" at bounding box center [203, 14] width 29 height 20
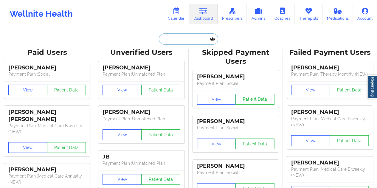
click at [188, 40] on input "text" at bounding box center [188, 38] width 59 height 11
paste input "[EMAIL_ADDRESS][DOMAIN_NAME]"
type input "[EMAIL_ADDRESS][DOMAIN_NAME]"
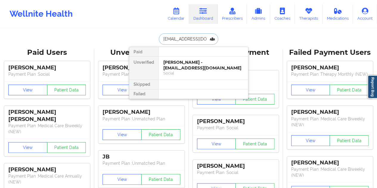
scroll to position [0, 11]
click at [185, 70] on div "[PERSON_NAME] - [EMAIL_ADDRESS][DOMAIN_NAME]" at bounding box center [203, 65] width 80 height 11
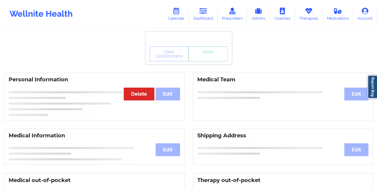
click at [203, 61] on link "Notes" at bounding box center [207, 54] width 39 height 15
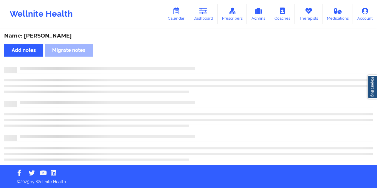
click at [62, 34] on div "Name: [PERSON_NAME]" at bounding box center [188, 36] width 369 height 7
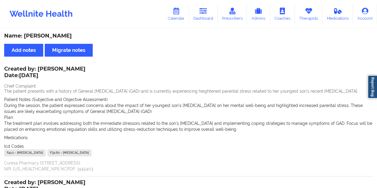
click at [205, 17] on link "Dashboard" at bounding box center [203, 14] width 29 height 20
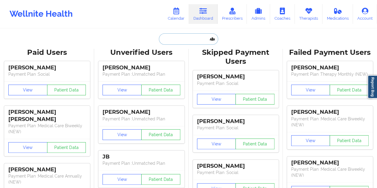
click at [188, 38] on input "text" at bounding box center [188, 38] width 59 height 11
paste input "[EMAIL_ADDRESS][DOMAIN_NAME]"
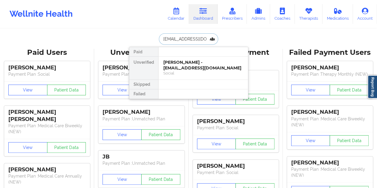
click at [187, 35] on input "[EMAIL_ADDRESS][DOMAIN_NAME]" at bounding box center [188, 38] width 59 height 11
paste input "illerjamice20"
type input "[EMAIL_ADDRESS][DOMAIN_NAME]"
click at [190, 65] on div "[PERSON_NAME] - [EMAIL_ADDRESS][DOMAIN_NAME]" at bounding box center [203, 65] width 80 height 11
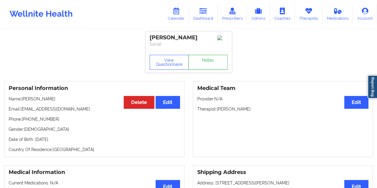
click at [201, 62] on link "Notes" at bounding box center [207, 62] width 39 height 15
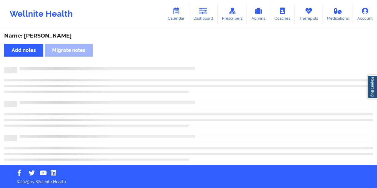
click at [53, 32] on div "Name: [PERSON_NAME] Add notes Migrate notes" at bounding box center [188, 97] width 377 height 136
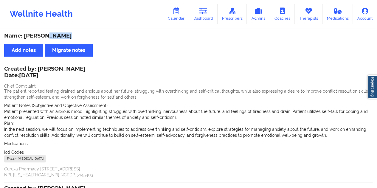
drag, startPoint x: 208, startPoint y: 15, endPoint x: 203, endPoint y: 26, distance: 11.9
click at [208, 15] on link "Dashboard" at bounding box center [203, 14] width 29 height 20
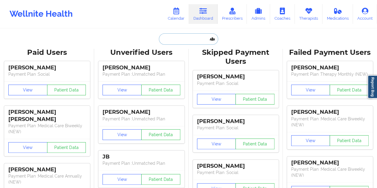
click at [178, 39] on input "text" at bounding box center [188, 38] width 59 height 11
paste input "[EMAIL_ADDRESS][DOMAIN_NAME]"
type input "[EMAIL_ADDRESS][DOMAIN_NAME]"
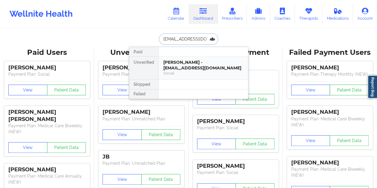
click at [197, 68] on div "[PERSON_NAME] - [EMAIL_ADDRESS][DOMAIN_NAME]" at bounding box center [203, 65] width 80 height 11
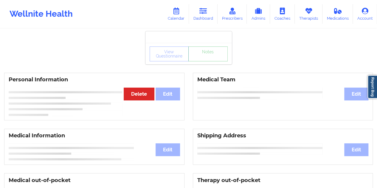
click at [206, 61] on link "Notes" at bounding box center [207, 54] width 39 height 15
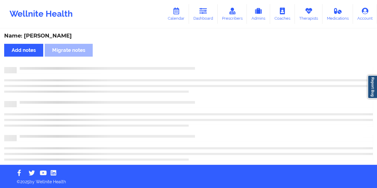
click at [69, 38] on div "Name: [PERSON_NAME]" at bounding box center [188, 36] width 369 height 7
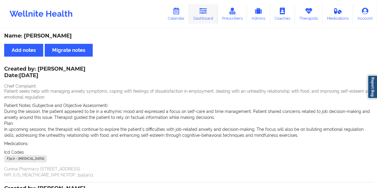
click at [208, 12] on link "Dashboard" at bounding box center [203, 14] width 29 height 20
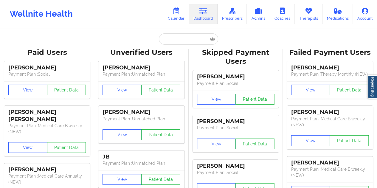
click at [186, 42] on input "text" at bounding box center [188, 38] width 59 height 11
paste input "[EMAIL_ADDRESS][DOMAIN_NAME]"
type input "[EMAIL_ADDRESS][DOMAIN_NAME]"
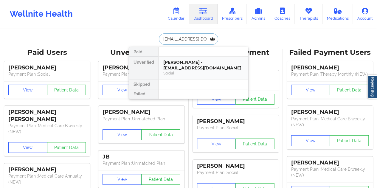
click at [190, 68] on div "[PERSON_NAME] - [EMAIL_ADDRESS][DOMAIN_NAME]" at bounding box center [203, 65] width 80 height 11
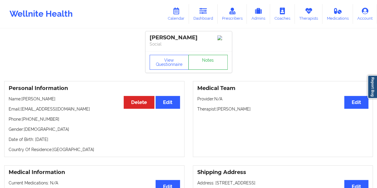
click at [209, 65] on link "Notes" at bounding box center [207, 62] width 39 height 15
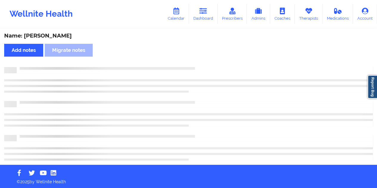
click at [58, 34] on div "Name: [PERSON_NAME]" at bounding box center [188, 36] width 369 height 7
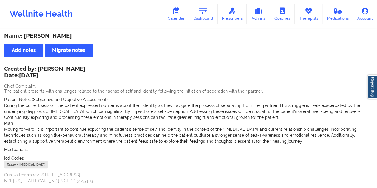
click at [58, 34] on div "Name: [PERSON_NAME]" at bounding box center [188, 36] width 369 height 7
drag, startPoint x: 204, startPoint y: 12, endPoint x: 202, endPoint y: 22, distance: 10.6
click at [204, 12] on icon at bounding box center [204, 11] width 8 height 7
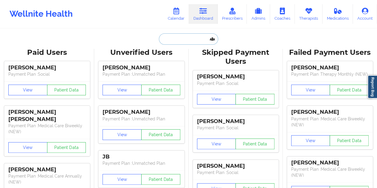
click at [183, 37] on input "text" at bounding box center [188, 38] width 59 height 11
paste input "[EMAIL_ADDRESS][DOMAIN_NAME]"
type input "[EMAIL_ADDRESS][DOMAIN_NAME]"
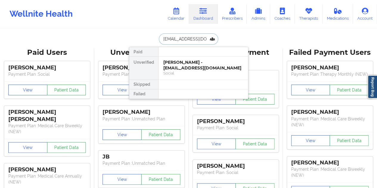
scroll to position [0, 4]
click at [179, 64] on div "[PERSON_NAME] - [EMAIL_ADDRESS][DOMAIN_NAME]" at bounding box center [203, 65] width 80 height 11
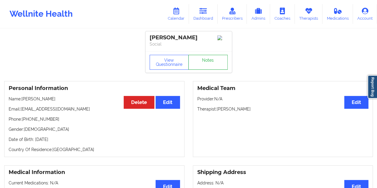
click at [210, 61] on link "Notes" at bounding box center [207, 62] width 39 height 15
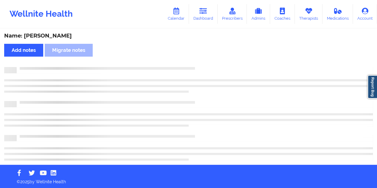
click at [63, 36] on div "Name: [PERSON_NAME]" at bounding box center [188, 36] width 369 height 7
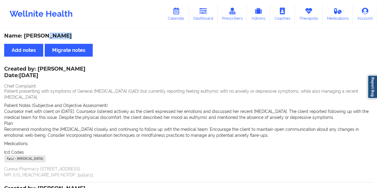
click at [214, 21] on link "Dashboard" at bounding box center [203, 14] width 29 height 20
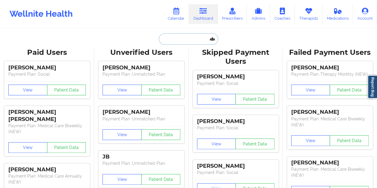
click at [187, 34] on input "text" at bounding box center [188, 38] width 59 height 11
paste input "[EMAIL_ADDRESS][DOMAIN_NAME]"
type input "[EMAIL_ADDRESS][DOMAIN_NAME]"
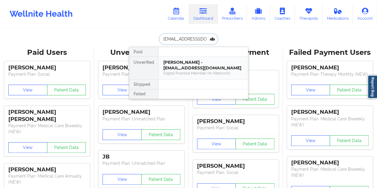
click at [196, 67] on div "[PERSON_NAME] - [EMAIL_ADDRESS][DOMAIN_NAME]" at bounding box center [203, 65] width 80 height 11
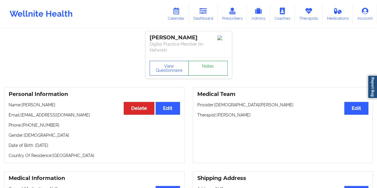
click at [208, 63] on link "Notes" at bounding box center [207, 68] width 39 height 15
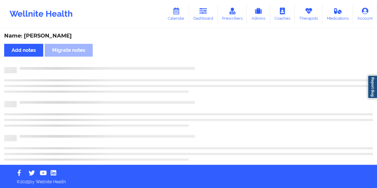
click at [54, 32] on div "Name: [PERSON_NAME] Add notes Migrate notes" at bounding box center [188, 97] width 377 height 136
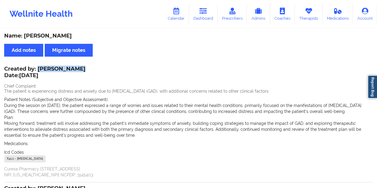
drag, startPoint x: 37, startPoint y: 67, endPoint x: 74, endPoint y: 68, distance: 36.7
click at [74, 68] on div "Created by: [PERSON_NAME] Date: [DATE]" at bounding box center [44, 73] width 81 height 14
click at [206, 21] on link "Dashboard" at bounding box center [203, 14] width 29 height 20
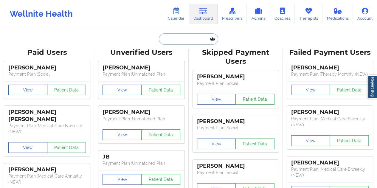
click at [186, 40] on input "text" at bounding box center [188, 38] width 59 height 11
paste input "[EMAIL_ADDRESS][DOMAIN_NAME]"
type input "[EMAIL_ADDRESS][DOMAIN_NAME]"
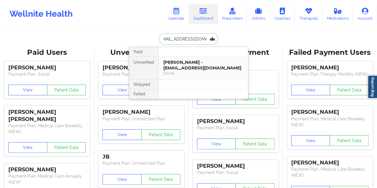
click at [191, 67] on div "[PERSON_NAME] - [EMAIL_ADDRESS][DOMAIN_NAME]" at bounding box center [203, 65] width 80 height 11
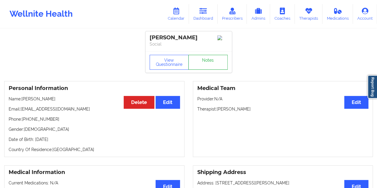
click at [208, 64] on link "Notes" at bounding box center [207, 62] width 39 height 15
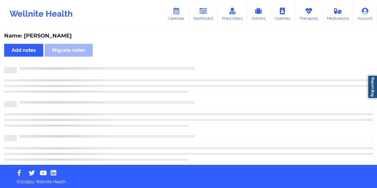
click at [61, 38] on div "Name: [PERSON_NAME]" at bounding box center [188, 36] width 369 height 7
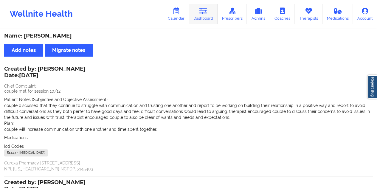
click at [210, 18] on link "Dashboard" at bounding box center [203, 14] width 29 height 20
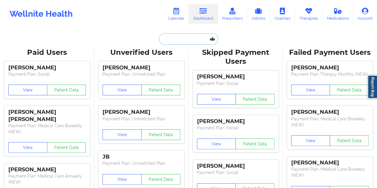
click at [185, 38] on input "text" at bounding box center [188, 38] width 59 height 11
paste input "[EMAIL_ADDRESS][DOMAIN_NAME]"
type input "[EMAIL_ADDRESS][DOMAIN_NAME]"
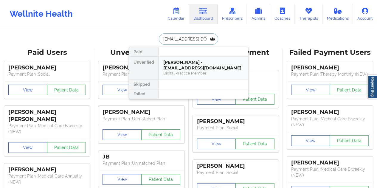
click at [186, 67] on div "[PERSON_NAME] - [EMAIL_ADDRESS][DOMAIN_NAME]" at bounding box center [203, 65] width 80 height 11
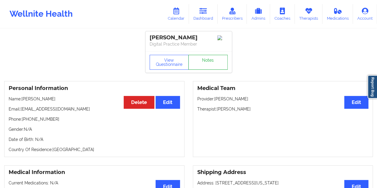
click at [204, 64] on link "Notes" at bounding box center [207, 62] width 39 height 15
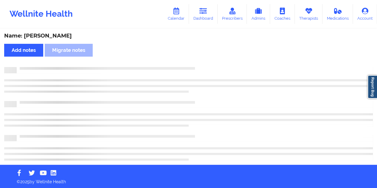
click at [57, 31] on div "Name: [PERSON_NAME] Add notes Migrate notes" at bounding box center [188, 97] width 377 height 136
